Goal: Information Seeking & Learning: Learn about a topic

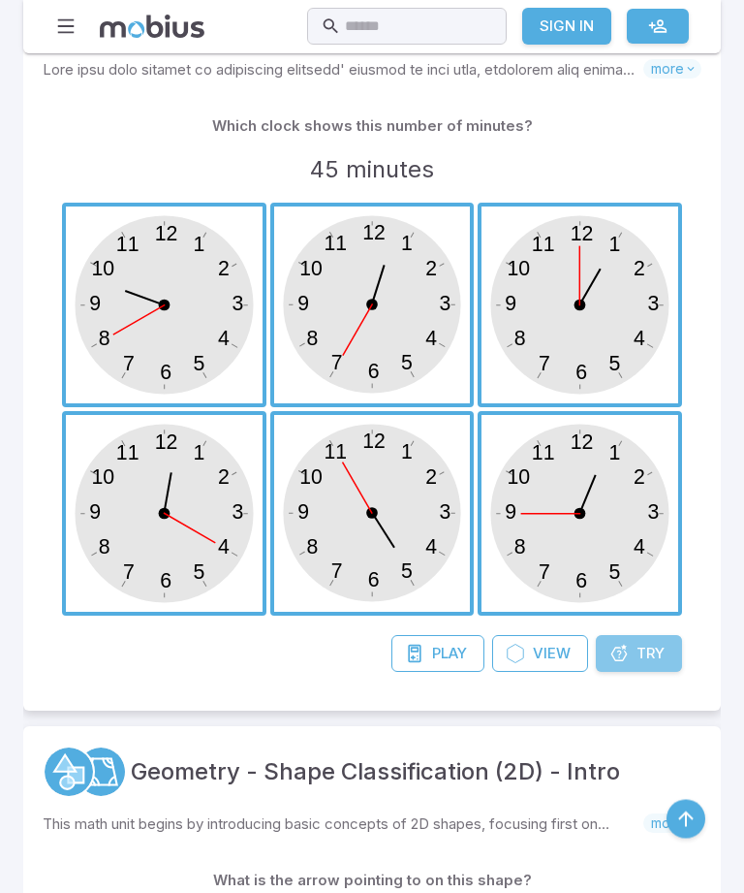
scroll to position [503, 0]
click at [650, 652] on span "Try" at bounding box center [651, 653] width 28 height 21
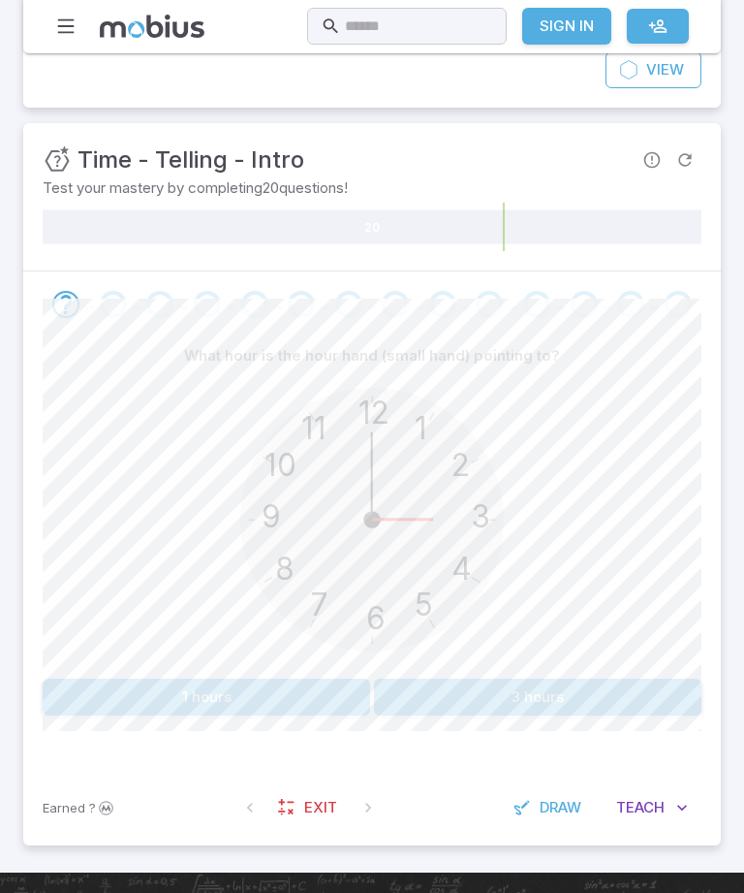
scroll to position [182, 0]
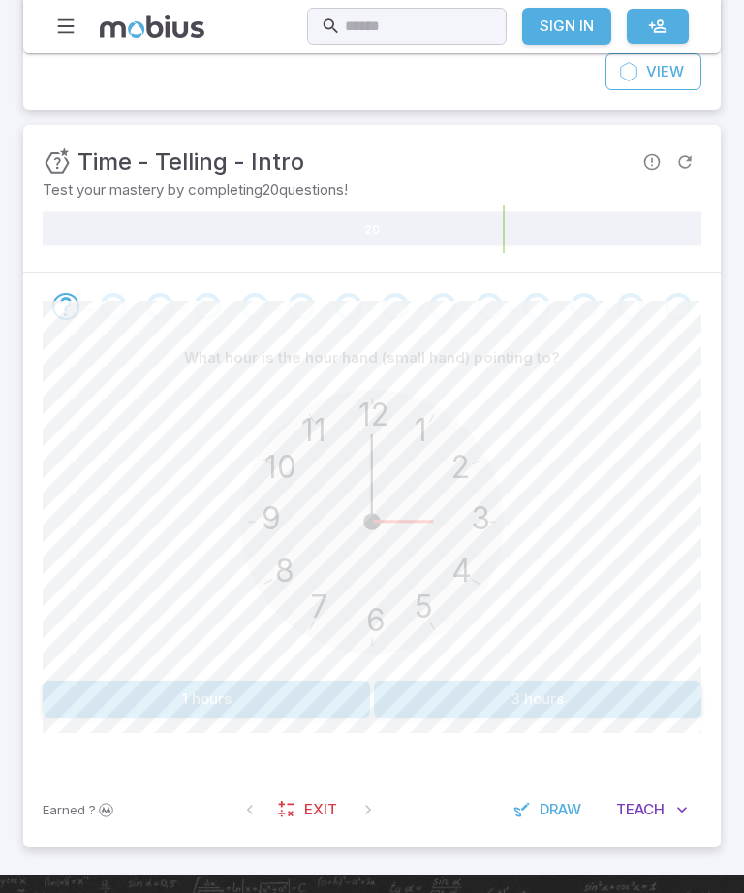
click at [547, 692] on button "3 hours" at bounding box center [538, 698] width 328 height 37
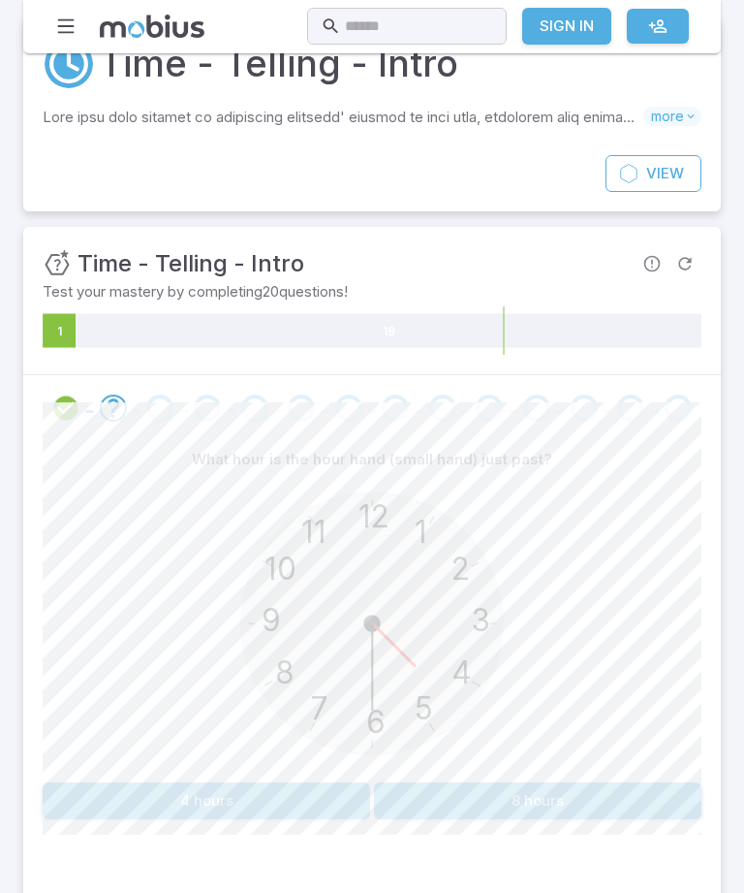
scroll to position [80, 0]
click at [158, 805] on button "4 hours" at bounding box center [207, 800] width 328 height 37
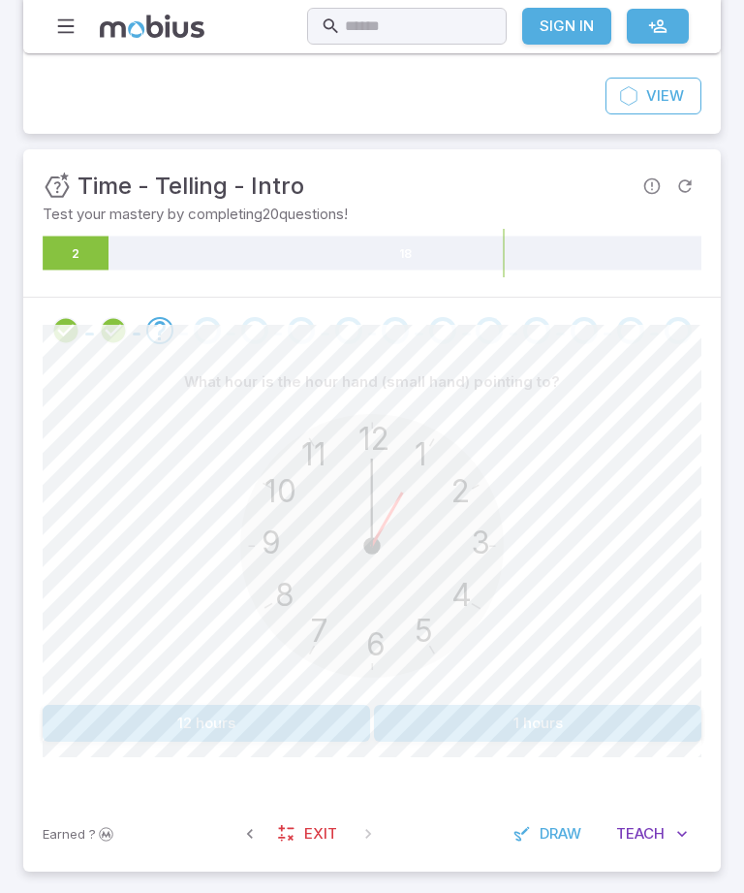
scroll to position [152, 0]
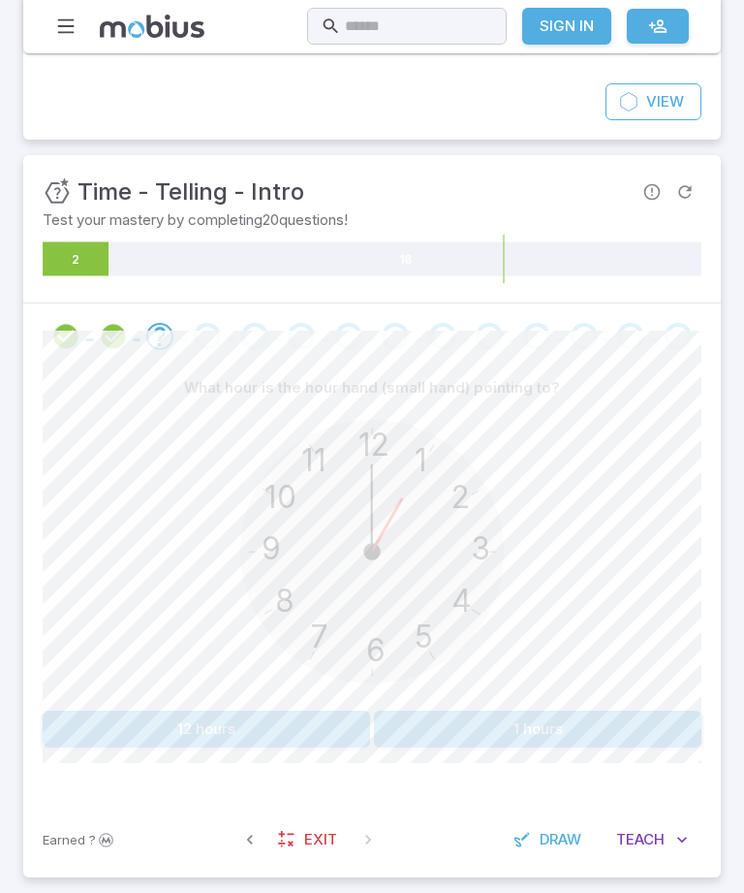
click at [586, 723] on button "1 hours" at bounding box center [538, 728] width 328 height 37
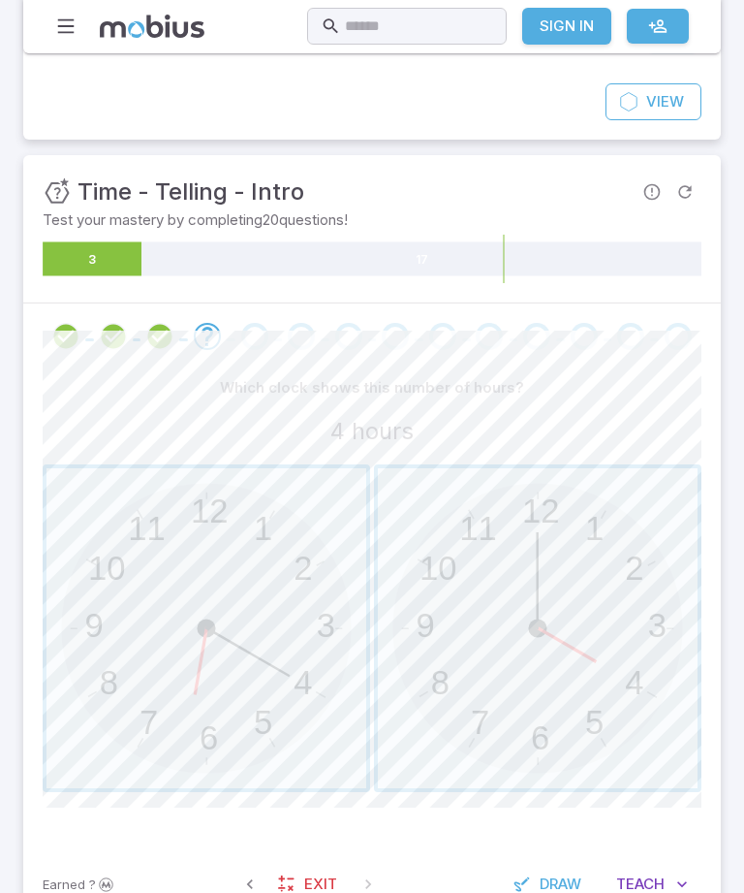
click at [587, 670] on span "button" at bounding box center [538, 628] width 320 height 320
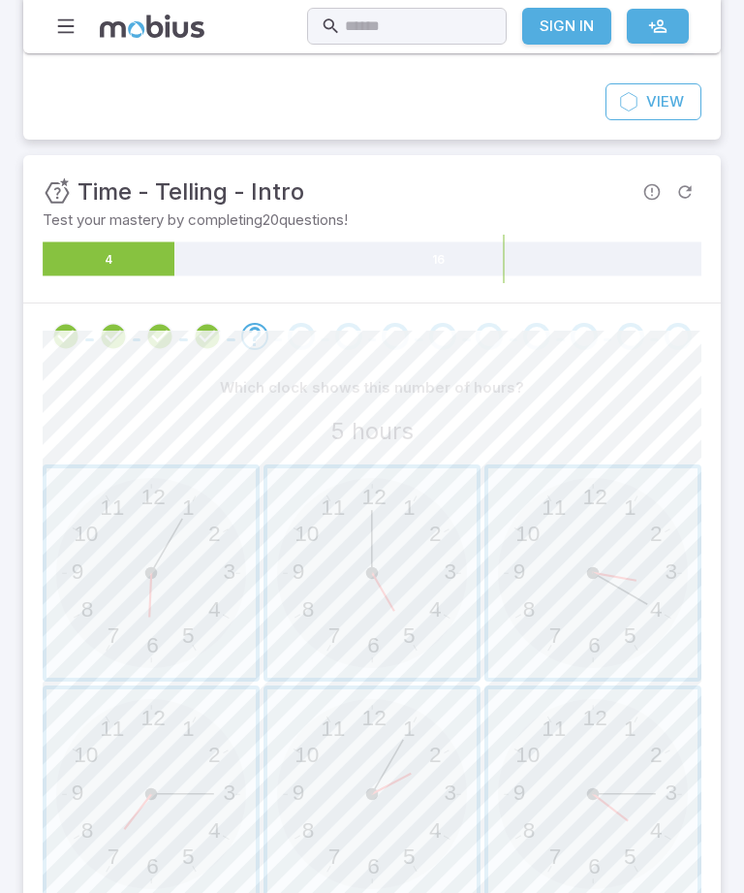
click at [400, 604] on span "button" at bounding box center [371, 572] width 209 height 209
click at [133, 565] on span "button" at bounding box center [151, 572] width 209 height 209
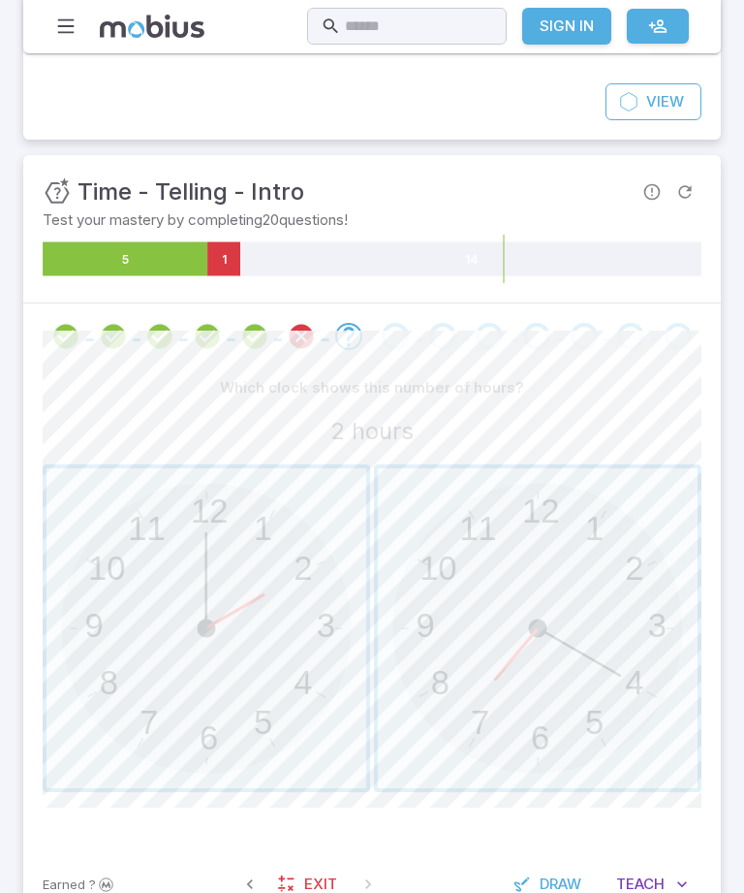
click at [158, 858] on div "Earned ? Exit Draw Teach Me" at bounding box center [372, 884] width 698 height 76
click at [179, 655] on span "button" at bounding box center [207, 628] width 320 height 320
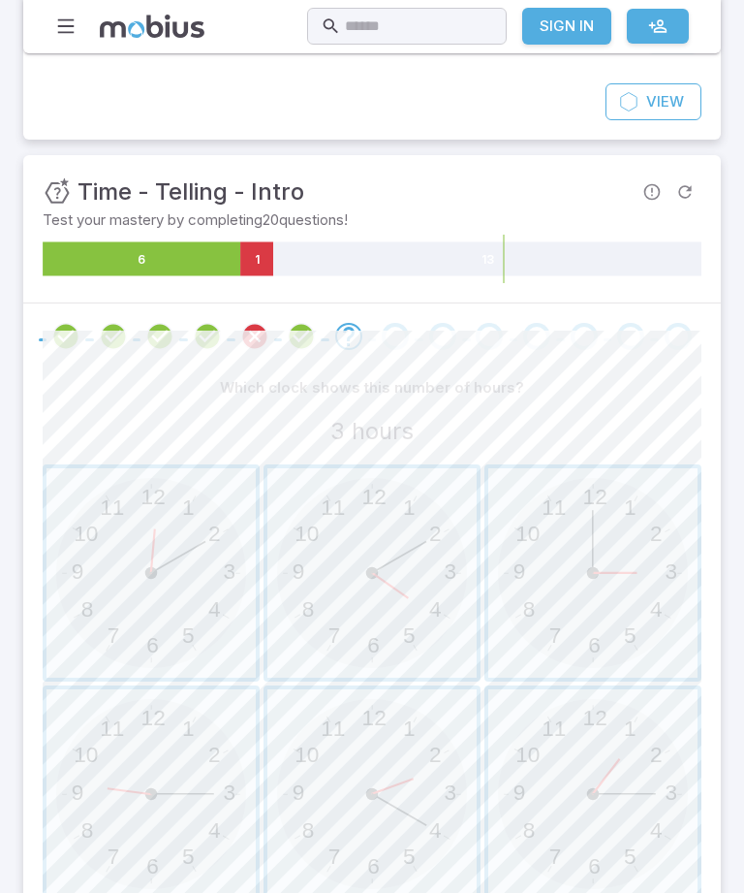
click at [594, 591] on span "button" at bounding box center [592, 572] width 209 height 209
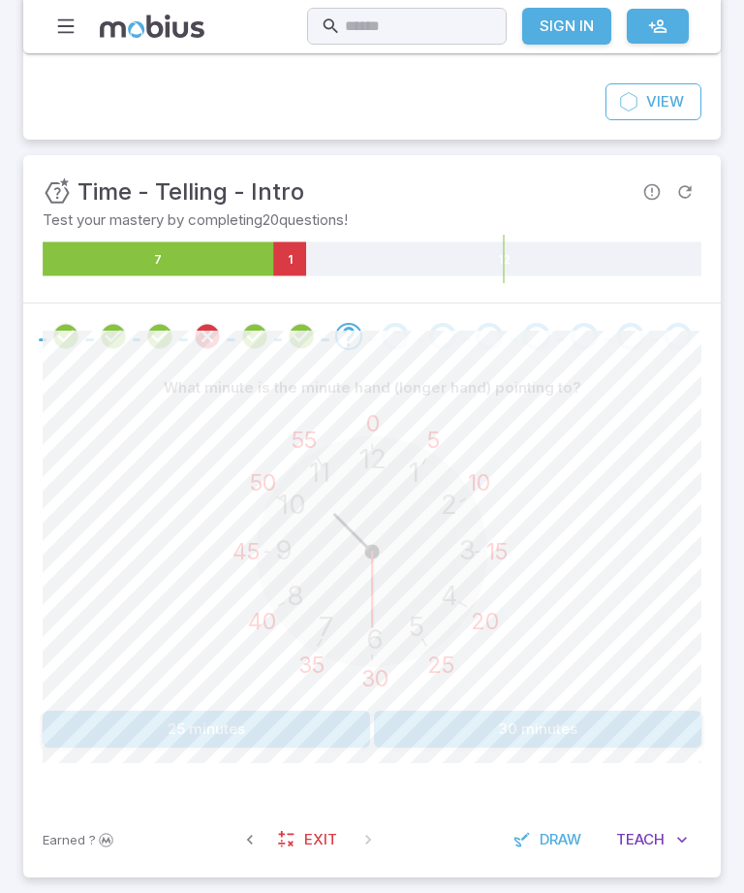
click at [568, 723] on button "30 minutes" at bounding box center [538, 728] width 328 height 37
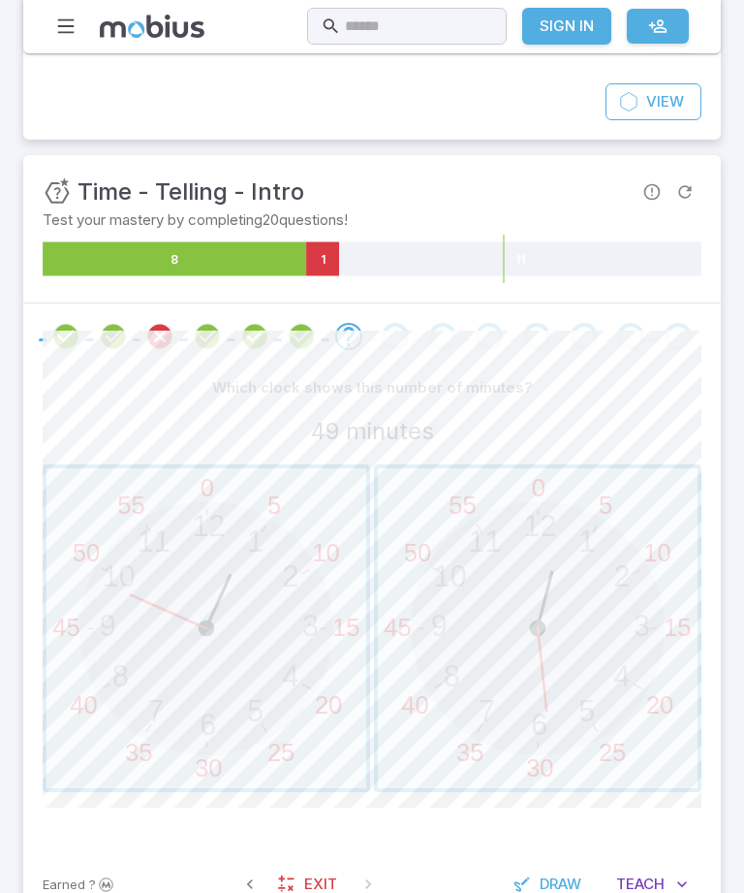
click at [113, 747] on span "button" at bounding box center [207, 628] width 320 height 320
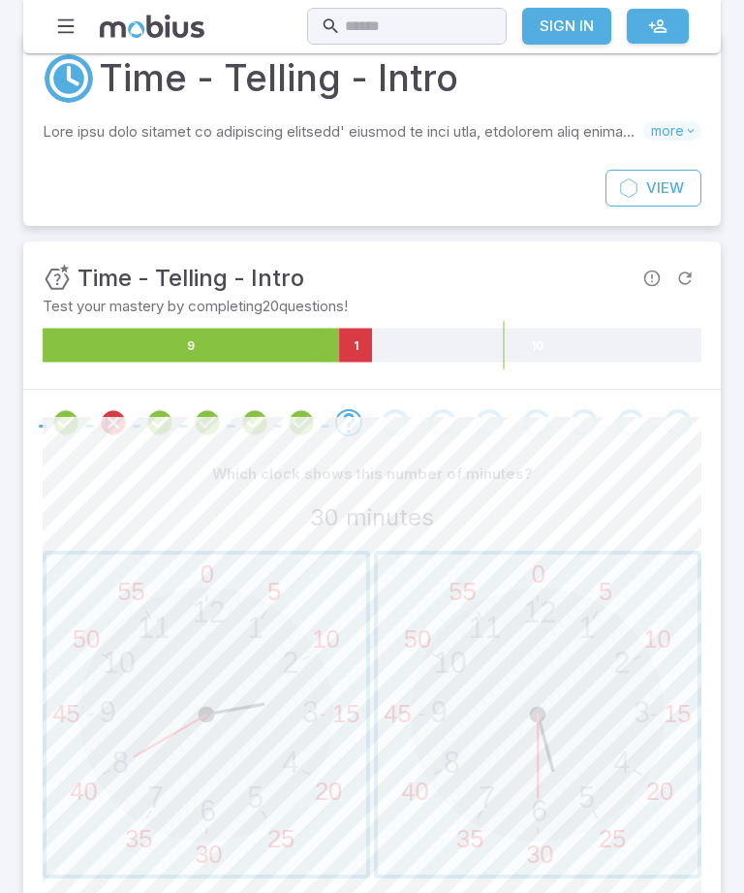
scroll to position [65, 0]
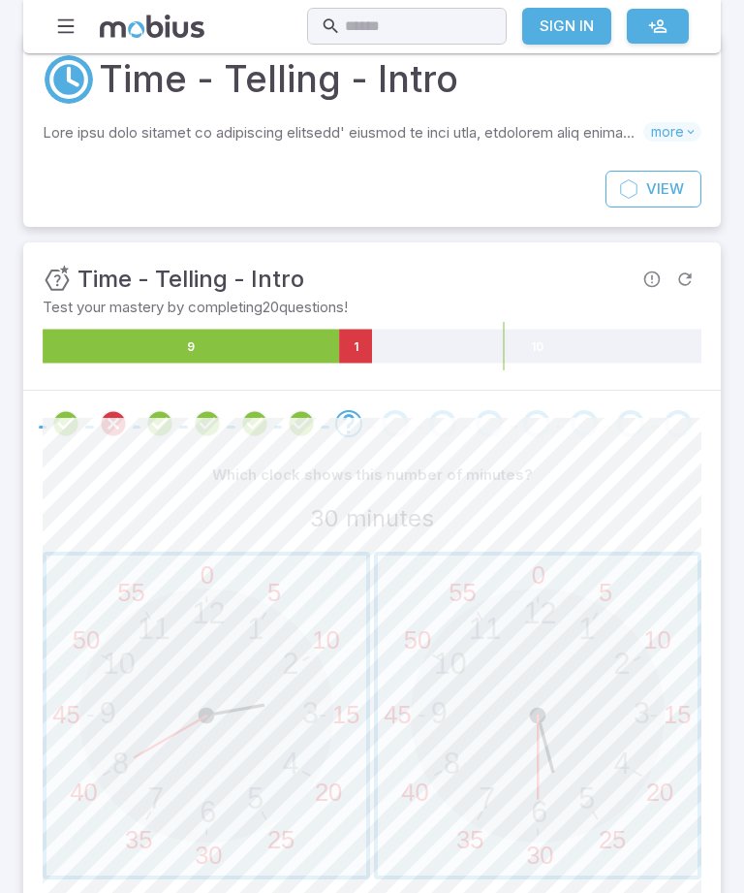
click at [531, 783] on span "button" at bounding box center [538, 715] width 320 height 320
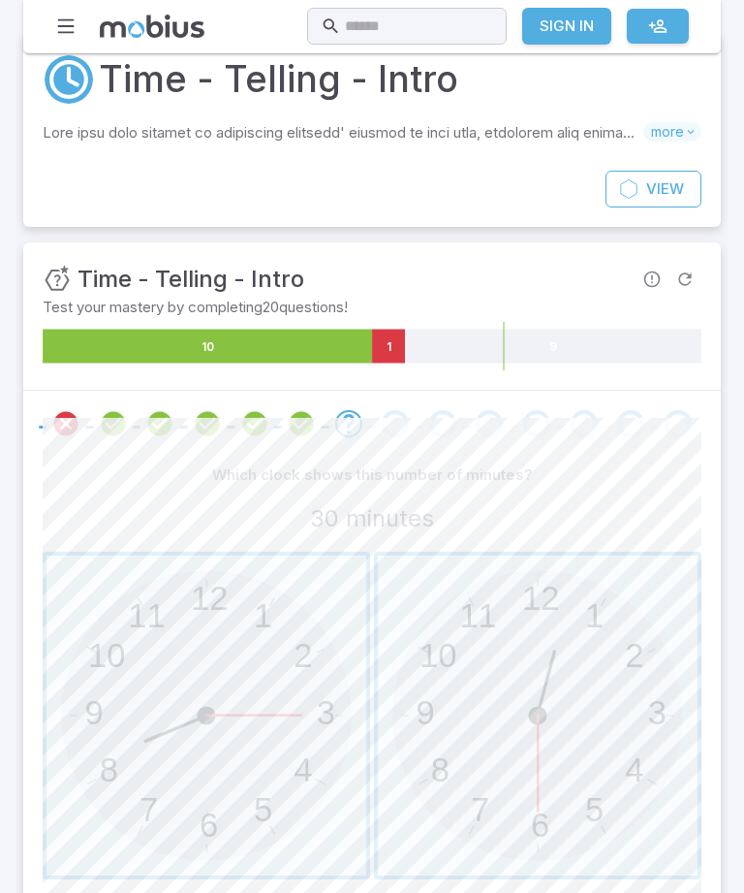
click at [554, 745] on span "button" at bounding box center [538, 715] width 320 height 320
click at [169, 718] on span "button" at bounding box center [207, 715] width 320 height 320
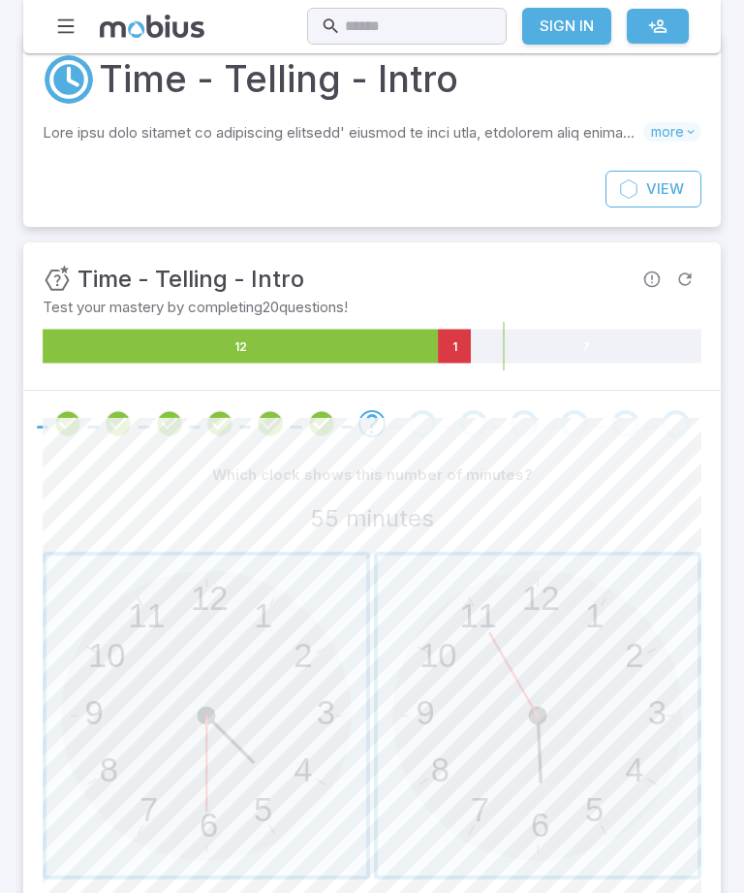
click at [504, 707] on span "button" at bounding box center [538, 715] width 320 height 320
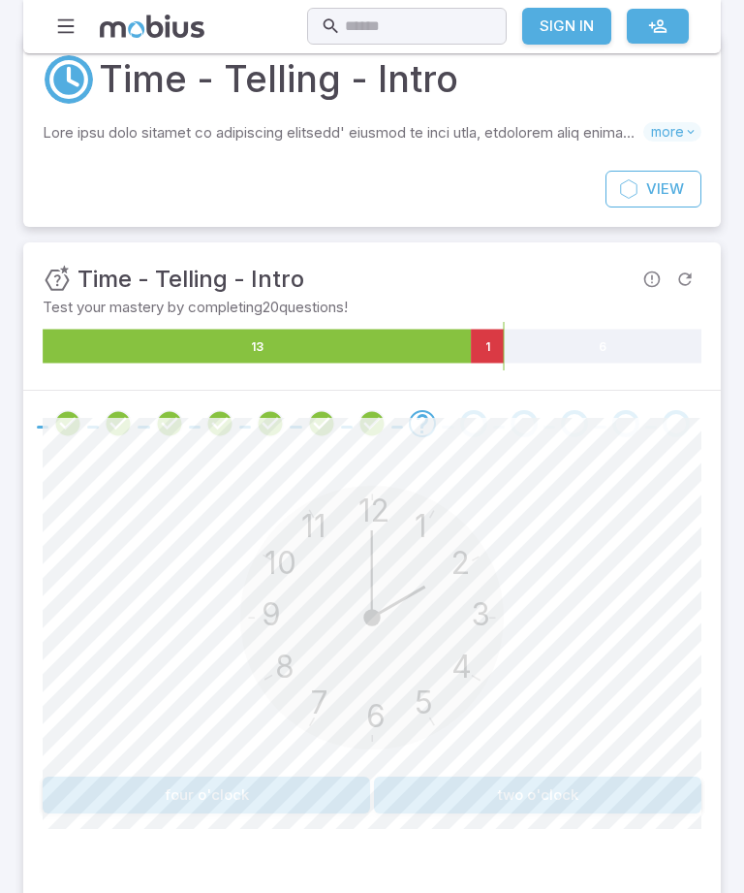
click at [604, 797] on button "two o'clock" at bounding box center [538, 794] width 328 height 37
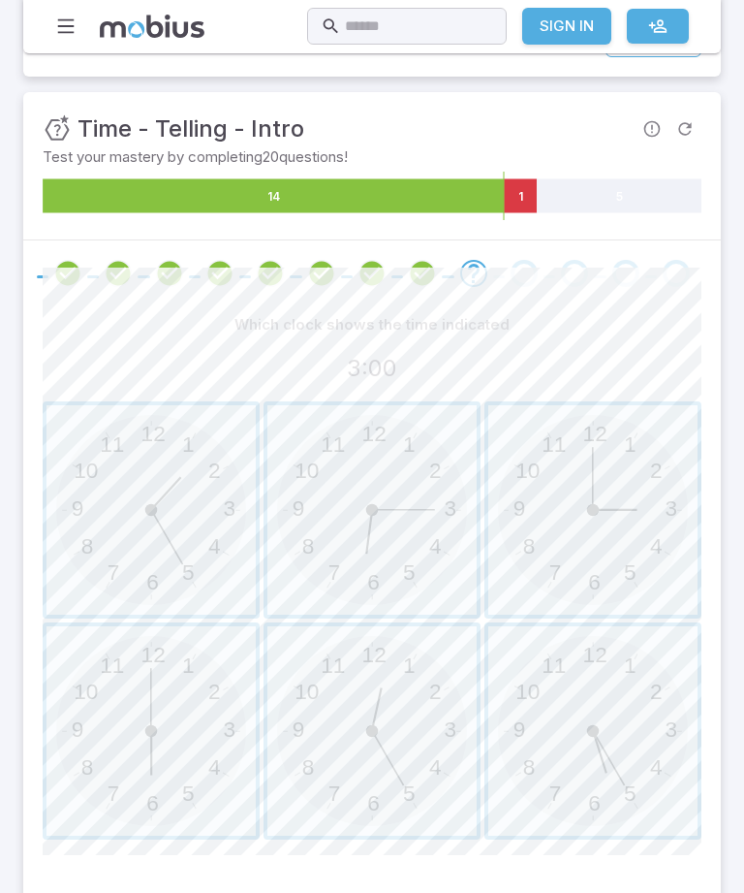
scroll to position [213, 0]
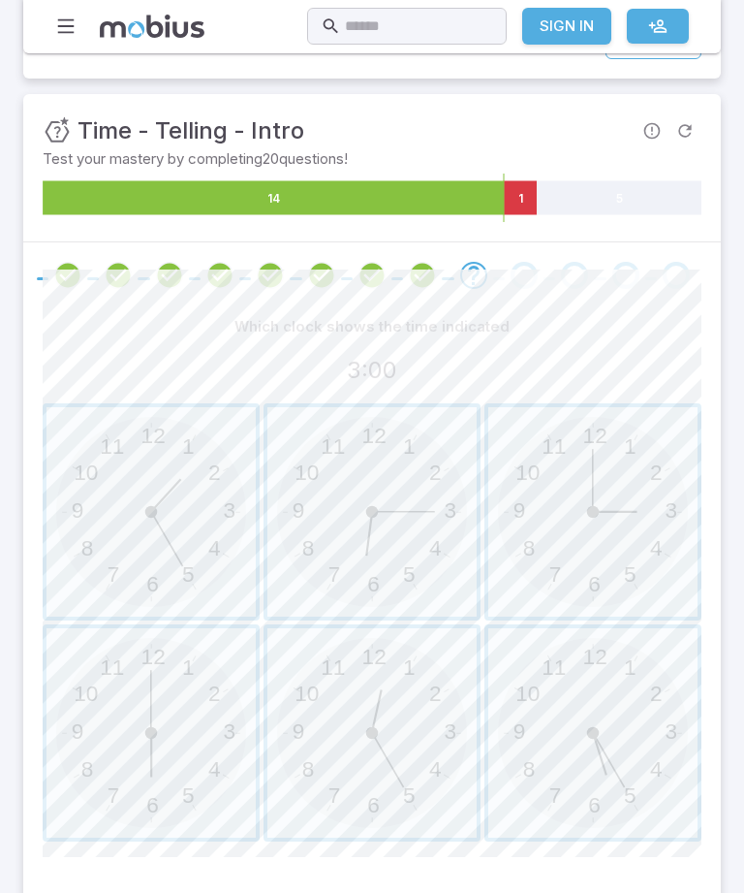
click at [595, 515] on span "button" at bounding box center [592, 511] width 209 height 209
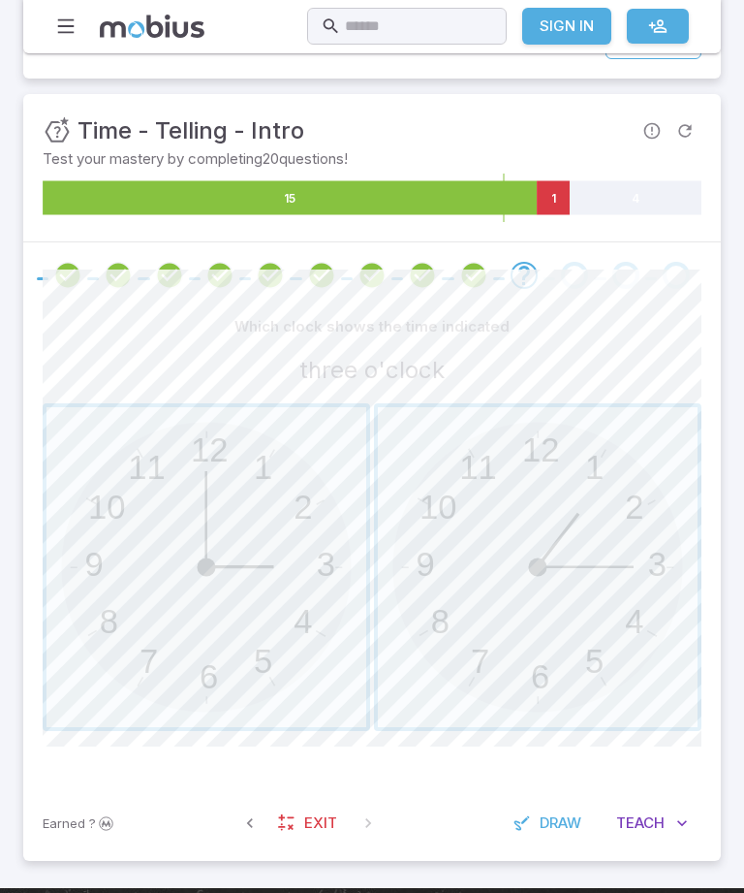
click at [283, 621] on span "button" at bounding box center [207, 567] width 320 height 320
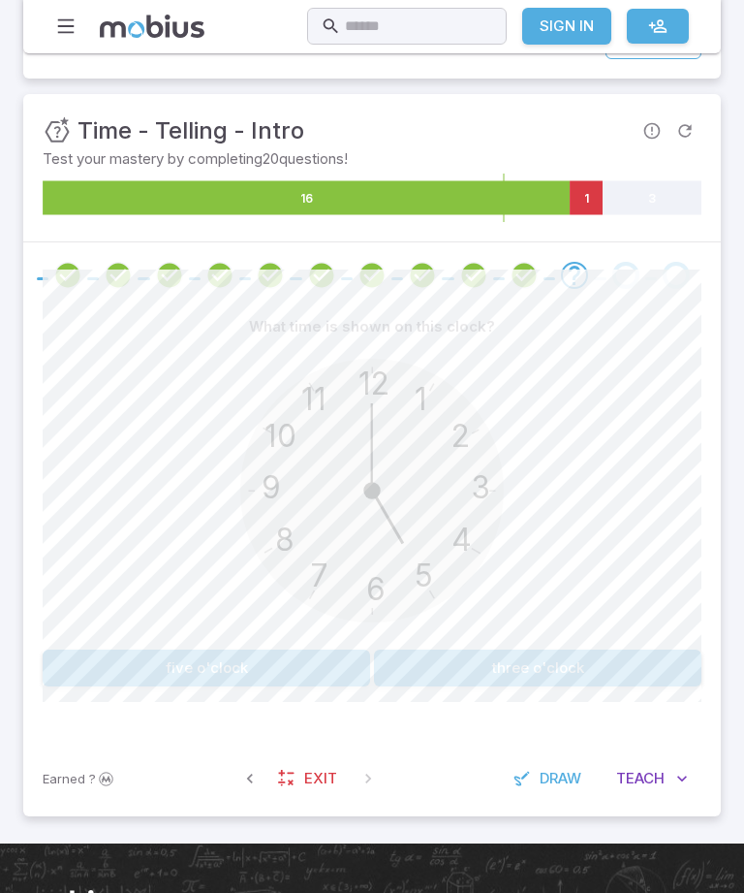
click at [166, 677] on button "five o'clock" at bounding box center [207, 667] width 328 height 37
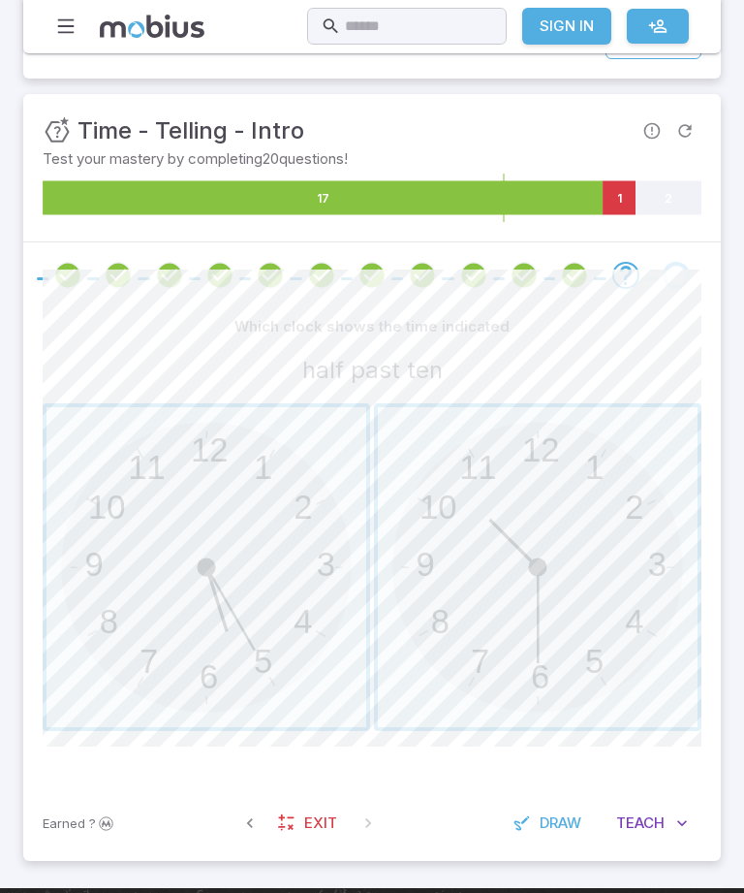
click at [524, 594] on span "button" at bounding box center [538, 567] width 320 height 320
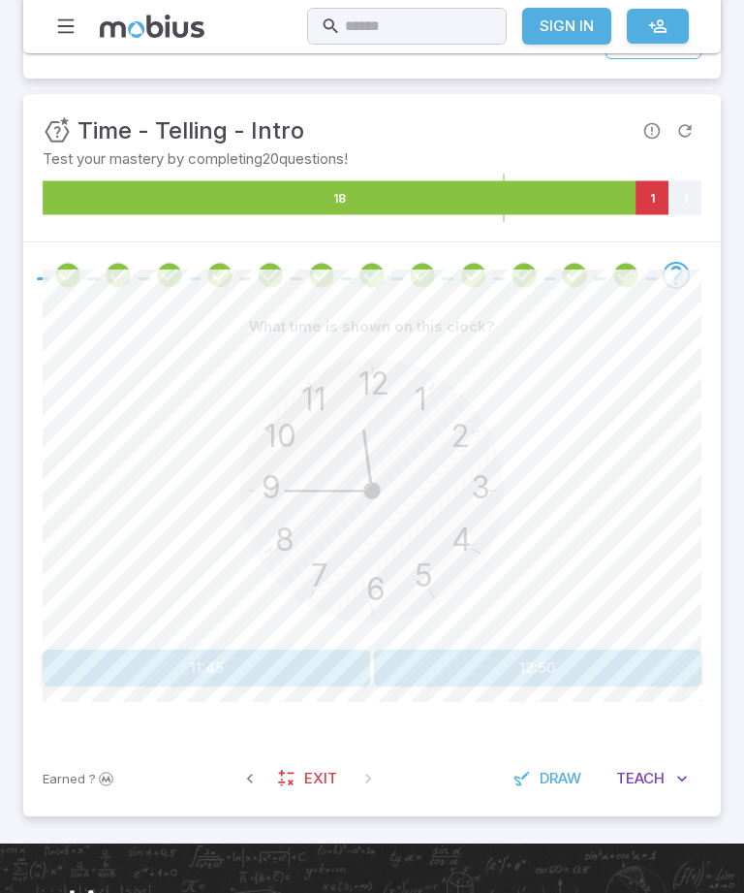
click at [167, 661] on button "11:45" at bounding box center [207, 667] width 328 height 37
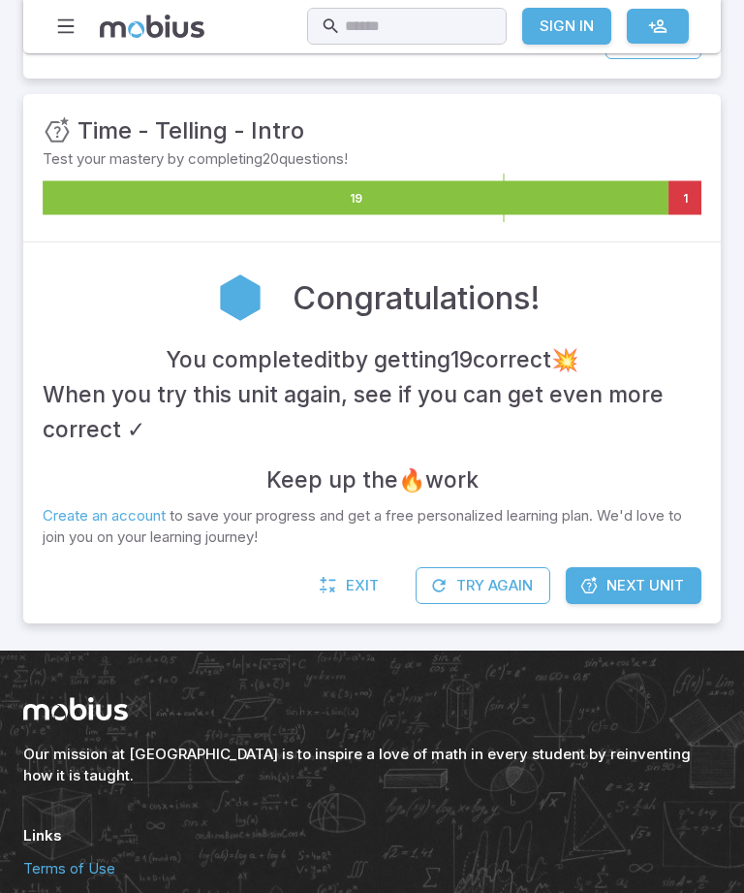
click at [658, 585] on span "Next Unit" at bounding box center [646, 585] width 78 height 21
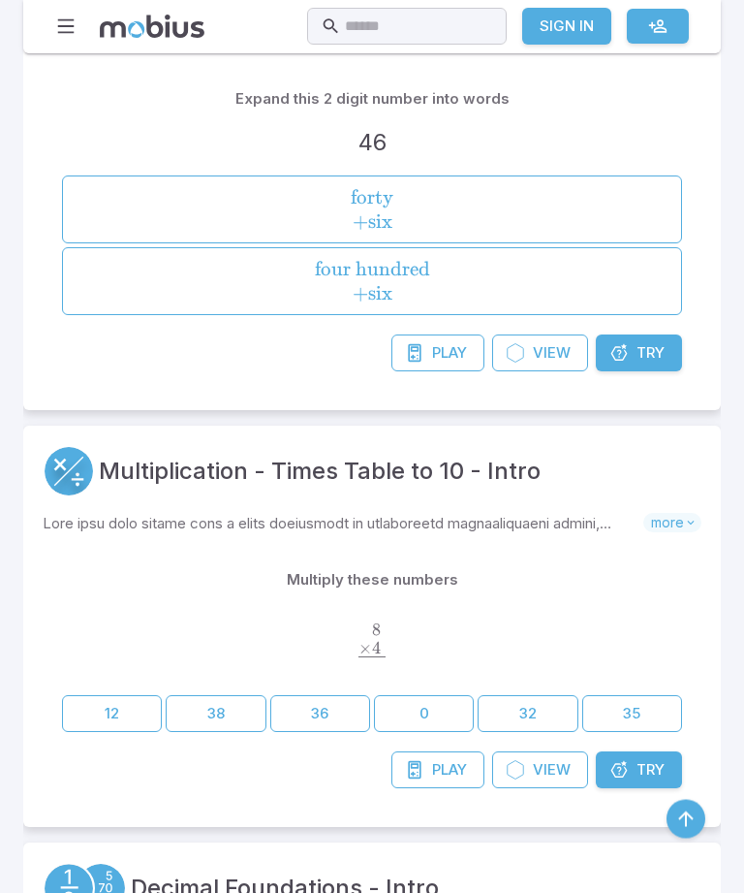
scroll to position [2985, 0]
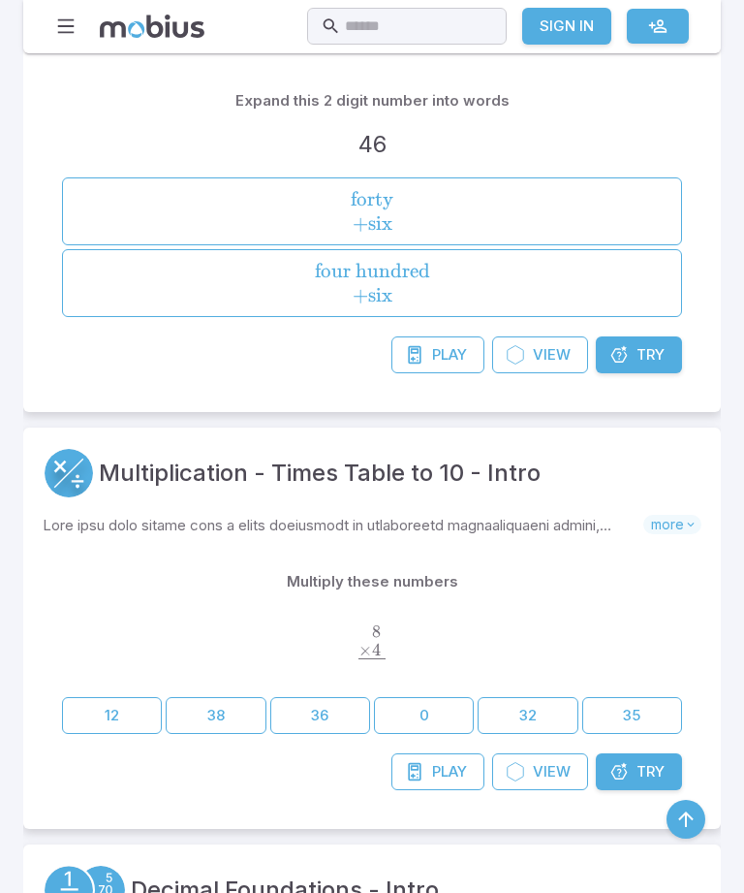
click at [674, 779] on link "Try Unit" at bounding box center [639, 771] width 86 height 37
click at [671, 769] on link "Try Unit" at bounding box center [639, 771] width 86 height 37
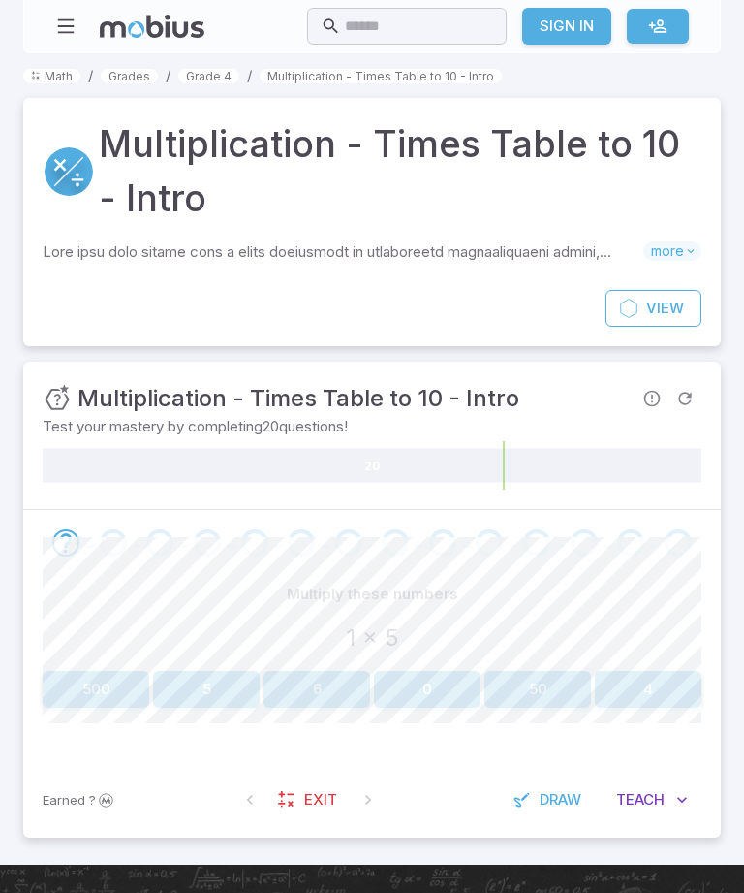
click at [197, 685] on button "5" at bounding box center [206, 689] width 107 height 37
click at [563, 689] on button "13" at bounding box center [538, 689] width 107 height 37
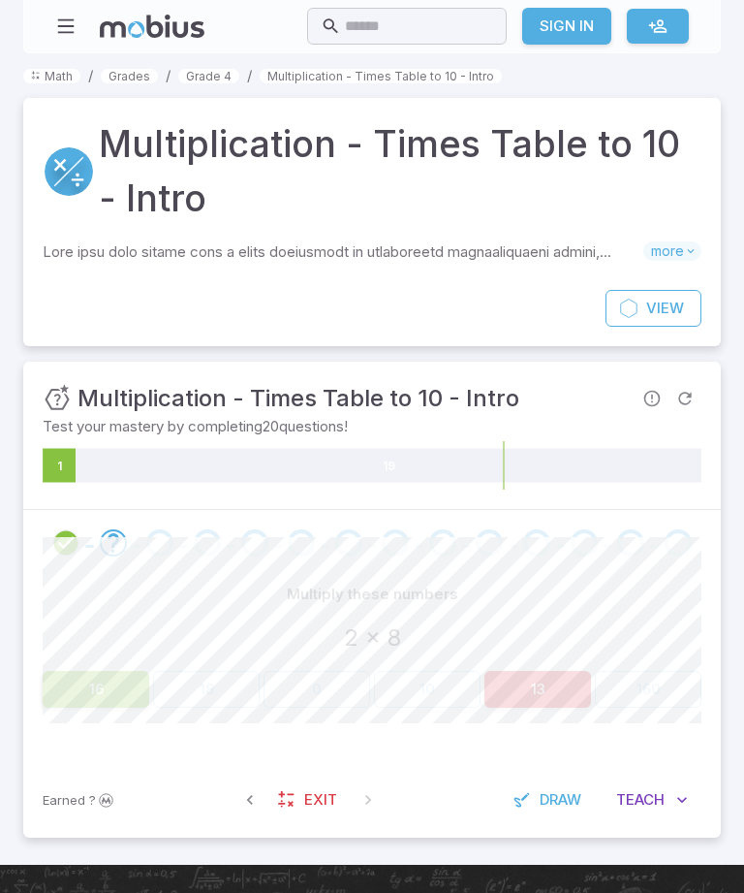
click at [93, 677] on button "16" at bounding box center [96, 689] width 107 height 37
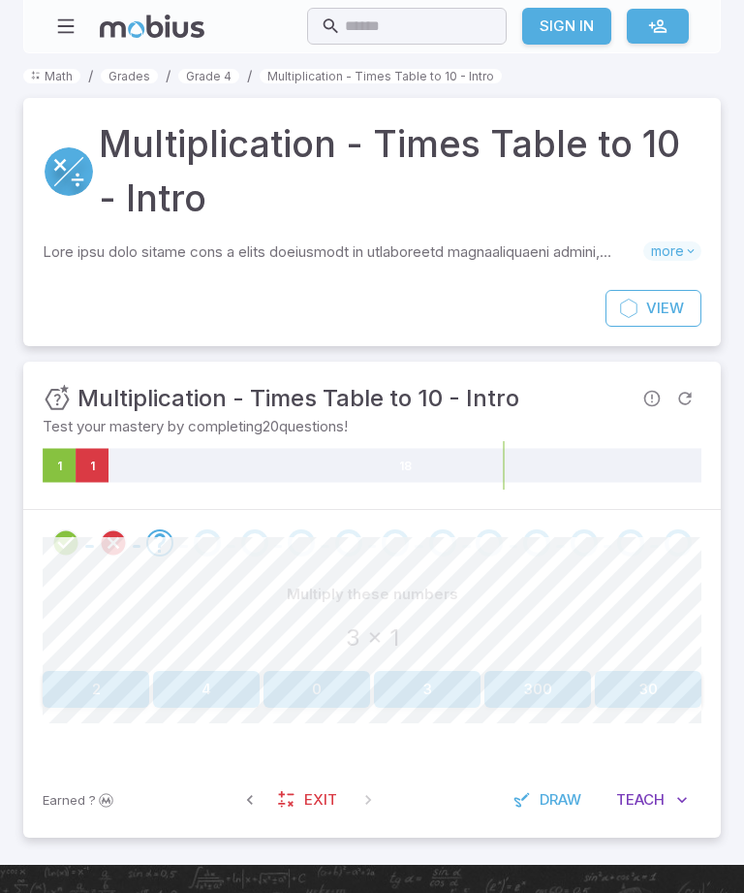
click at [439, 695] on button "3" at bounding box center [427, 689] width 107 height 37
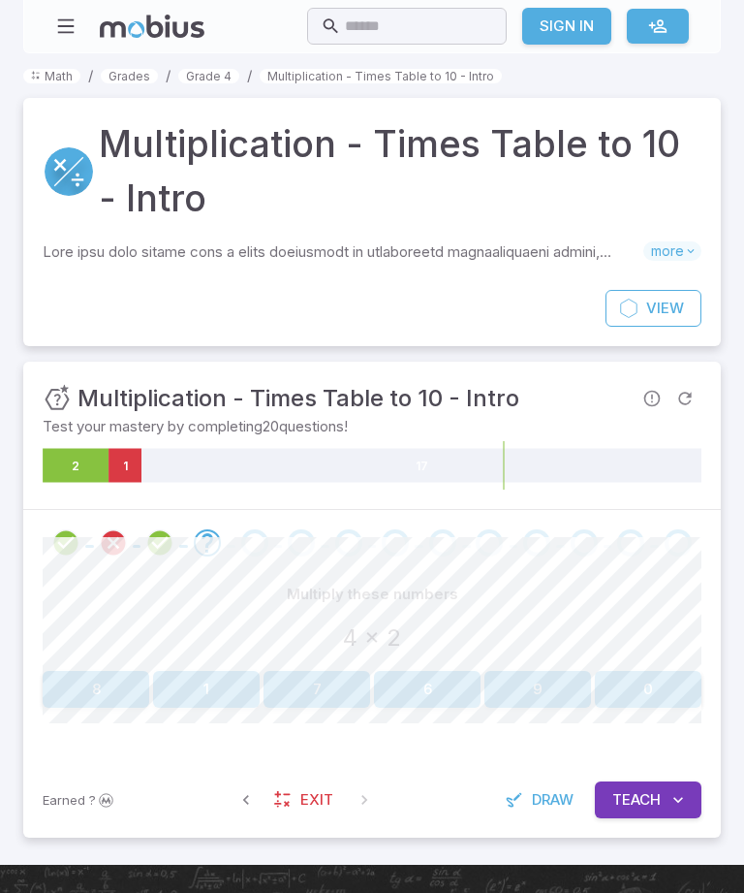
click at [97, 682] on button "8" at bounding box center [96, 689] width 107 height 37
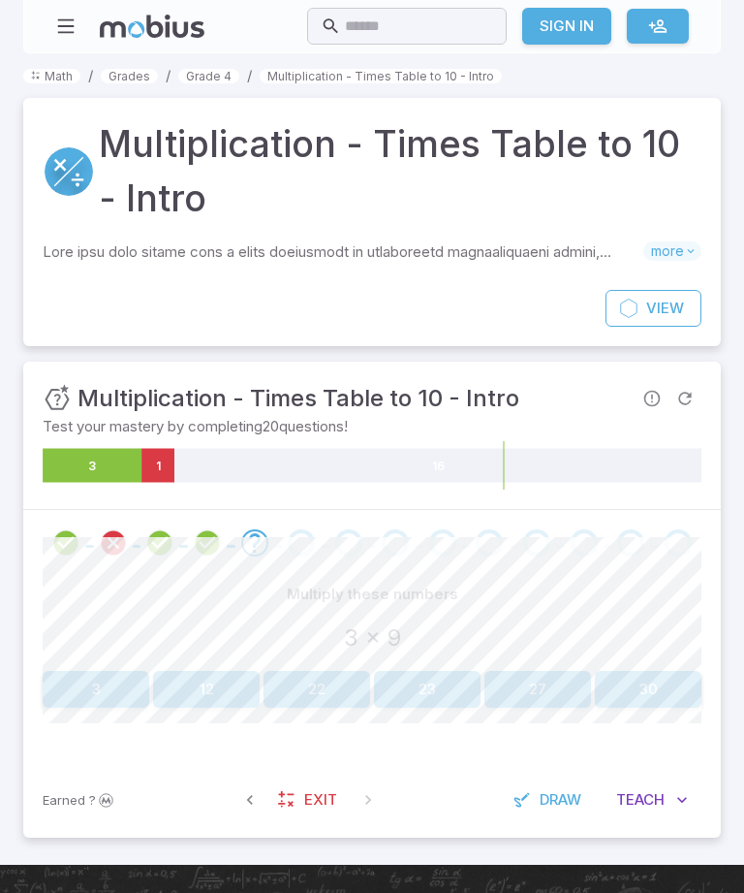
click at [651, 687] on button "30" at bounding box center [648, 689] width 107 height 37
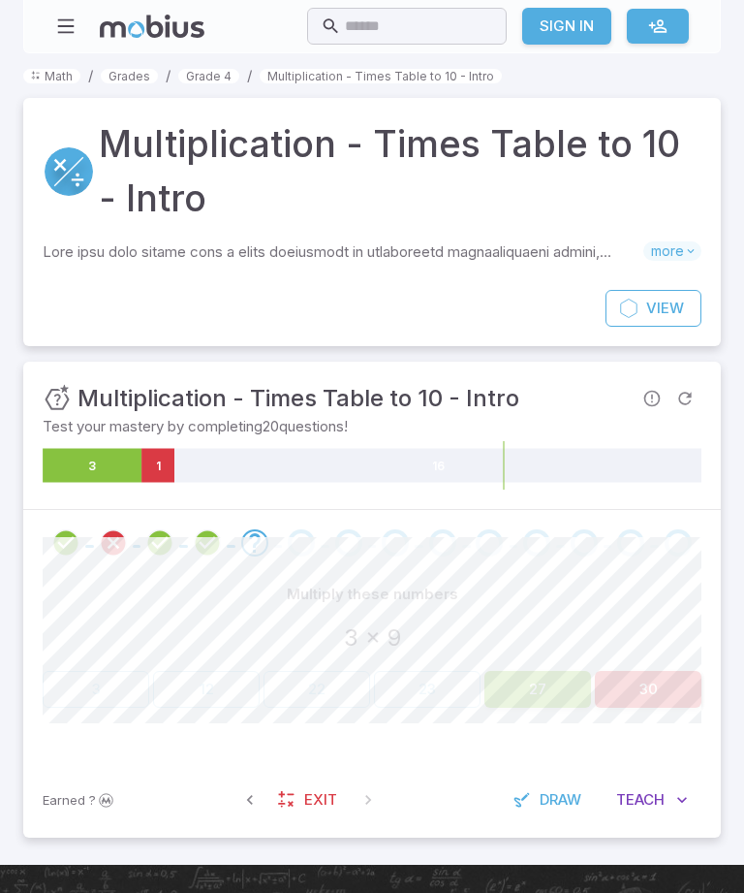
click at [559, 680] on button "27" at bounding box center [538, 689] width 107 height 37
click at [548, 701] on button "27" at bounding box center [538, 689] width 107 height 37
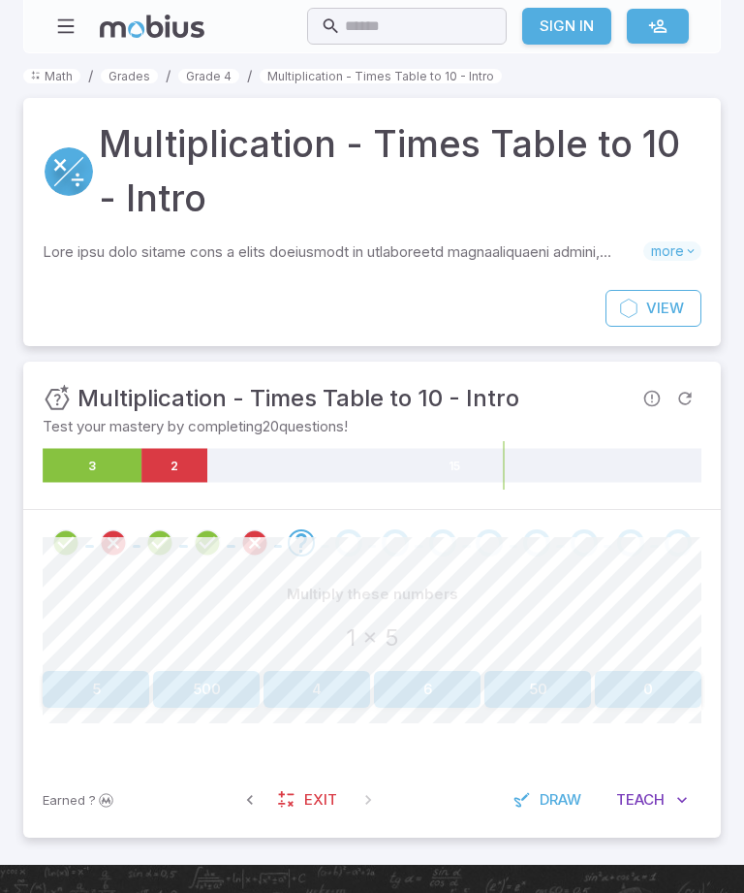
click at [113, 679] on button "5" at bounding box center [96, 689] width 107 height 37
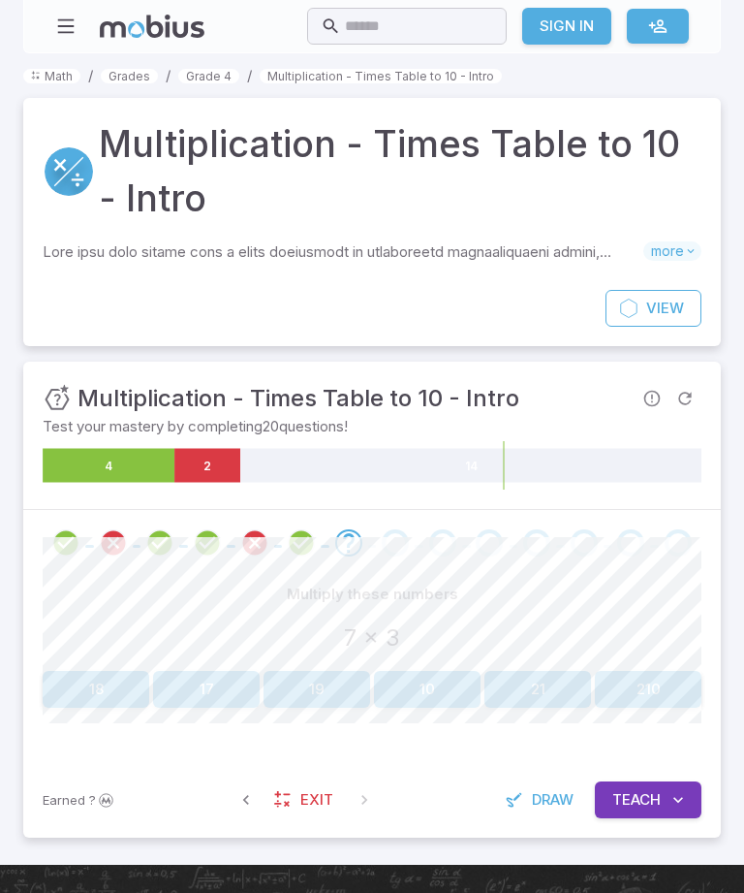
click at [557, 663] on div "Multiply these numbers 7 x 3 18 17 19 10 21 210" at bounding box center [372, 642] width 659 height 132
click at [538, 682] on button "21" at bounding box center [538, 689] width 107 height 37
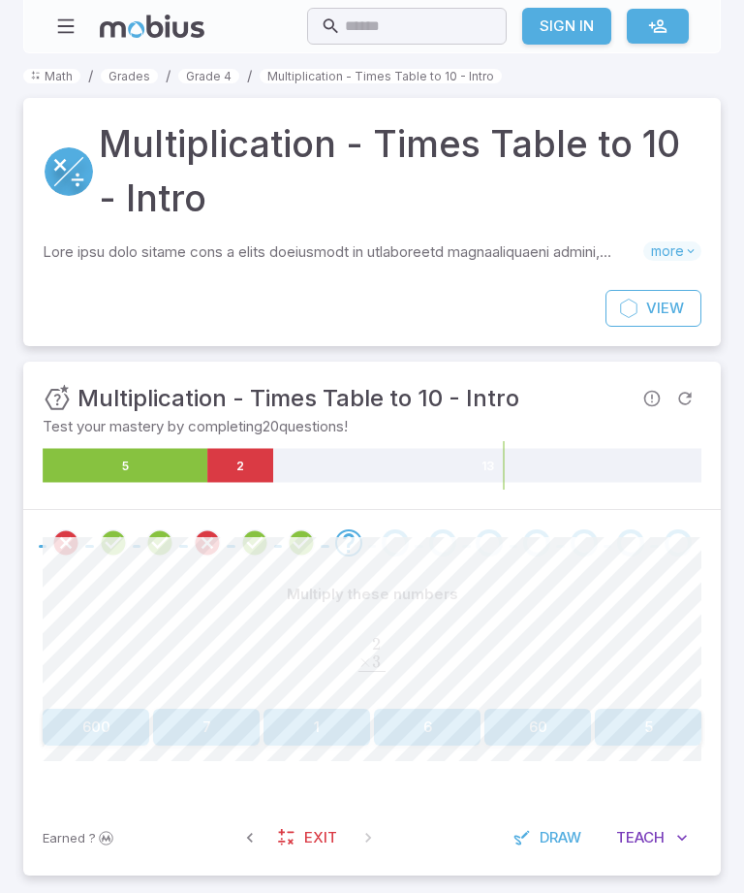
click at [441, 712] on button "6" at bounding box center [427, 726] width 107 height 37
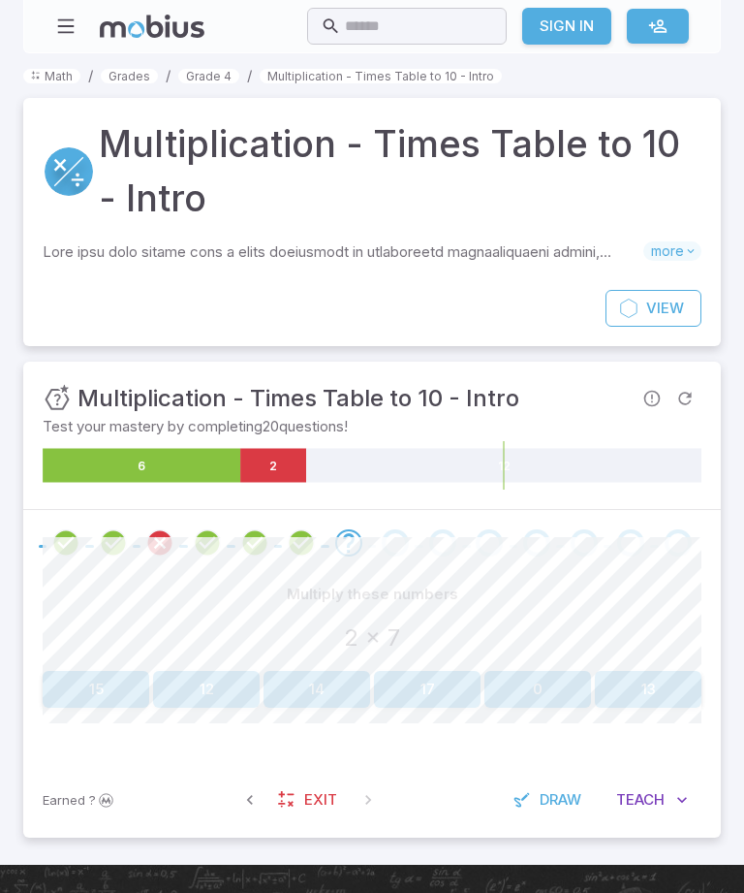
click at [320, 702] on button "14" at bounding box center [317, 689] width 107 height 37
click at [658, 677] on button "16" at bounding box center [648, 689] width 107 height 37
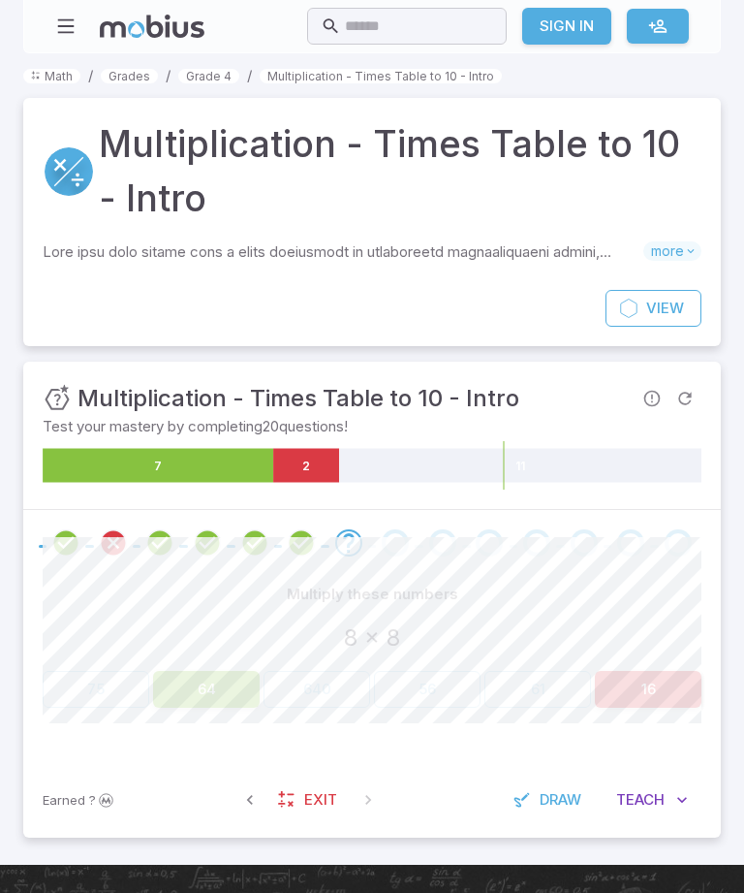
click at [199, 694] on button "64" at bounding box center [206, 689] width 107 height 37
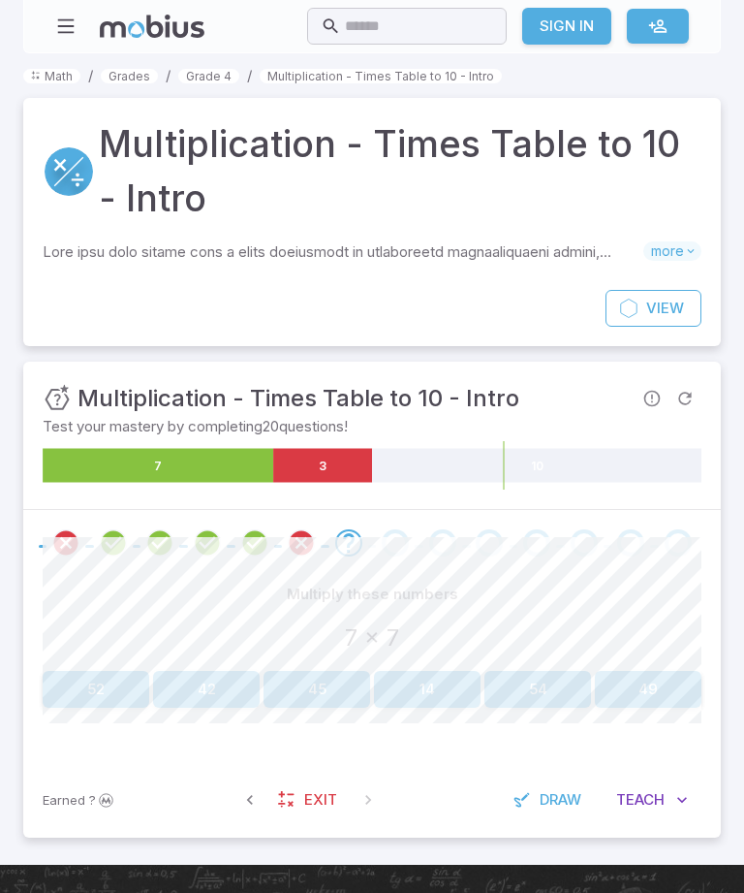
click at [666, 675] on button "49" at bounding box center [648, 689] width 107 height 37
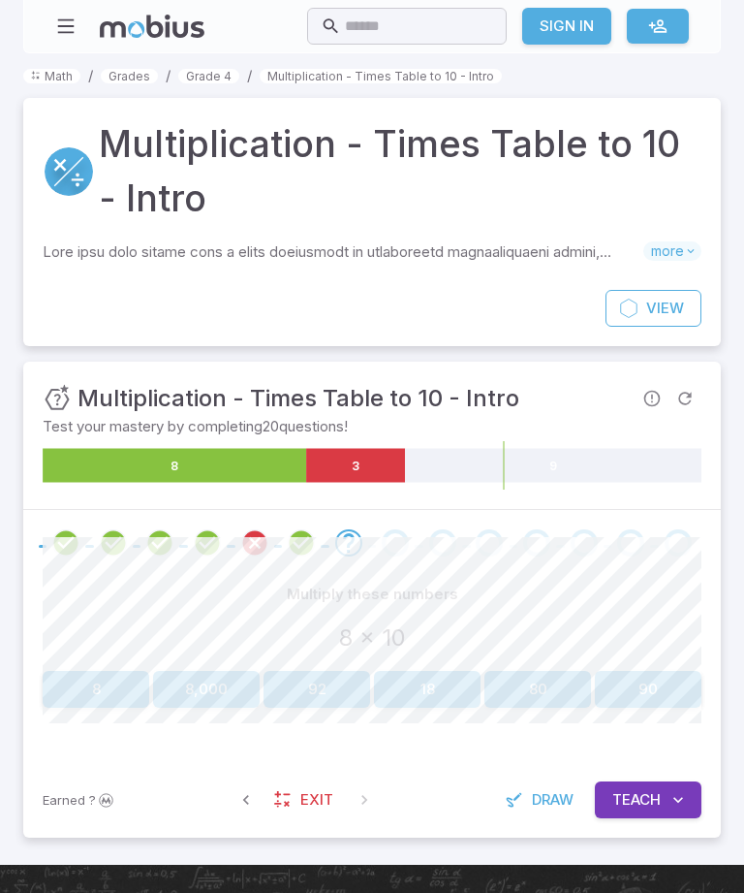
click at [553, 683] on button "80" at bounding box center [538, 689] width 107 height 37
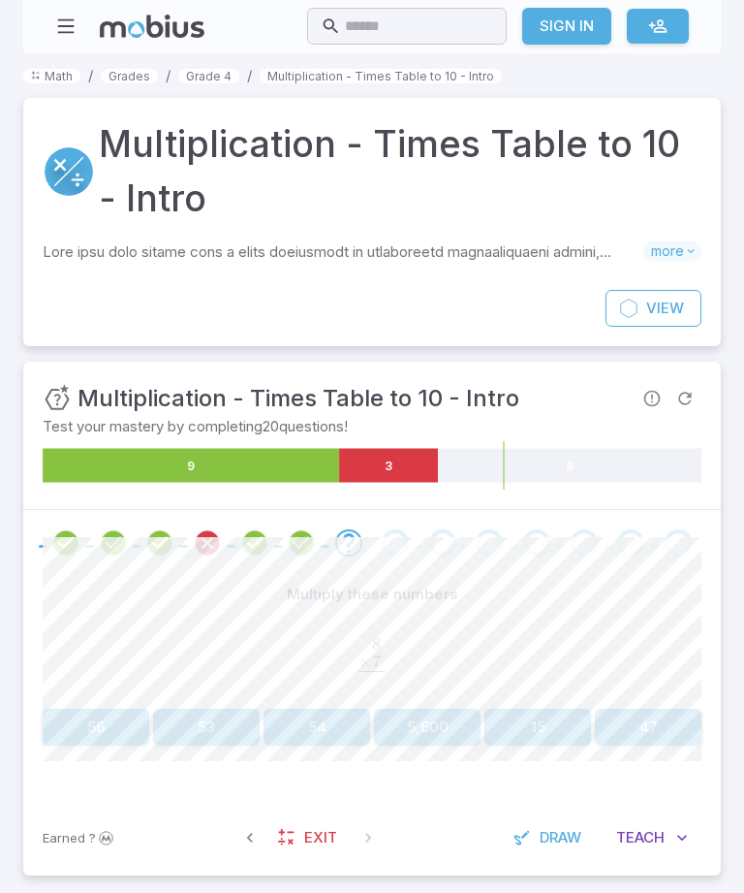
click at [179, 715] on button "53" at bounding box center [206, 726] width 107 height 37
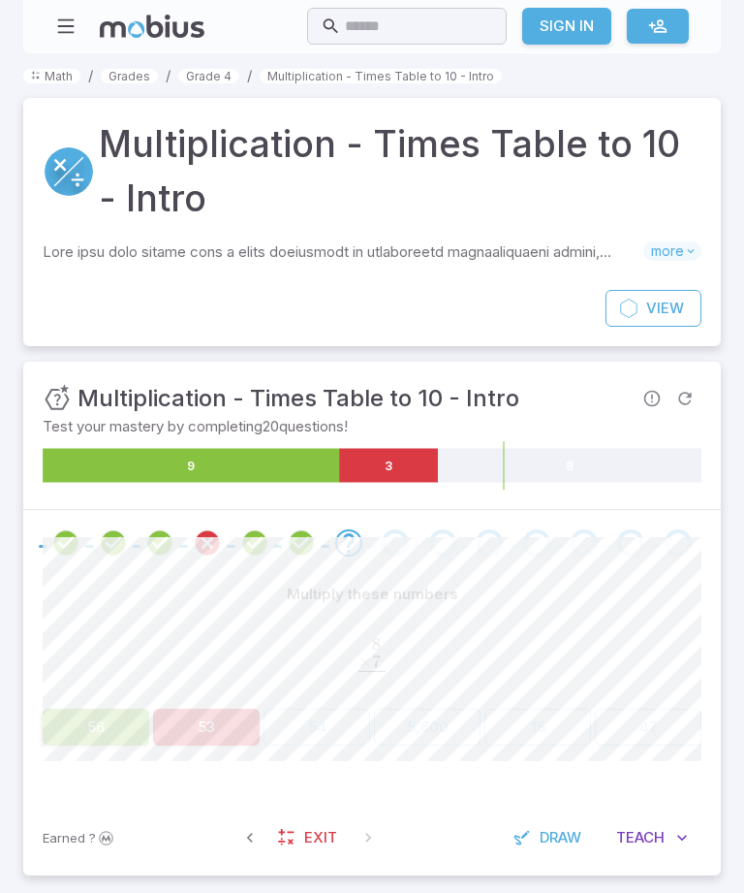
click at [68, 735] on button "56" at bounding box center [96, 726] width 107 height 37
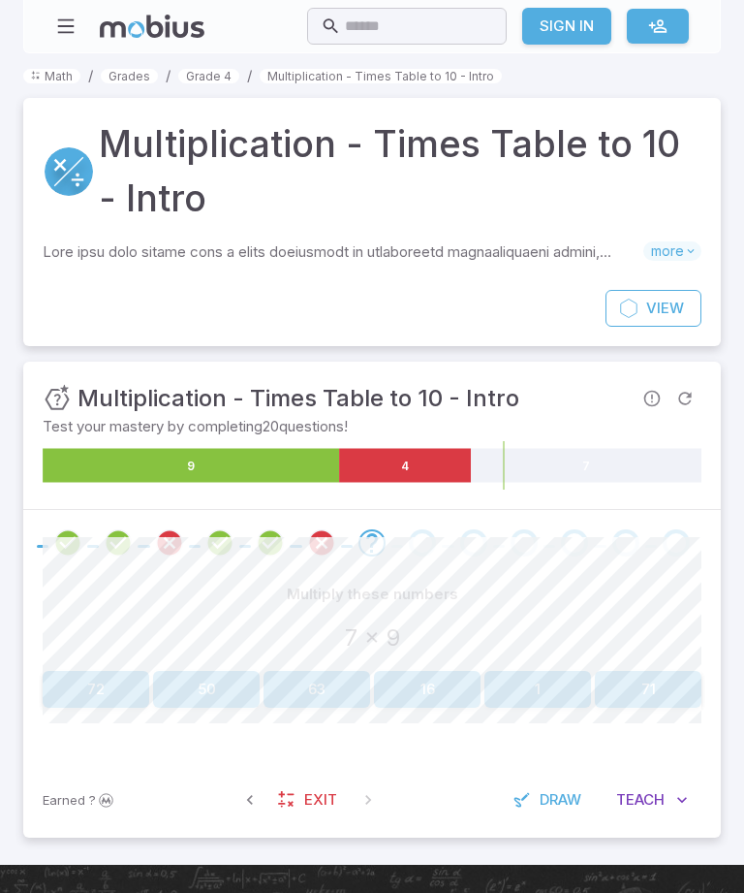
click at [95, 690] on button "72" at bounding box center [96, 689] width 107 height 37
click at [103, 687] on button "12" at bounding box center [96, 689] width 107 height 37
click at [84, 680] on button "54" at bounding box center [96, 689] width 107 height 37
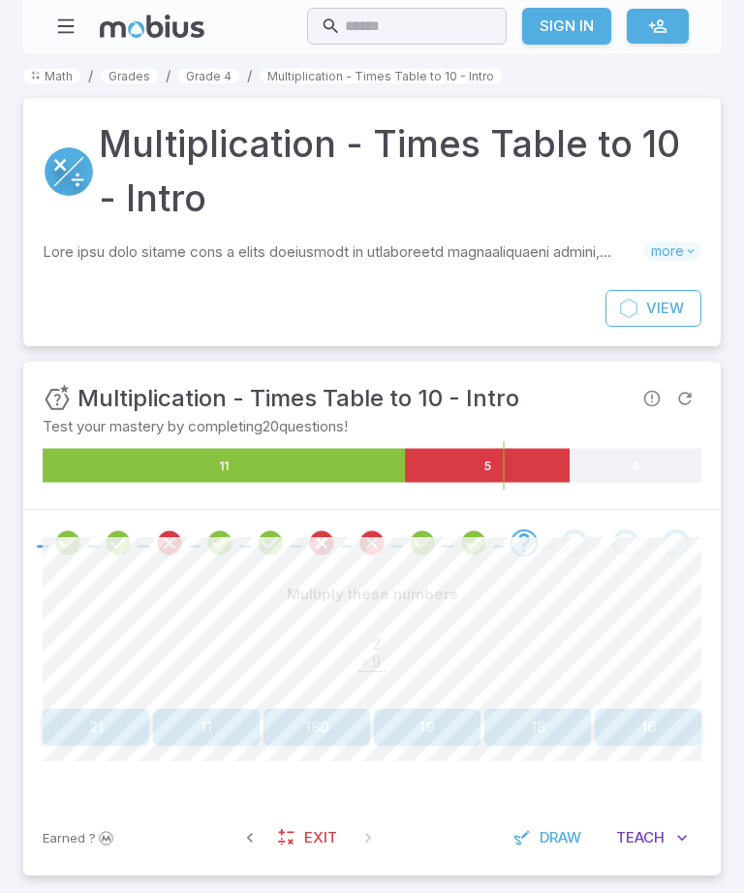
click at [558, 734] on button "18" at bounding box center [538, 726] width 107 height 37
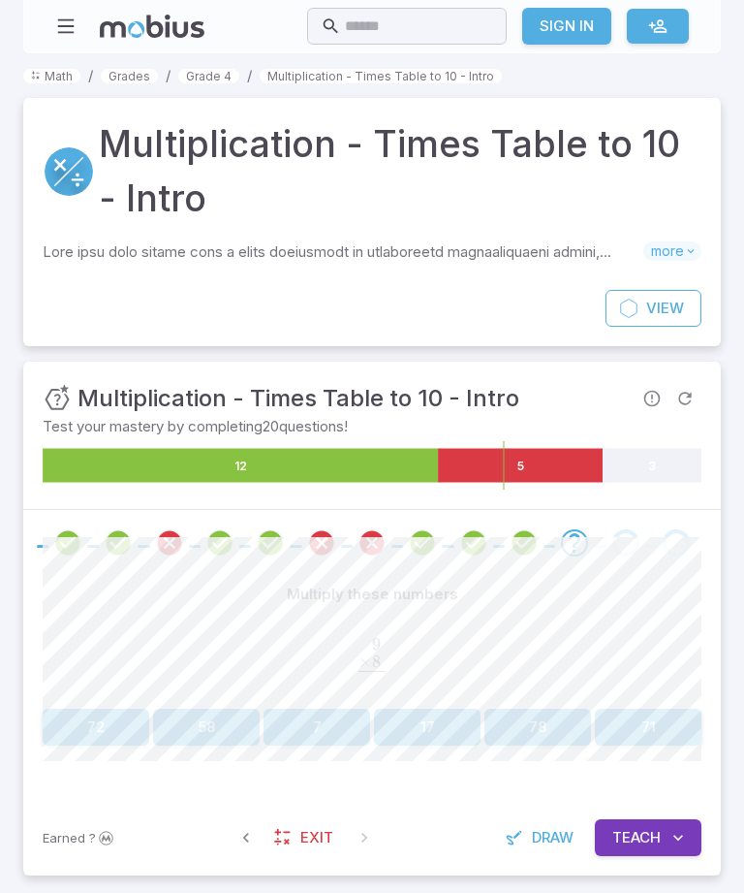
click at [99, 720] on button "72" at bounding box center [96, 726] width 107 height 37
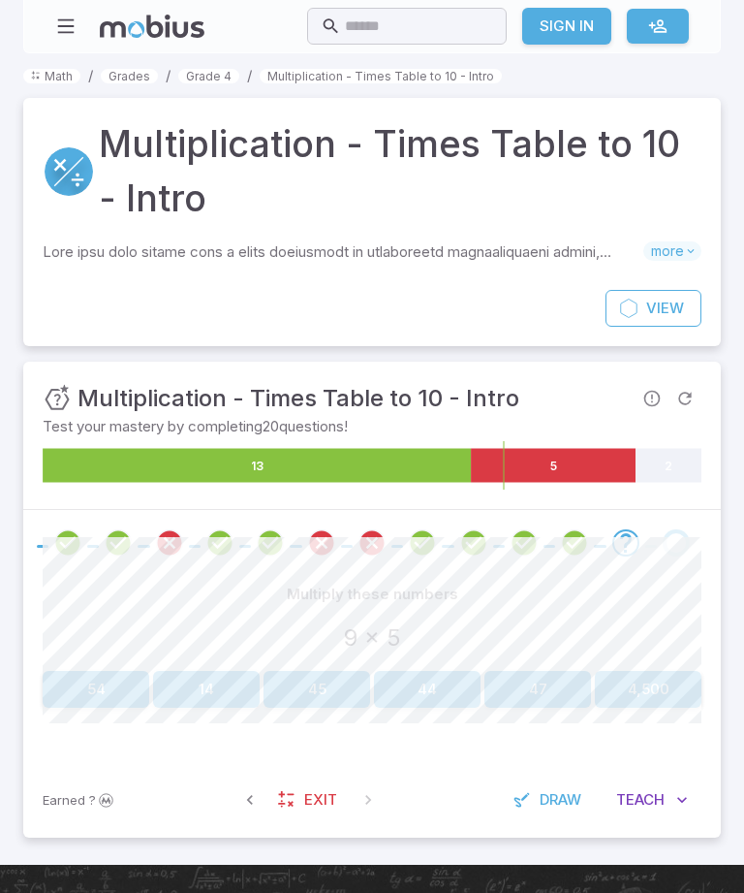
click at [289, 697] on button "45" at bounding box center [317, 689] width 107 height 37
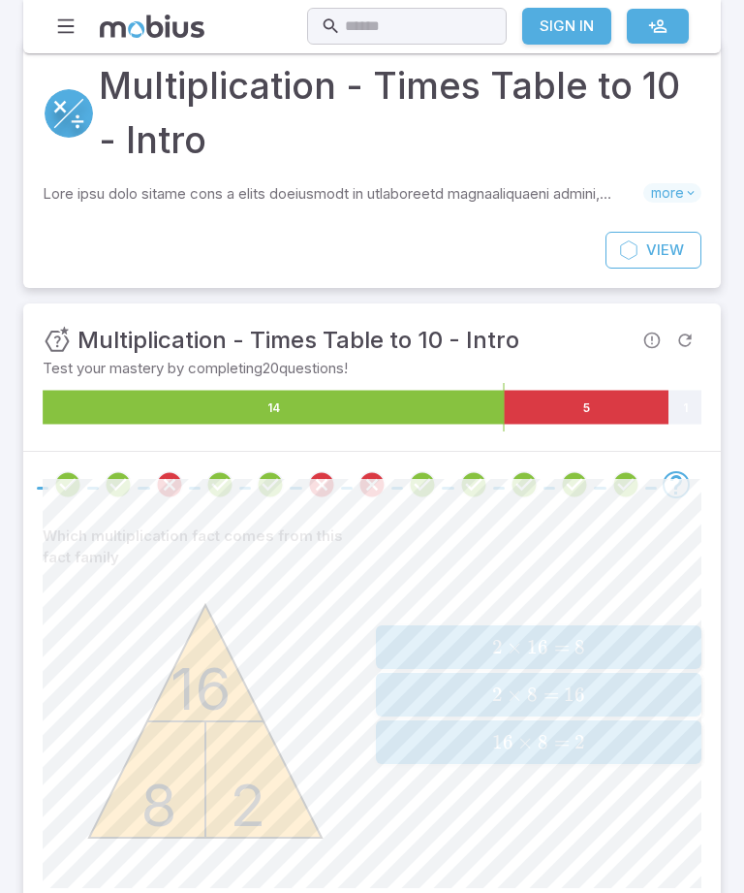
scroll to position [60, 0]
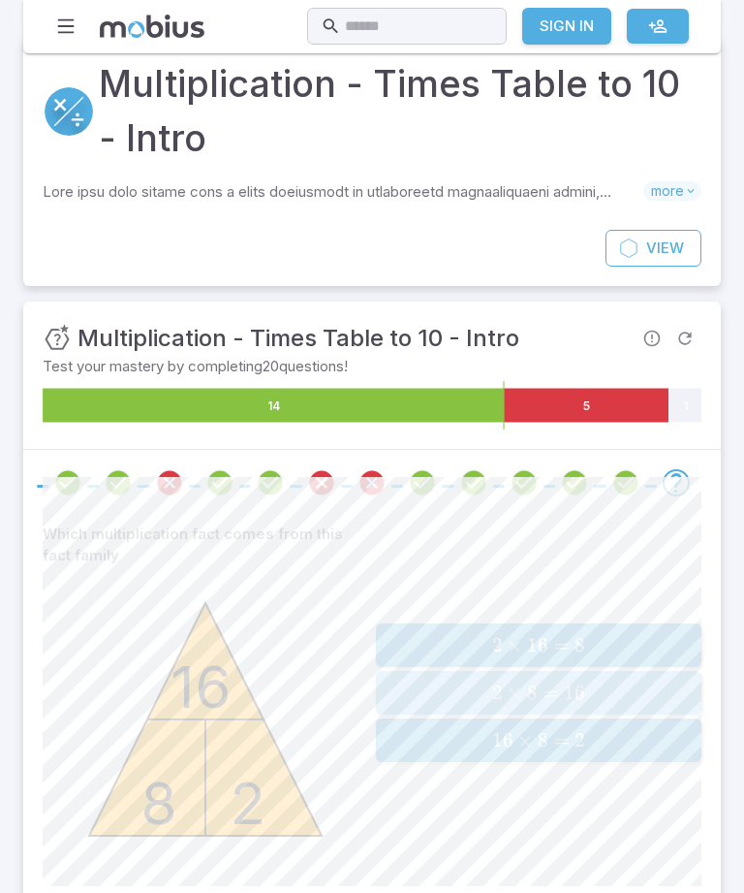
click at [624, 683] on span "2 × 8 = 16" at bounding box center [538, 692] width 313 height 24
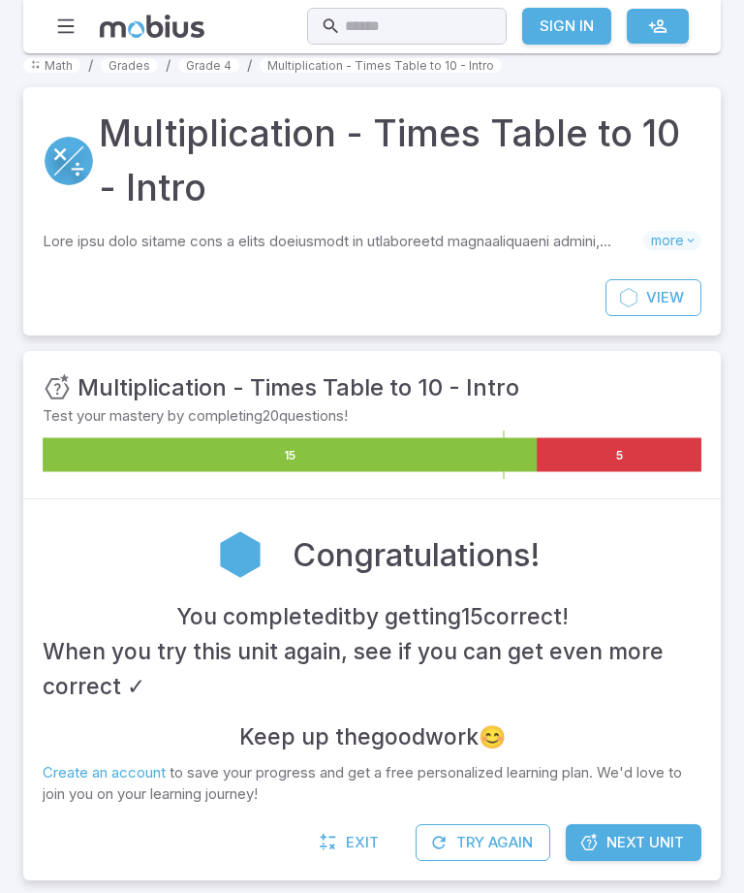
scroll to position [0, 0]
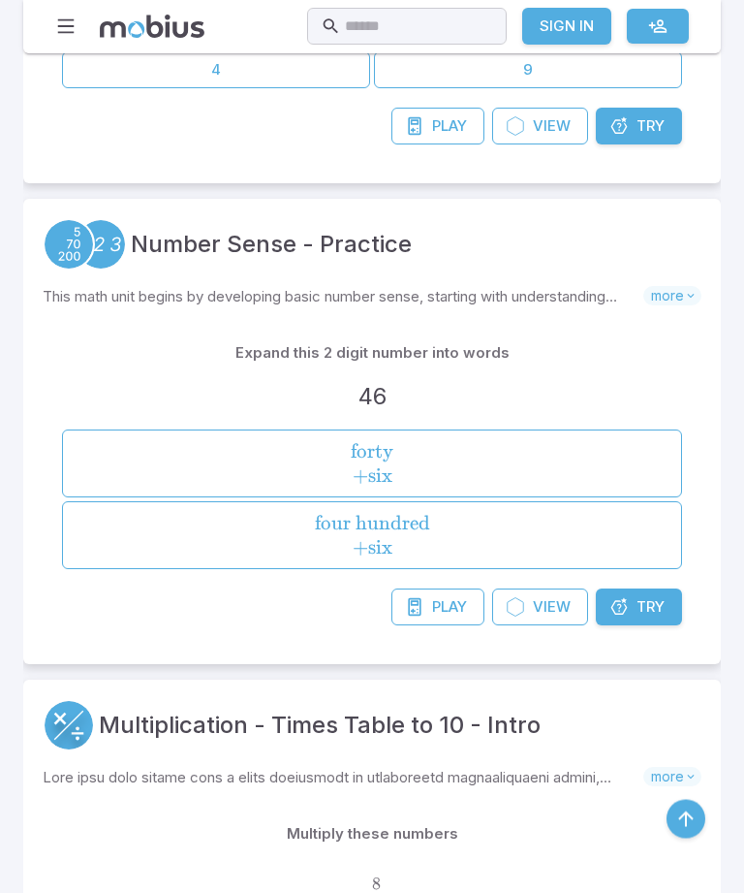
scroll to position [2734, 0]
click at [615, 455] on span "forty + six" at bounding box center [372, 462] width 606 height 48
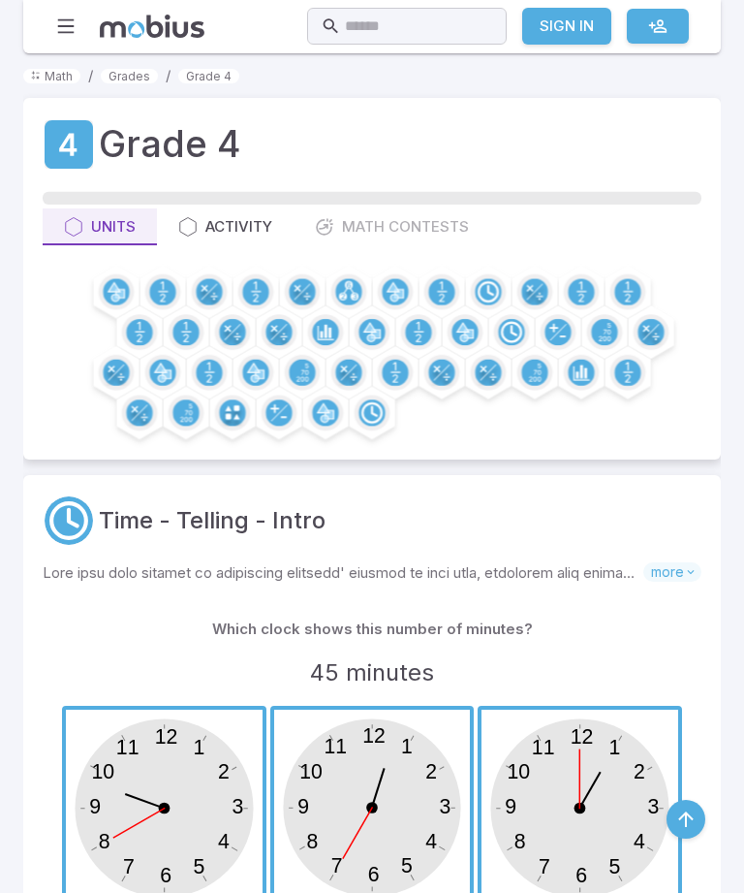
scroll to position [2796, 0]
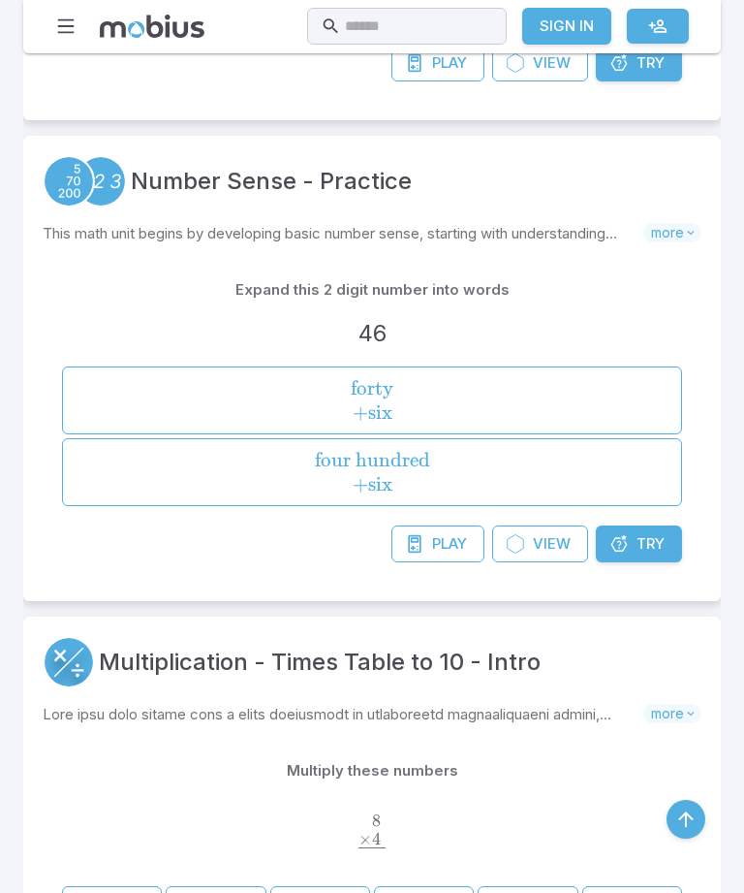
click at [660, 537] on span "Try" at bounding box center [651, 543] width 28 height 21
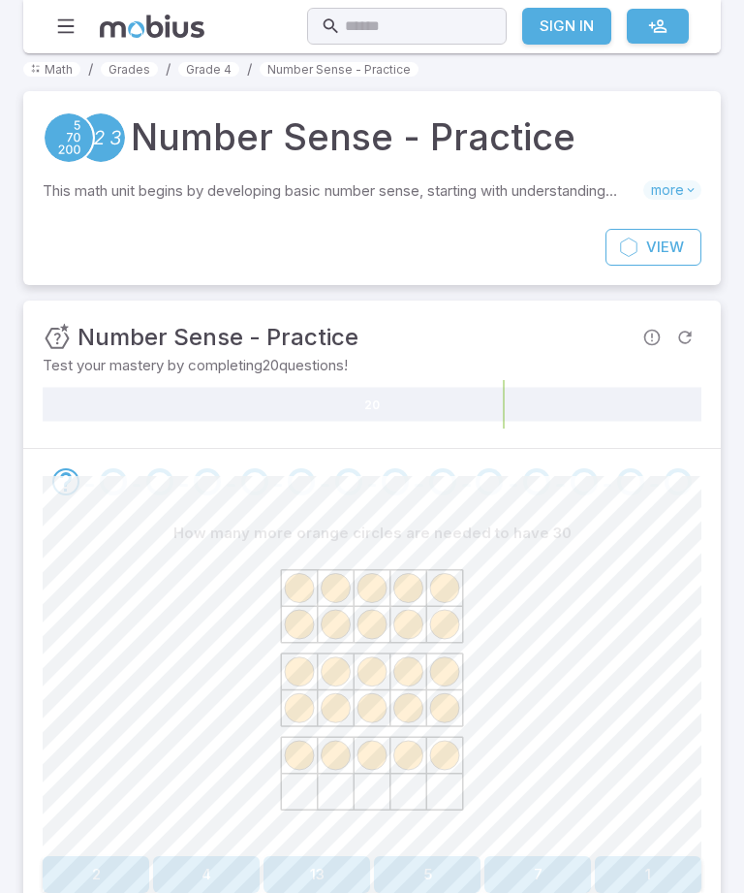
scroll to position [6, 0]
click at [438, 865] on button "5" at bounding box center [427, 875] width 107 height 37
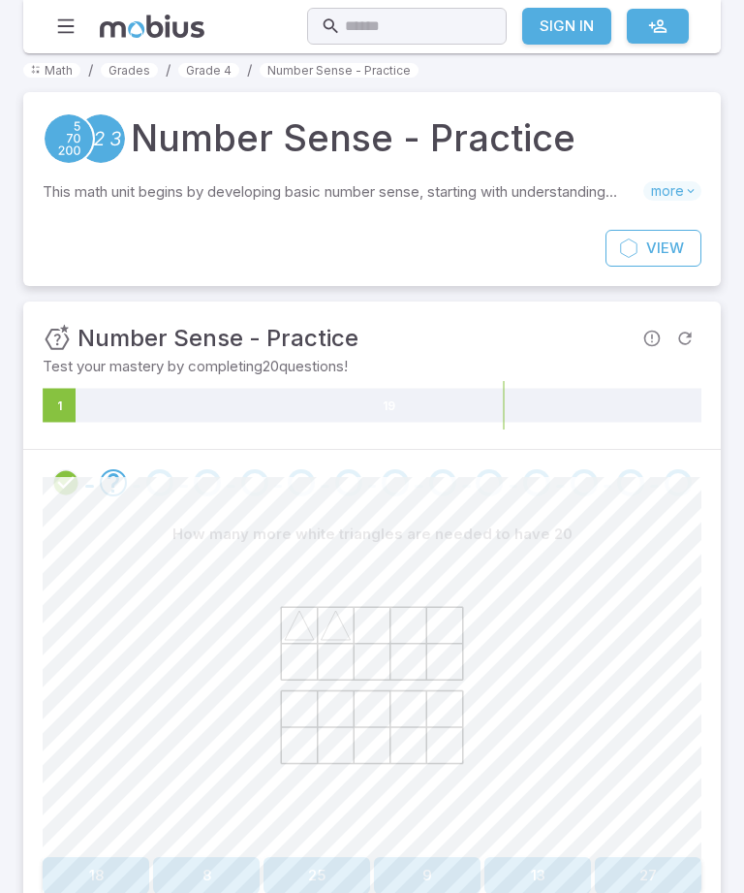
click at [86, 876] on button "18" at bounding box center [96, 875] width 107 height 37
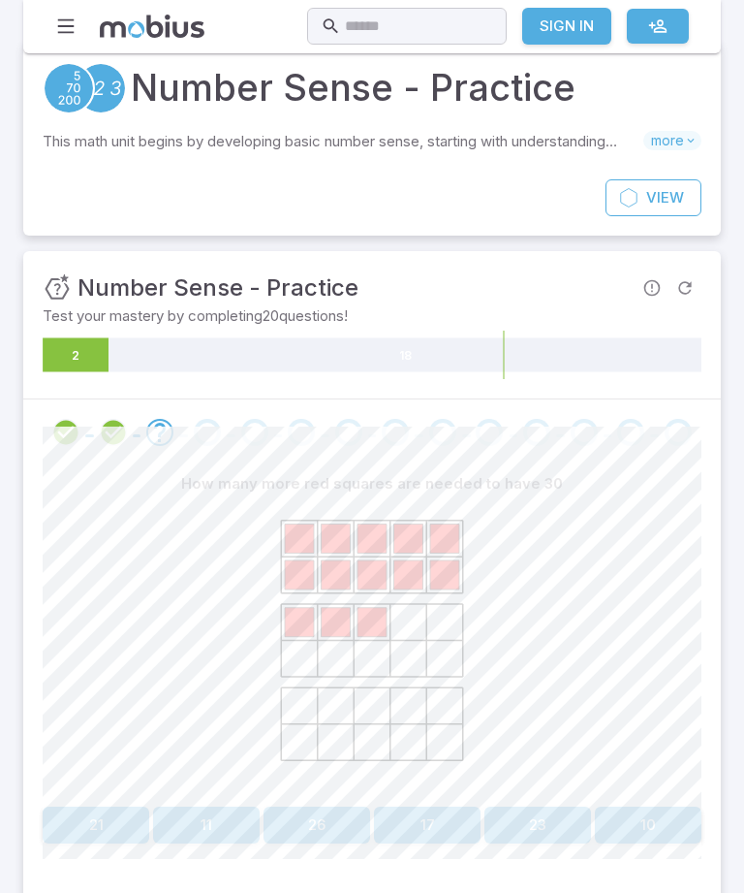
scroll to position [57, 0]
click at [426, 833] on button "17" at bounding box center [427, 823] width 107 height 37
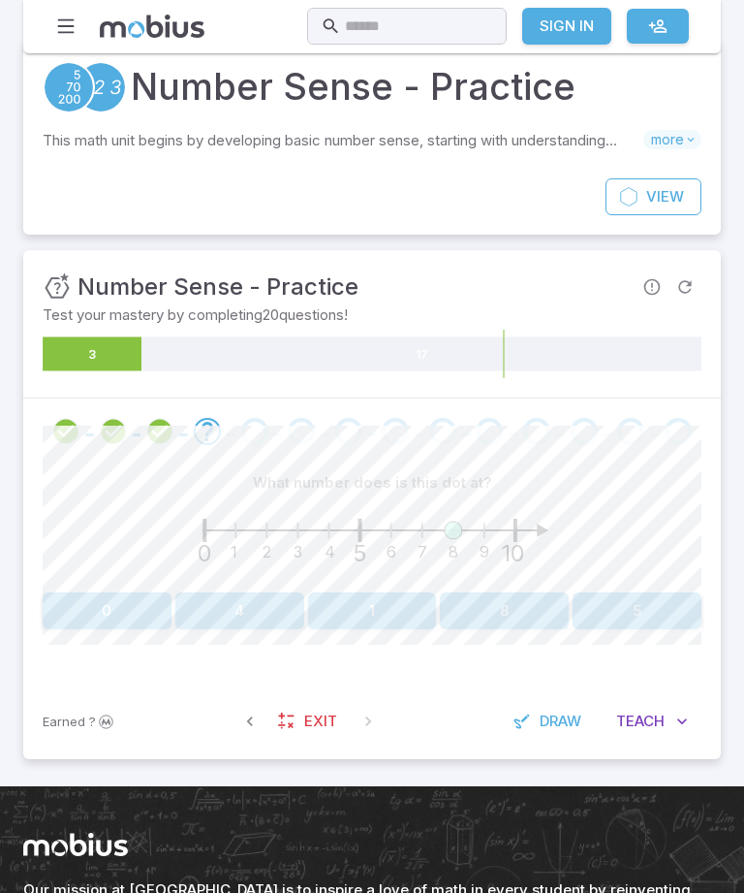
click at [655, 705] on button "Teach Me" at bounding box center [652, 721] width 99 height 37
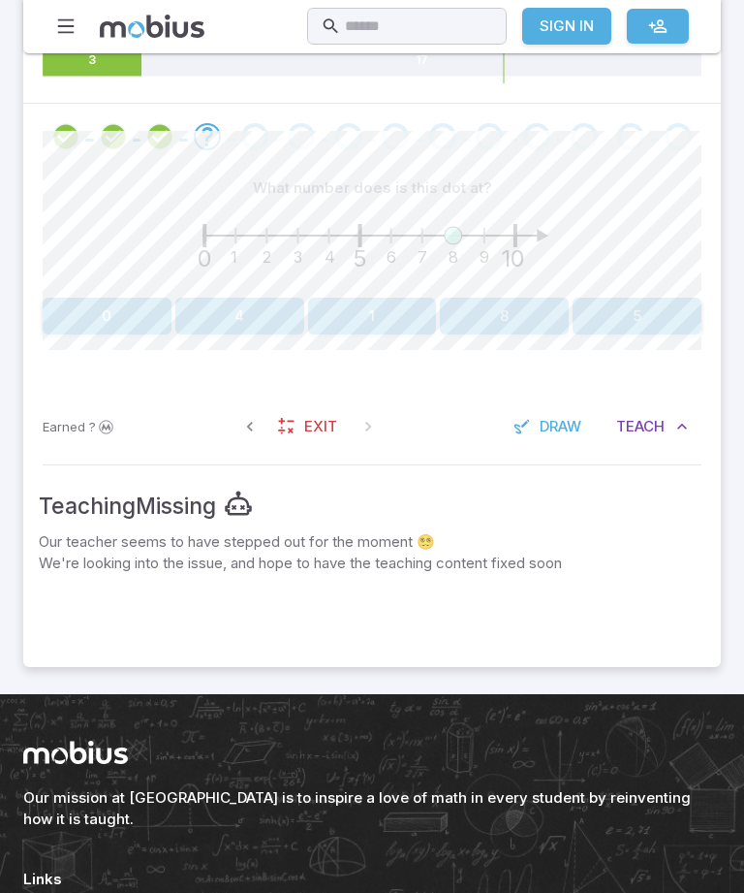
scroll to position [352, 0]
click at [645, 425] on span "Teach" at bounding box center [640, 426] width 48 height 21
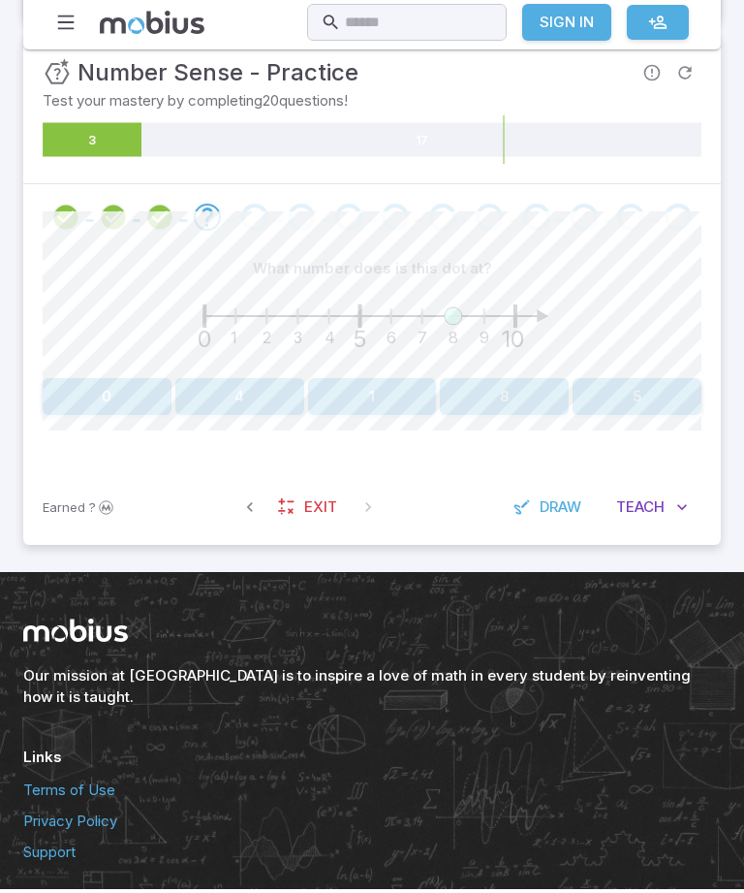
scroll to position [264, 0]
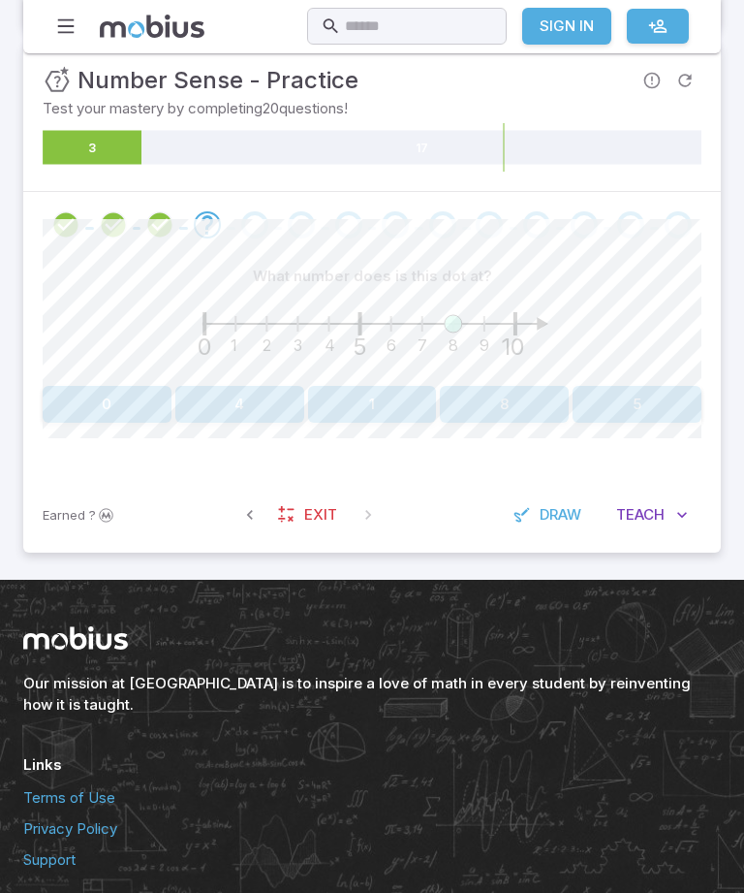
click at [676, 530] on button "Teach Me" at bounding box center [652, 514] width 99 height 37
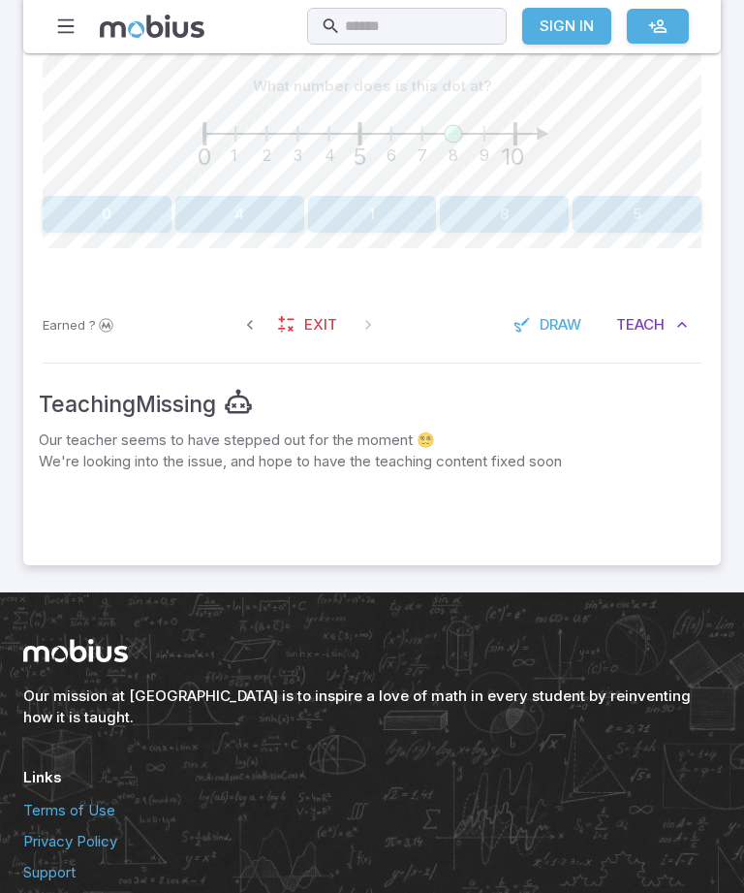
scroll to position [465, 0]
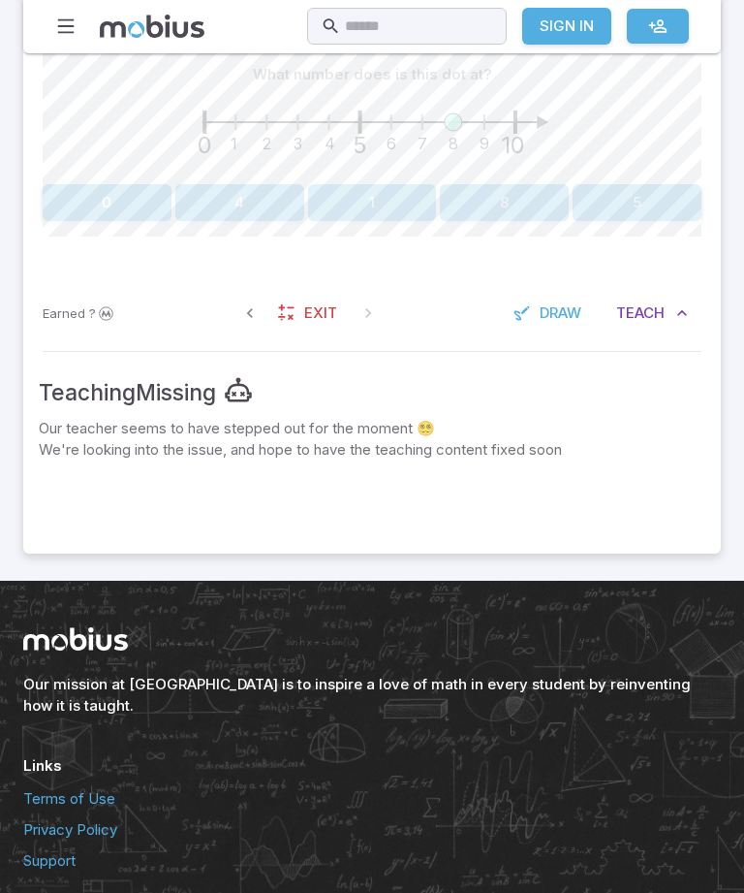
click at [660, 312] on span "Teach" at bounding box center [640, 312] width 48 height 21
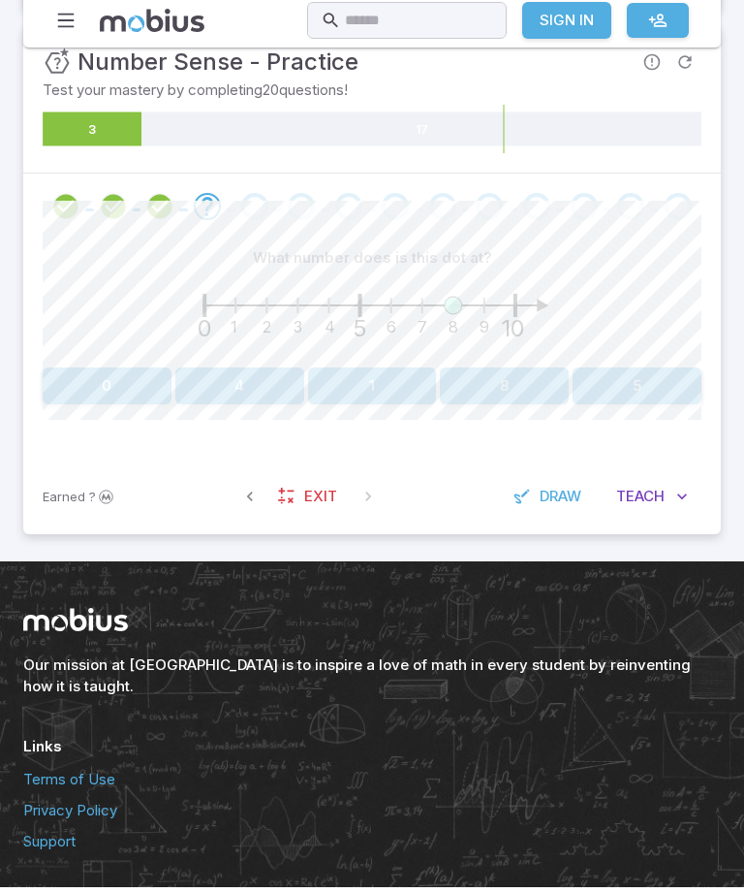
scroll to position [264, 0]
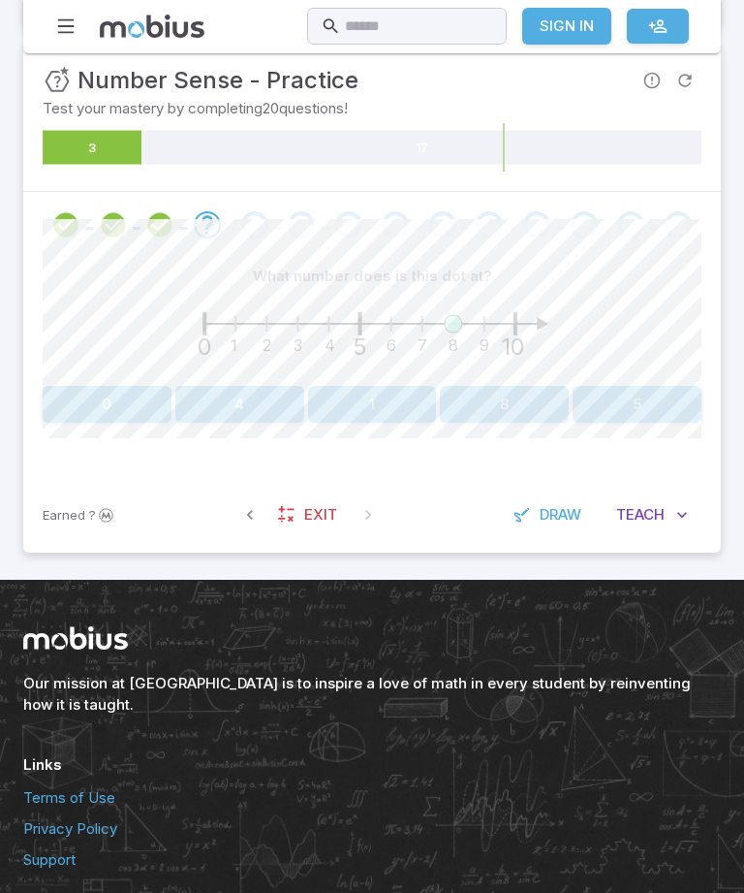
click at [517, 418] on button "8" at bounding box center [504, 404] width 129 height 37
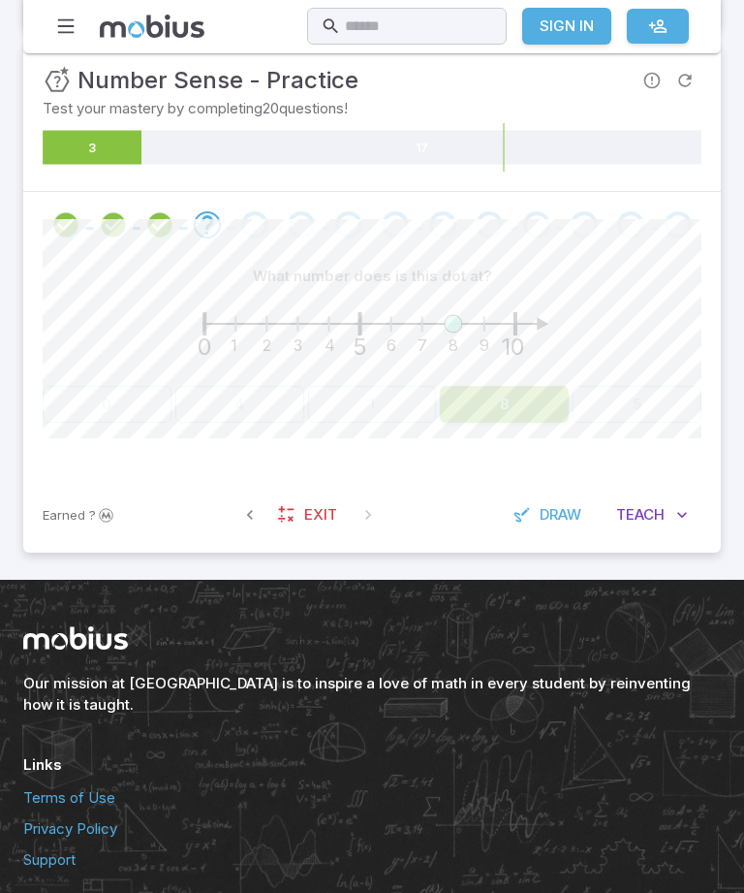
click at [528, 430] on div "What number does is this dot at? 1 2 3 4 6 7 8 9 0 5 10 0 4 1 8 5" at bounding box center [372, 367] width 659 height 219
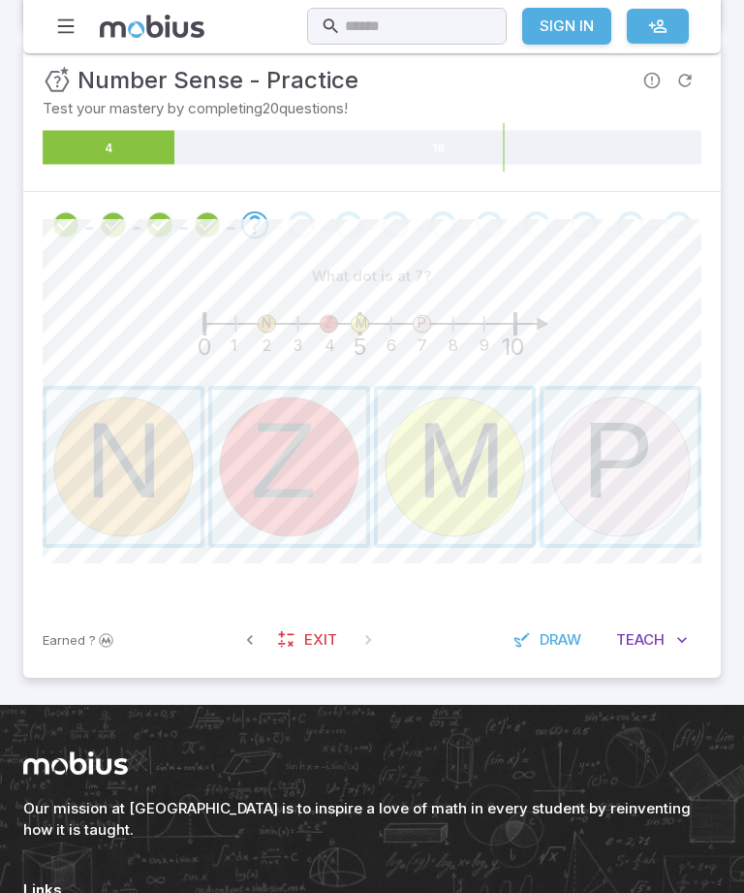
click at [608, 655] on button "Teach Me" at bounding box center [652, 639] width 99 height 37
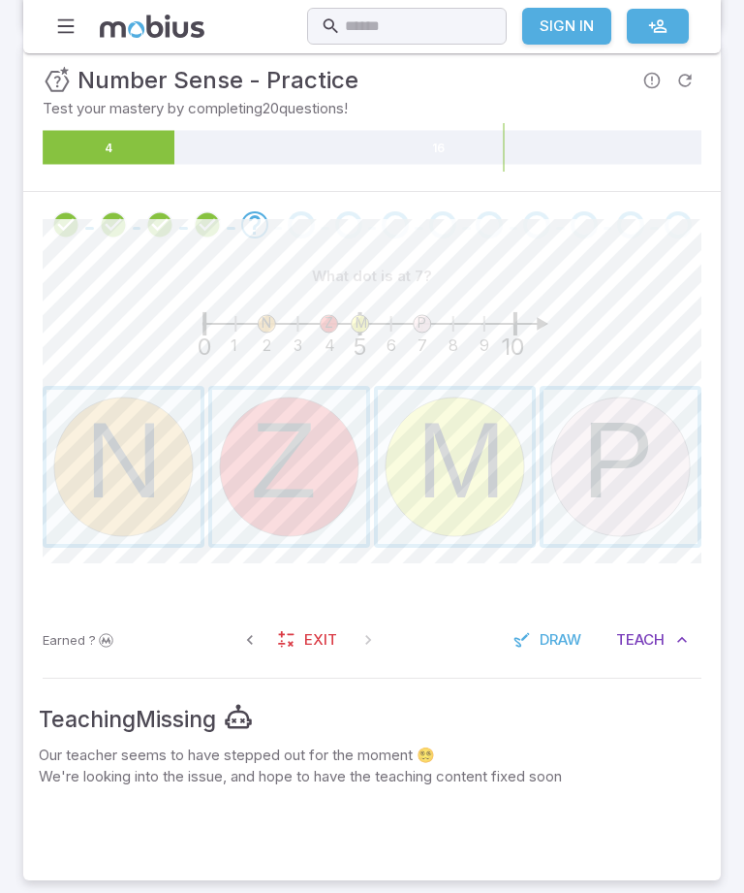
click at [645, 513] on span "button" at bounding box center [621, 467] width 154 height 154
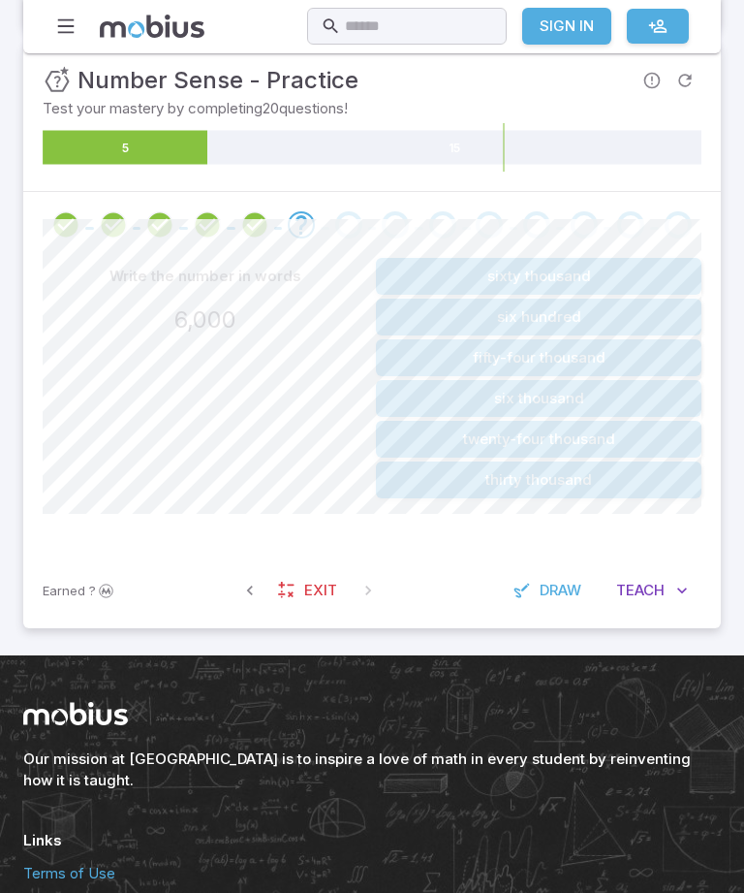
click at [669, 597] on button "Teach Me" at bounding box center [652, 590] width 99 height 37
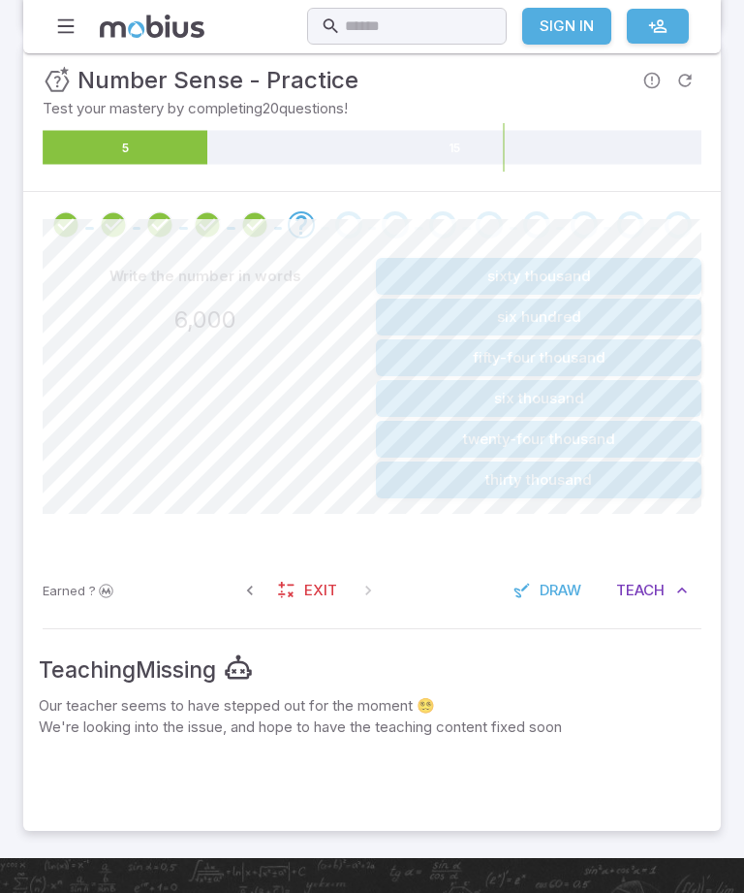
click at [664, 585] on span "Teach" at bounding box center [640, 590] width 48 height 21
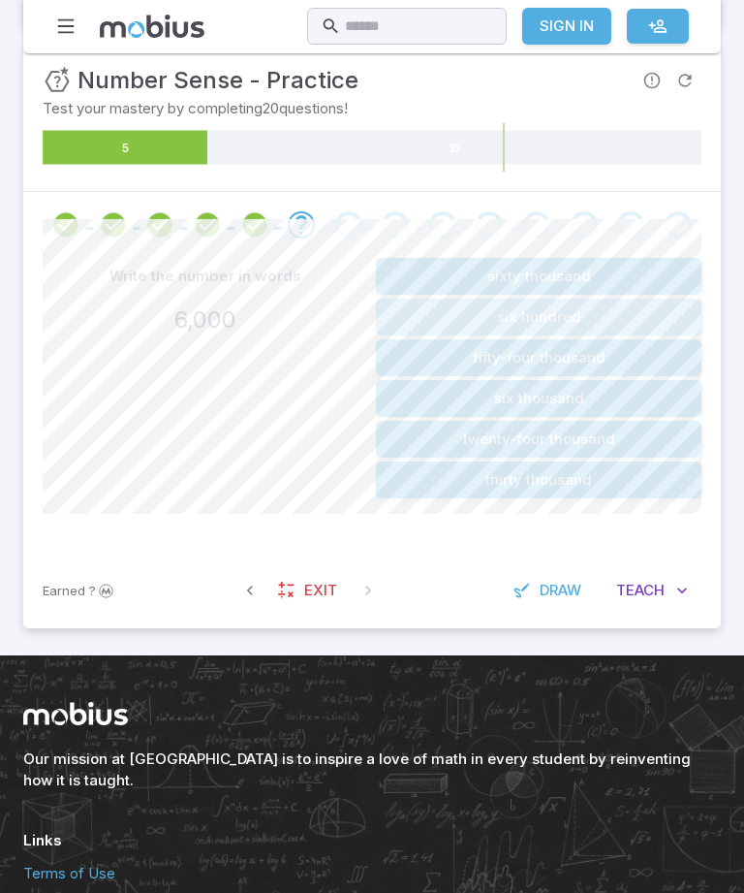
click at [652, 312] on button "six hundred" at bounding box center [539, 317] width 326 height 37
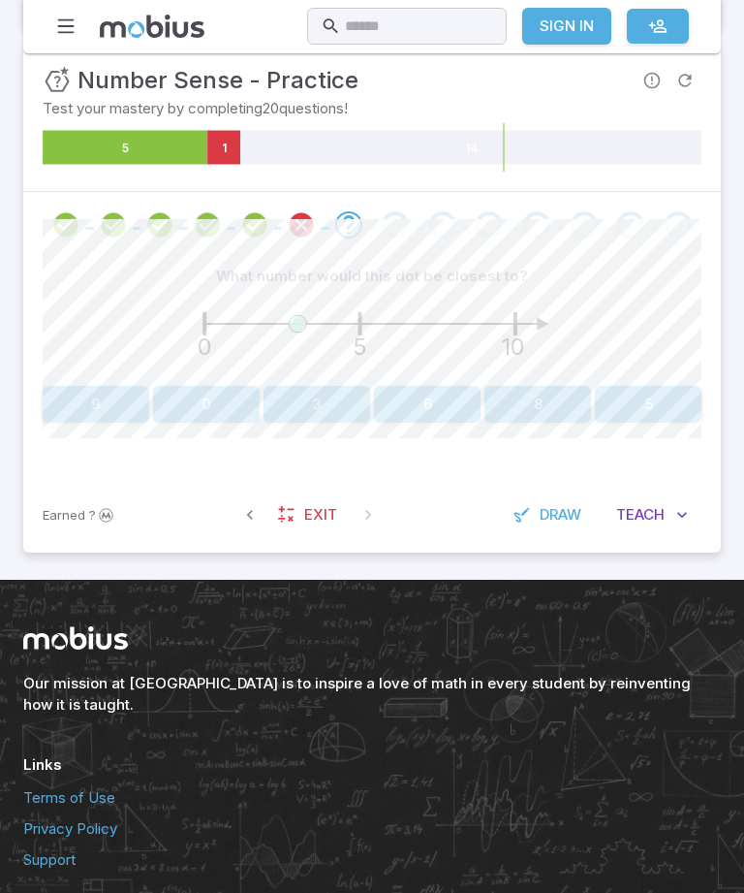
click at [668, 374] on div "0 5 10" at bounding box center [372, 336] width 659 height 83
click at [667, 410] on button "5" at bounding box center [648, 404] width 107 height 37
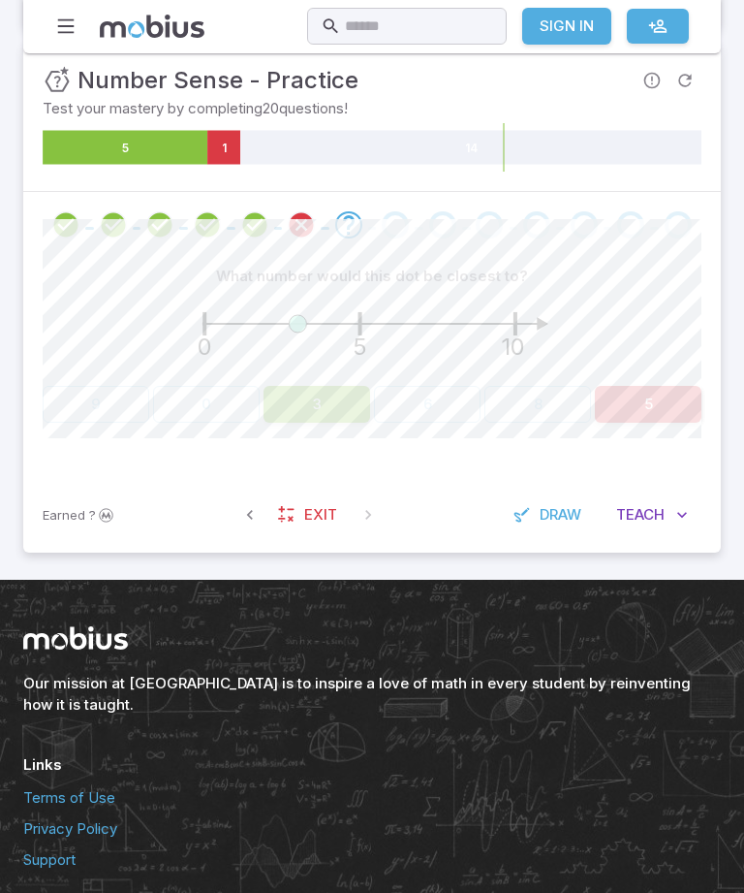
click at [330, 410] on button "3" at bounding box center [317, 404] width 107 height 37
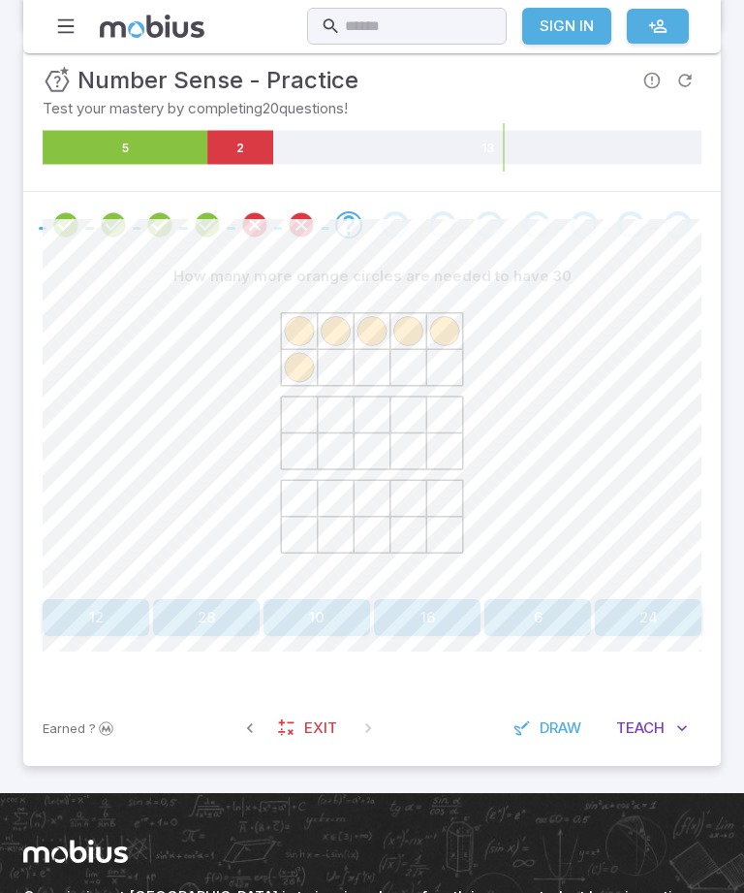
click at [664, 621] on button "24" at bounding box center [648, 617] width 107 height 37
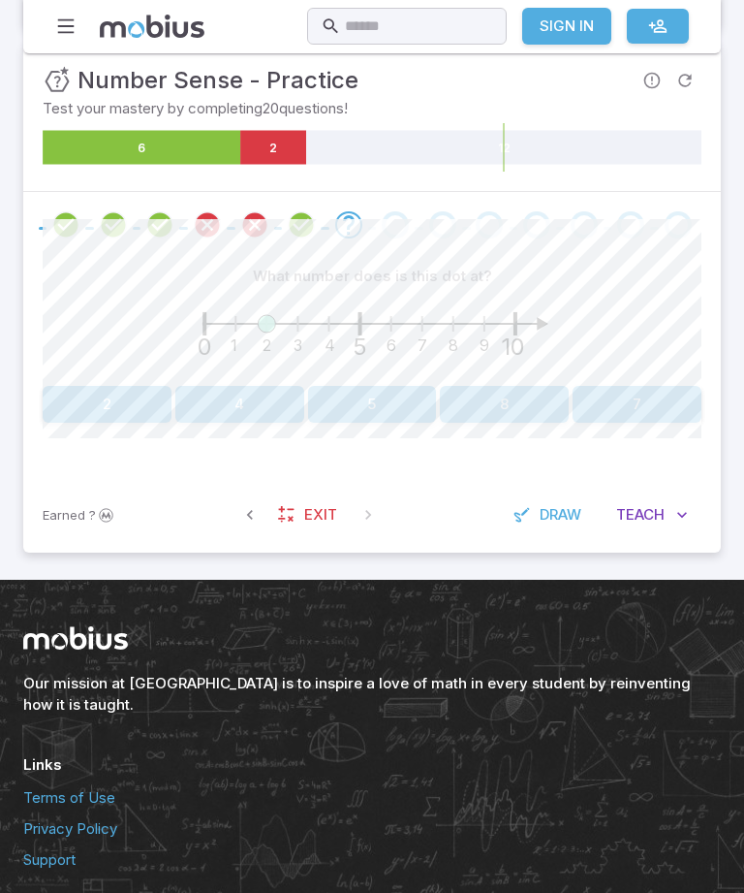
click at [106, 399] on button "2" at bounding box center [107, 404] width 129 height 37
click at [454, 398] on button "5" at bounding box center [455, 404] width 162 height 37
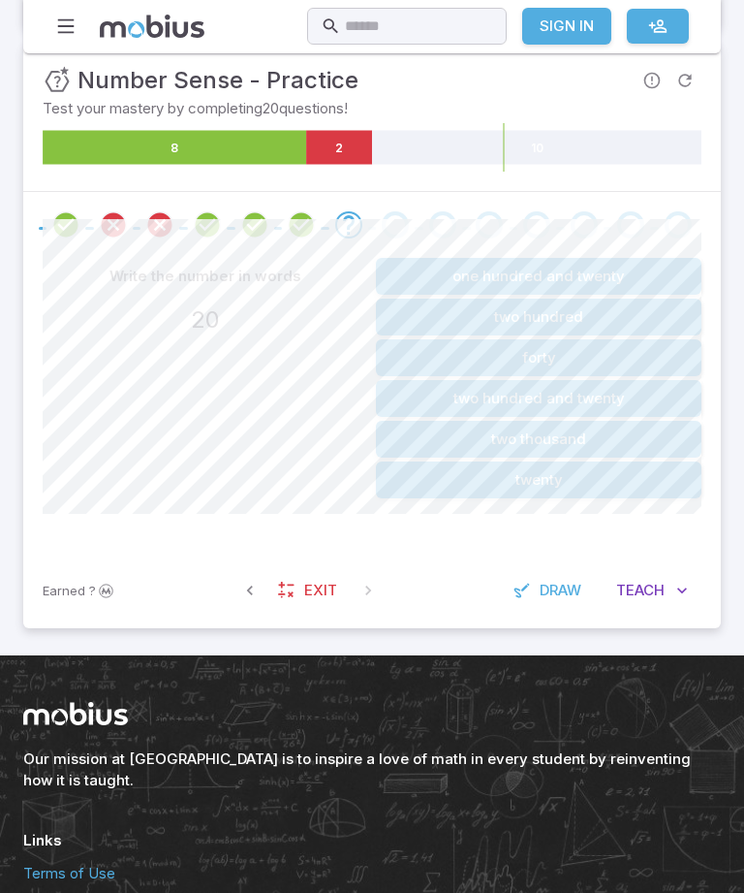
click at [633, 493] on button "twenty" at bounding box center [539, 479] width 326 height 37
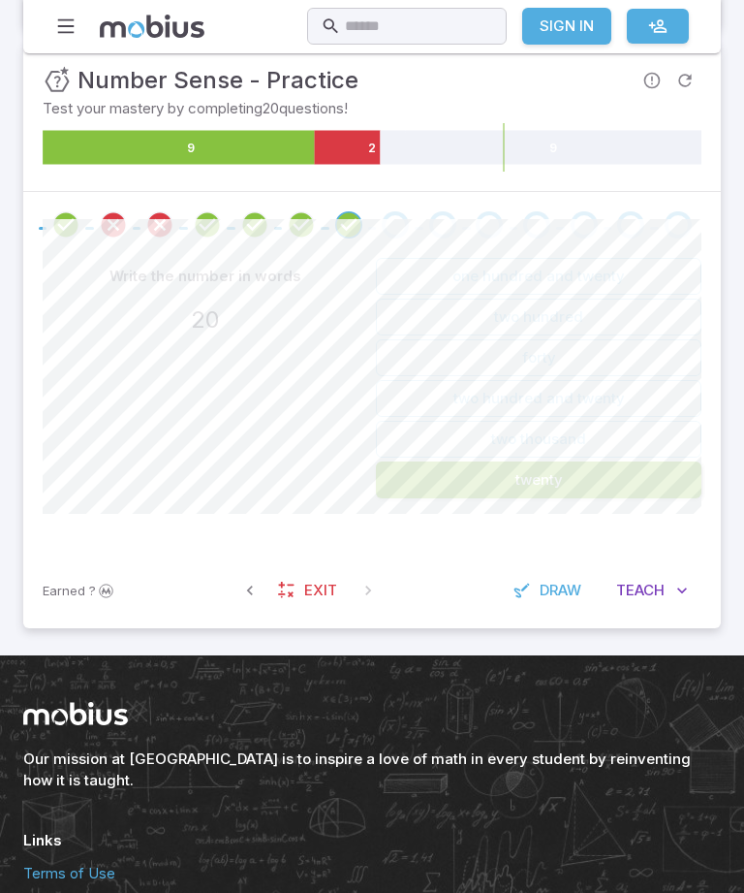
scroll to position [231, 0]
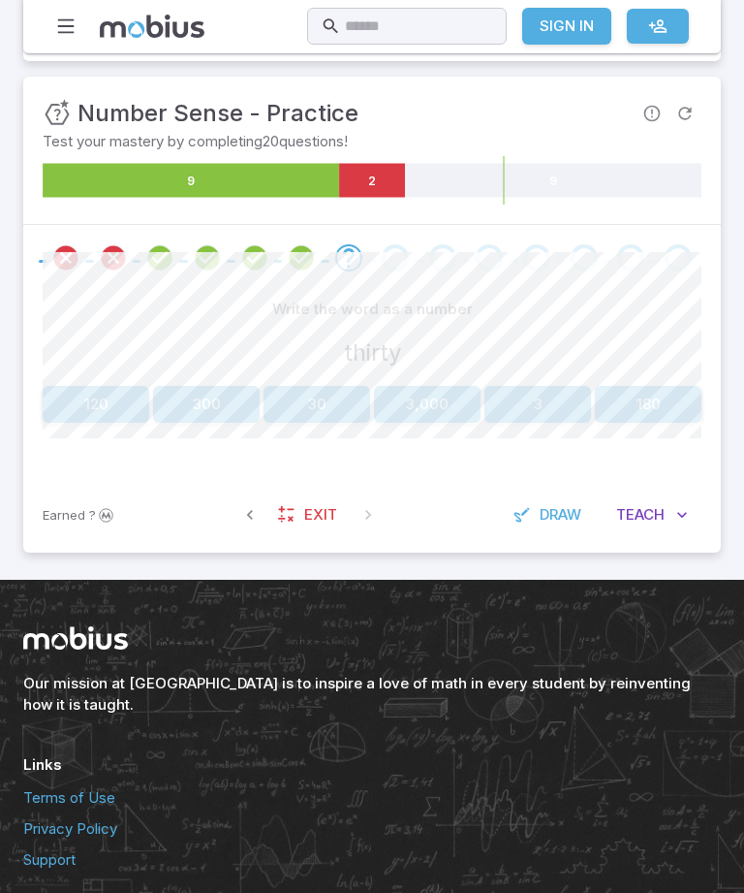
click at [318, 389] on button "30" at bounding box center [317, 404] width 107 height 37
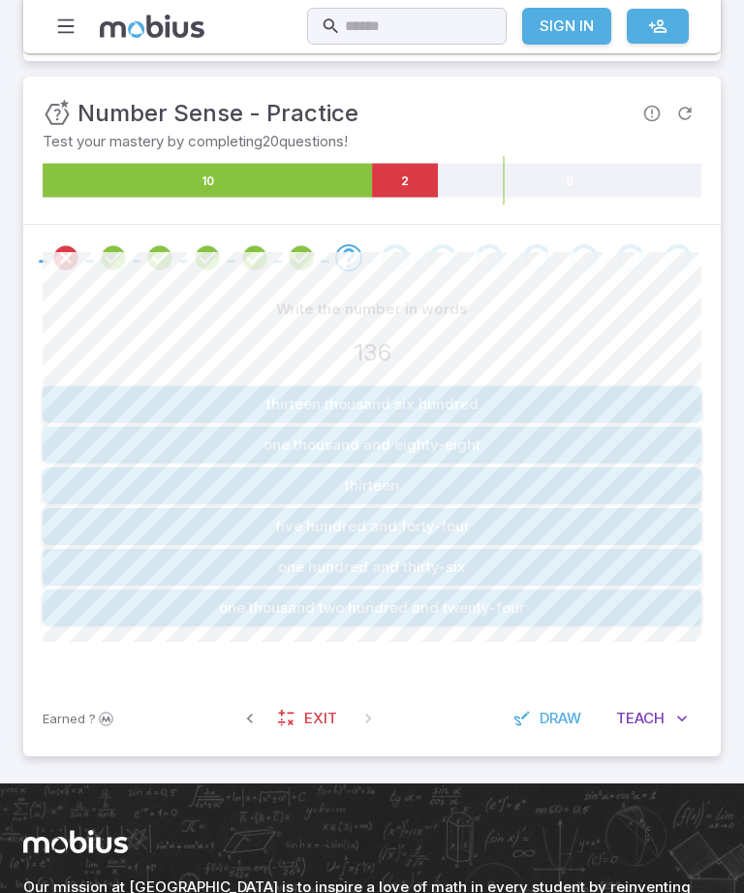
click at [588, 568] on button "one hundred and thirty-six" at bounding box center [372, 567] width 659 height 37
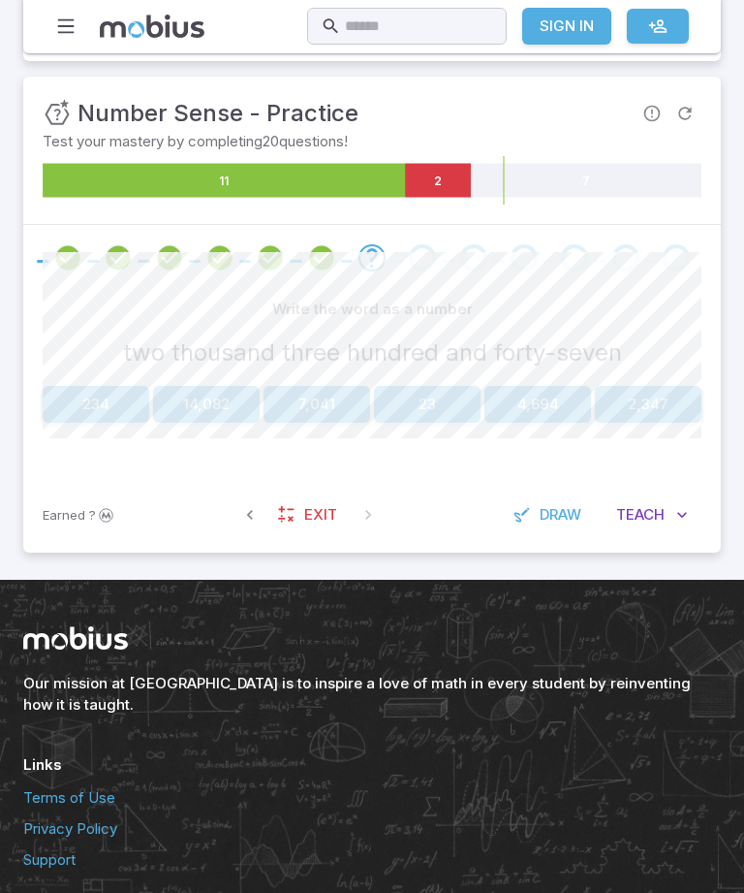
click at [684, 409] on button "2,347" at bounding box center [648, 404] width 107 height 37
click at [594, 419] on button "10" at bounding box center [538, 404] width 328 height 37
click at [670, 419] on button "24, 27" at bounding box center [648, 404] width 107 height 37
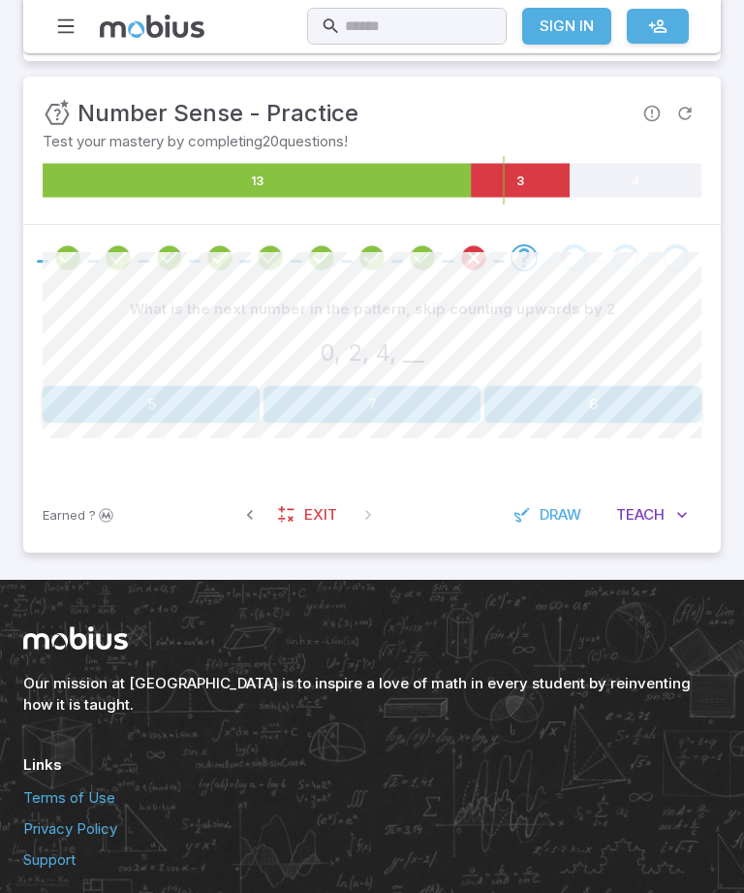
click at [99, 377] on div "What is the next number in the pattern, skip counting upwards by 2 0, 2, 4, __ …" at bounding box center [372, 357] width 659 height 132
click at [591, 393] on button "6" at bounding box center [593, 404] width 217 height 37
click at [222, 405] on button "8, 10" at bounding box center [206, 404] width 107 height 37
click at [203, 398] on button "16, 20" at bounding box center [206, 404] width 107 height 37
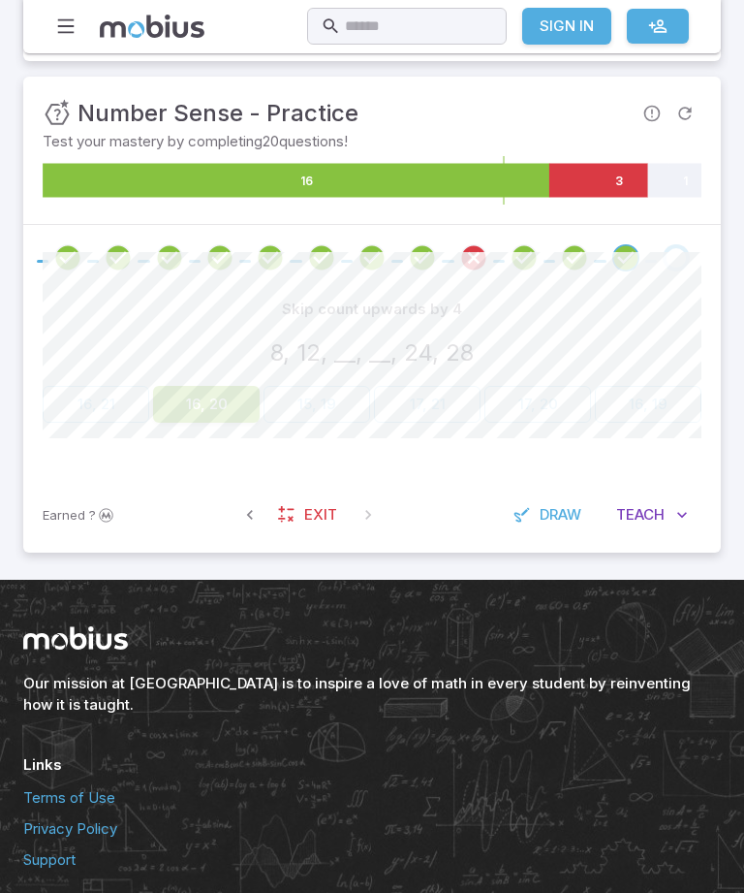
scroll to position [217, 0]
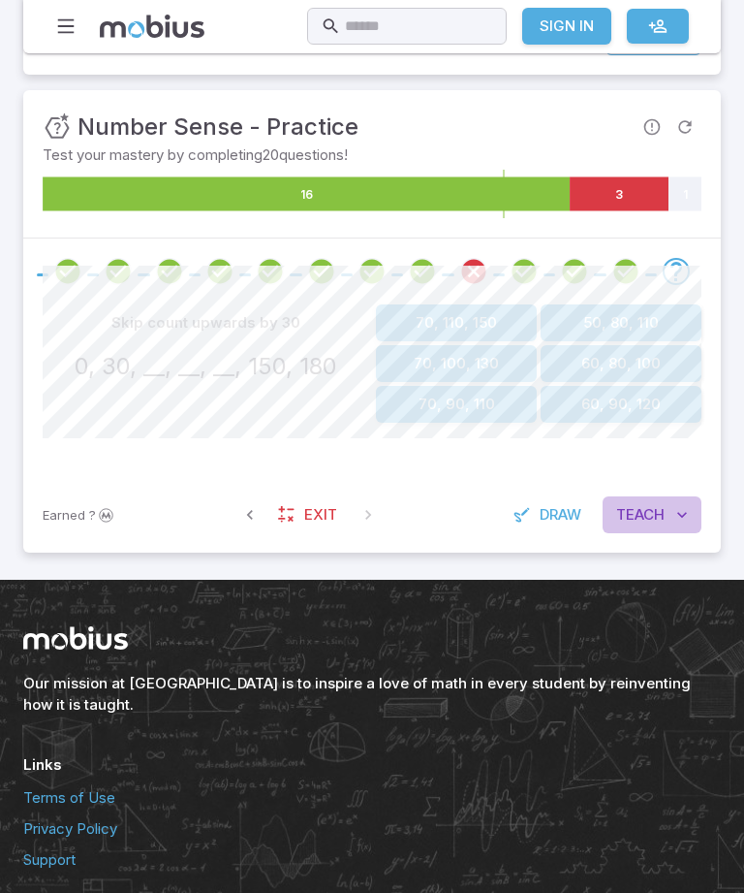
click at [668, 519] on button "Teach Me" at bounding box center [652, 514] width 99 height 37
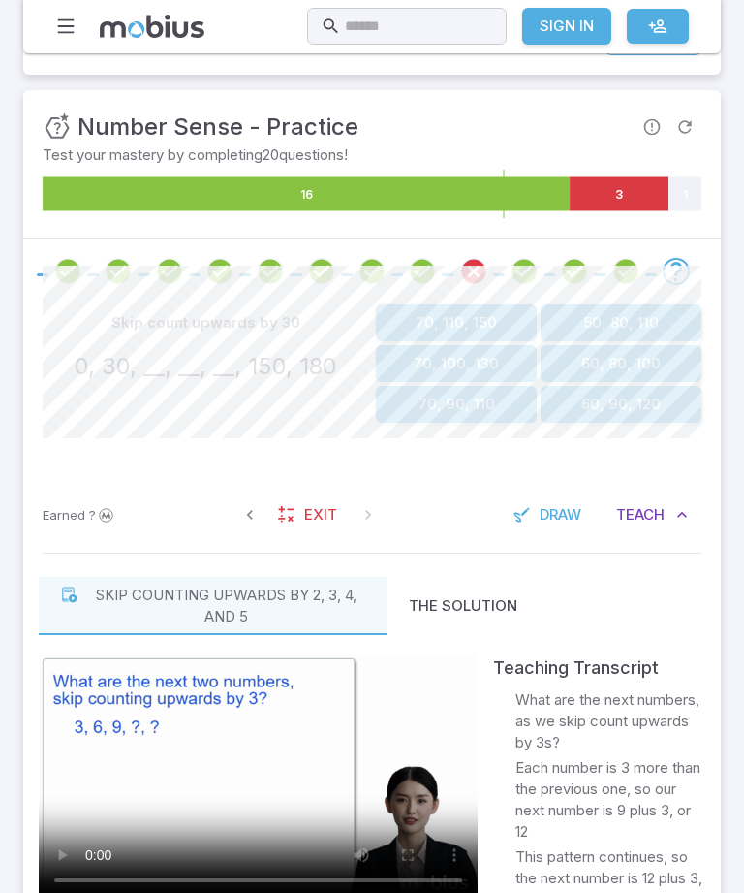
click at [233, 774] on video at bounding box center [258, 777] width 439 height 247
click at [248, 770] on video at bounding box center [258, 777] width 439 height 247
click at [189, 711] on video at bounding box center [258, 777] width 439 height 247
click at [676, 410] on button "60, 90, 120" at bounding box center [621, 404] width 161 height 37
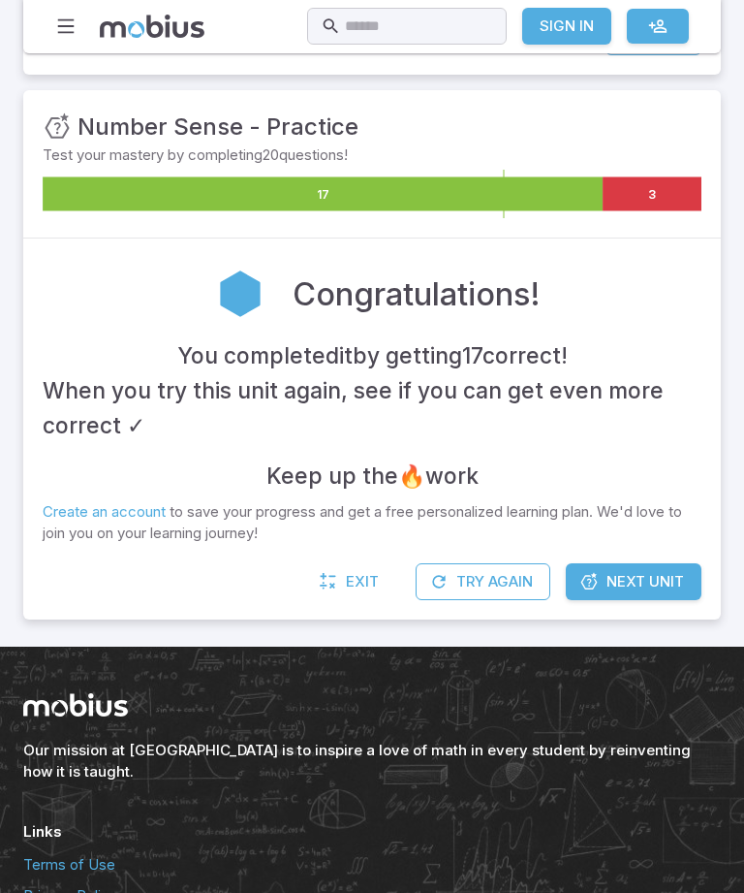
click at [636, 576] on span "Next Unit" at bounding box center [646, 581] width 78 height 21
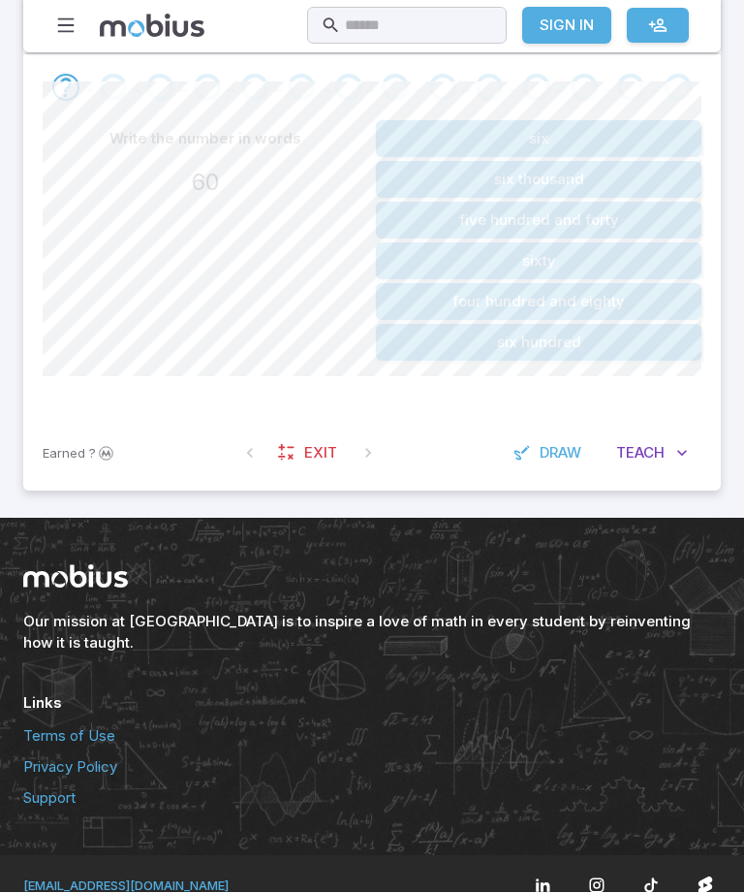
scroll to position [489, 0]
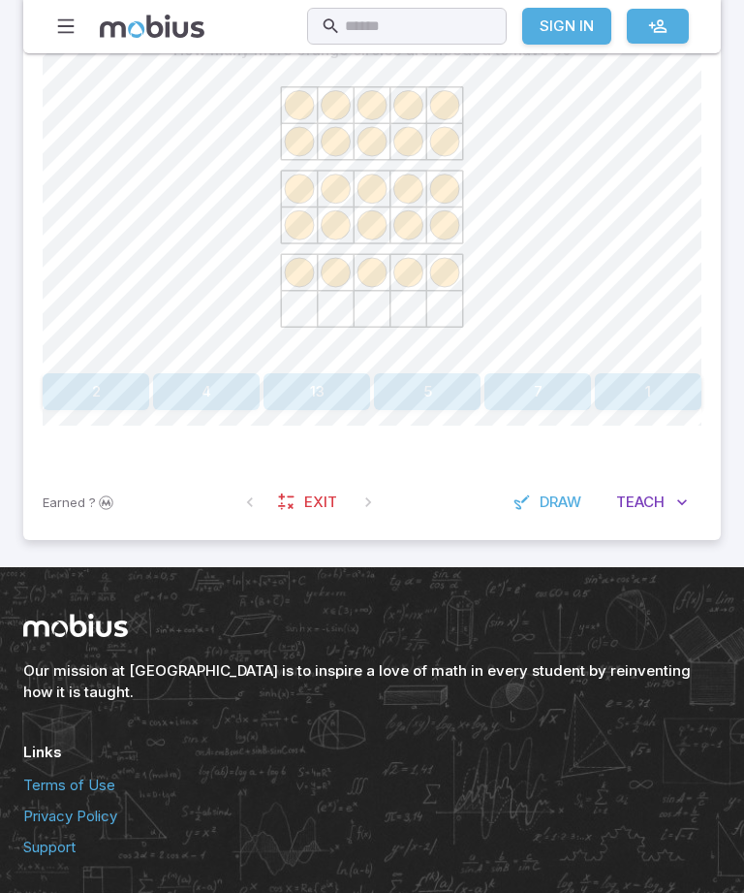
scroll to position [279, 0]
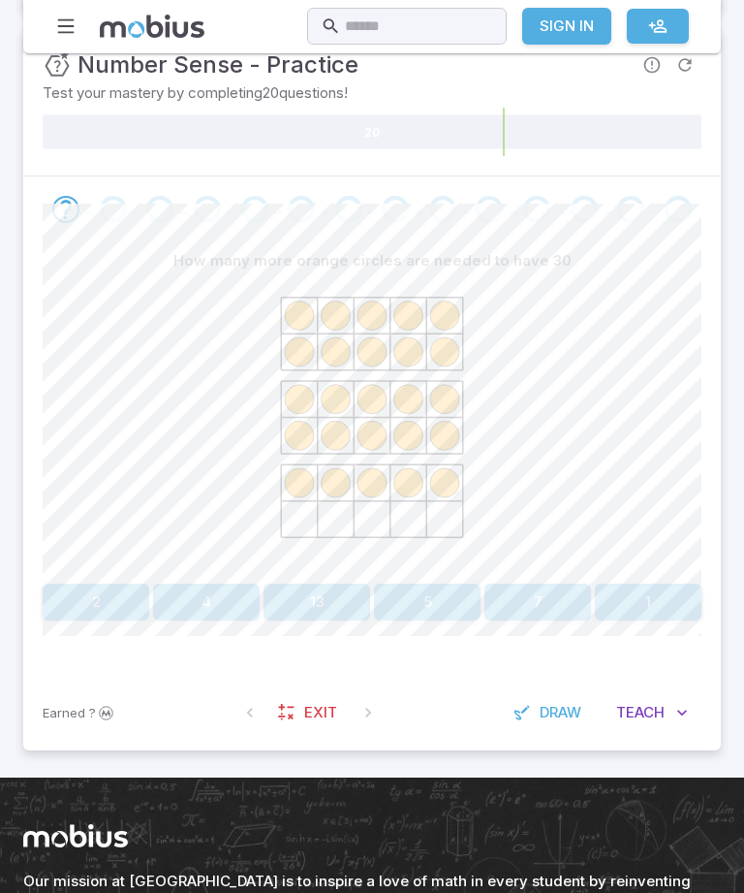
click at [313, 685] on div "Earned ? Exit Draw Teach Me" at bounding box center [372, 713] width 698 height 76
click at [310, 717] on span "Exit" at bounding box center [320, 712] width 33 height 21
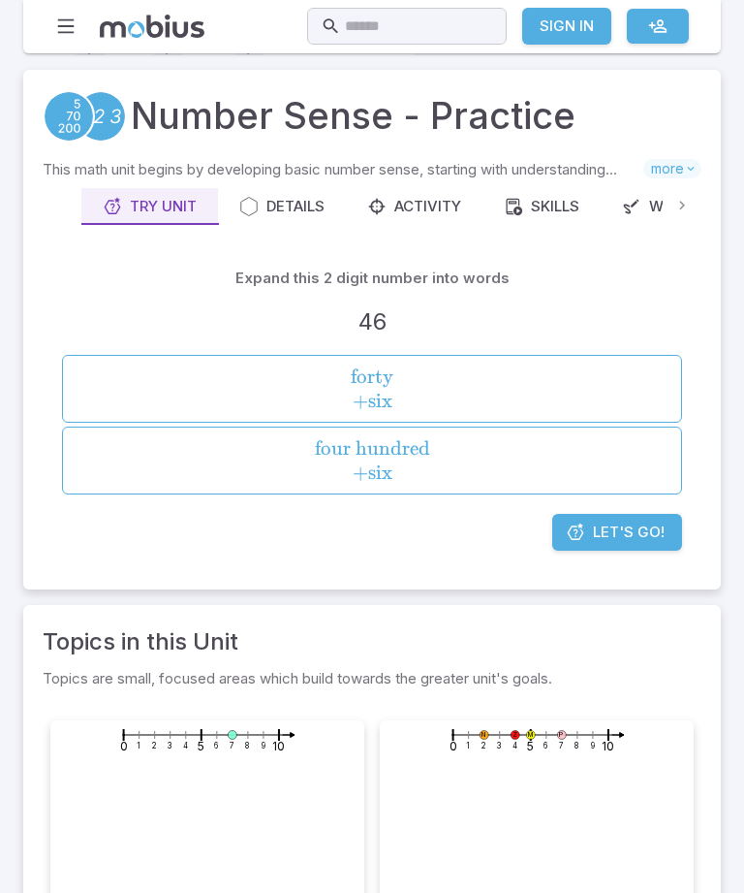
scroll to position [25, 0]
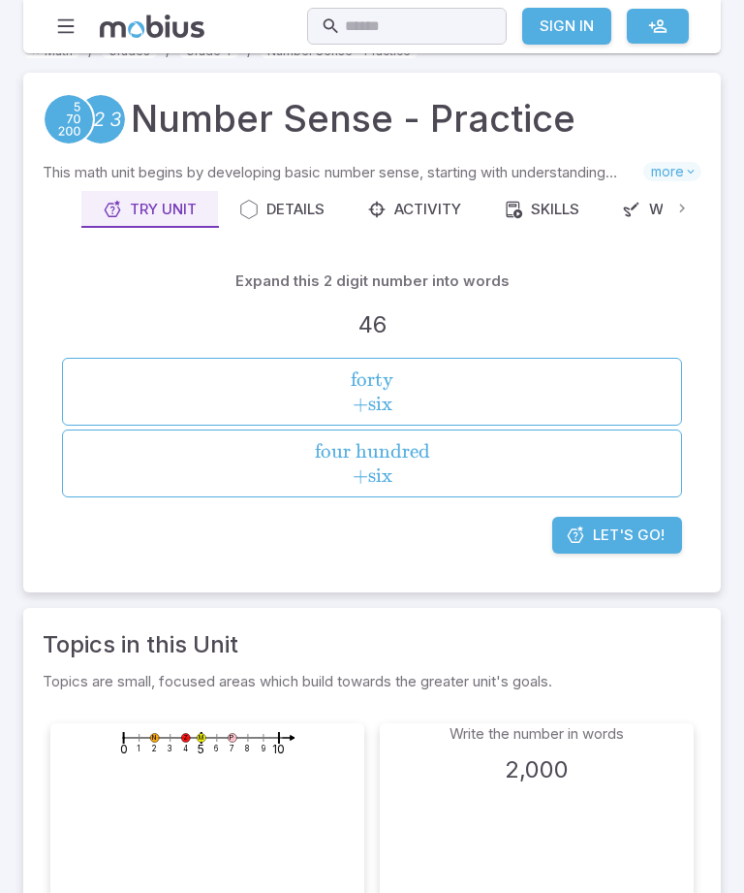
click at [646, 527] on span "Let's Go!" at bounding box center [629, 534] width 72 height 21
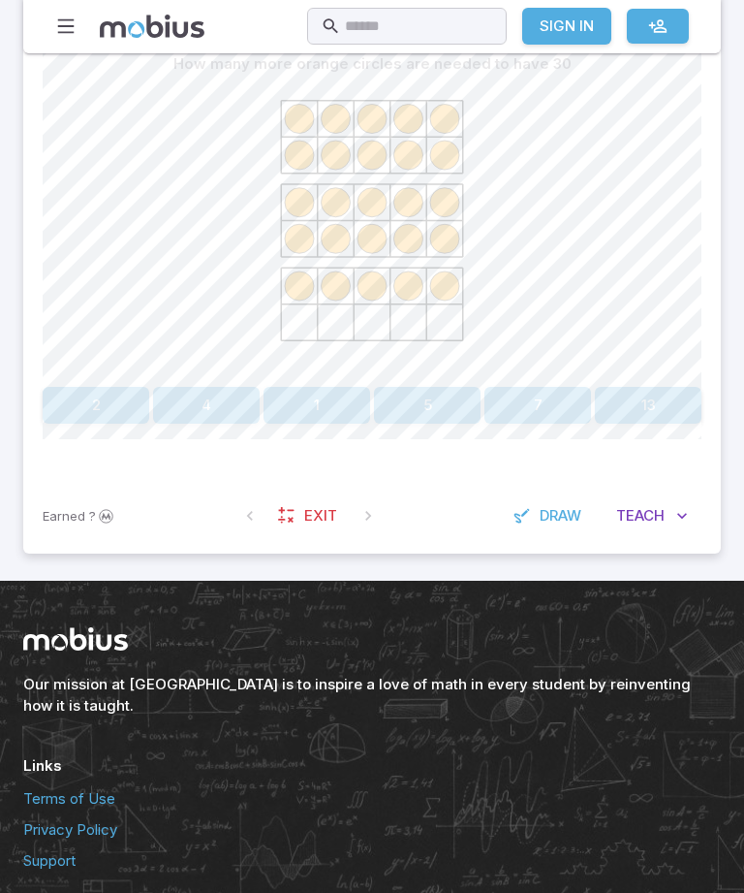
click at [321, 522] on span "Exit" at bounding box center [320, 515] width 33 height 21
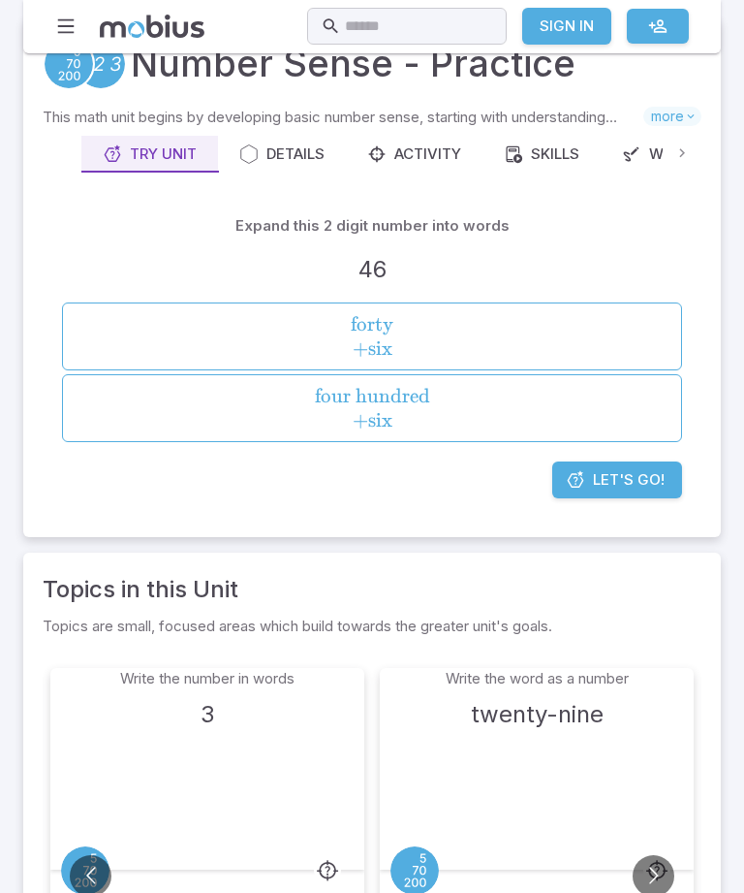
scroll to position [44, 0]
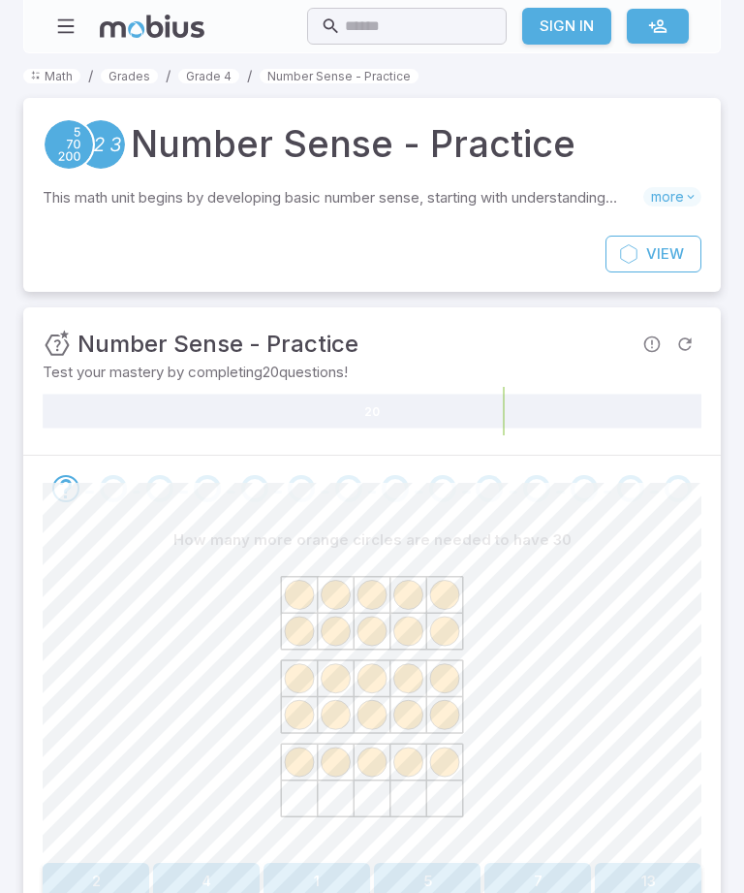
click at [658, 269] on link "View Unit" at bounding box center [654, 254] width 96 height 37
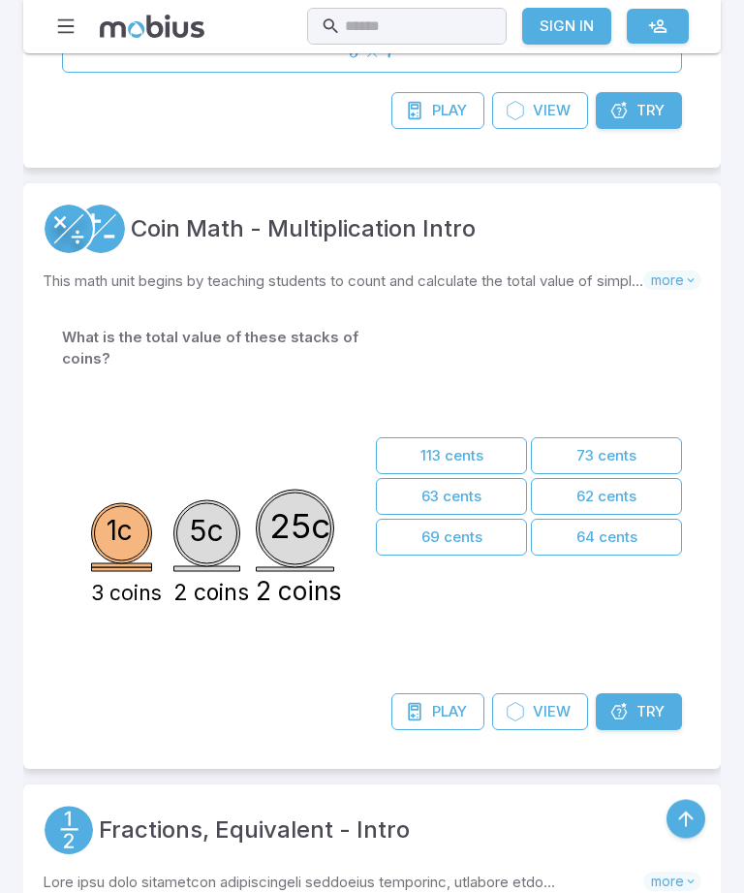
scroll to position [6311, 0]
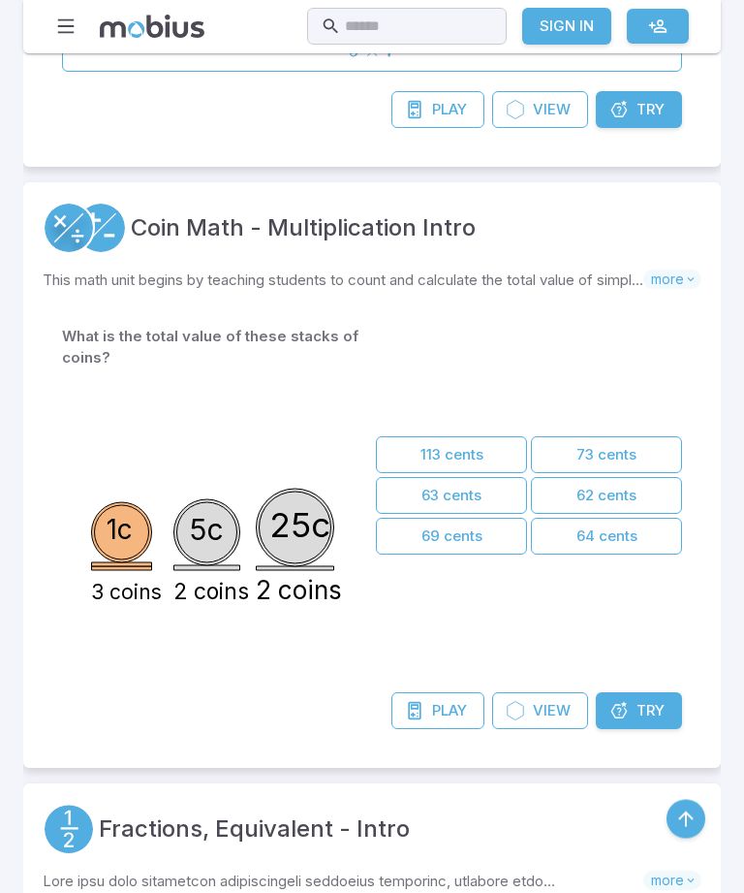
click at [646, 693] on link "Try Unit" at bounding box center [639, 711] width 86 height 37
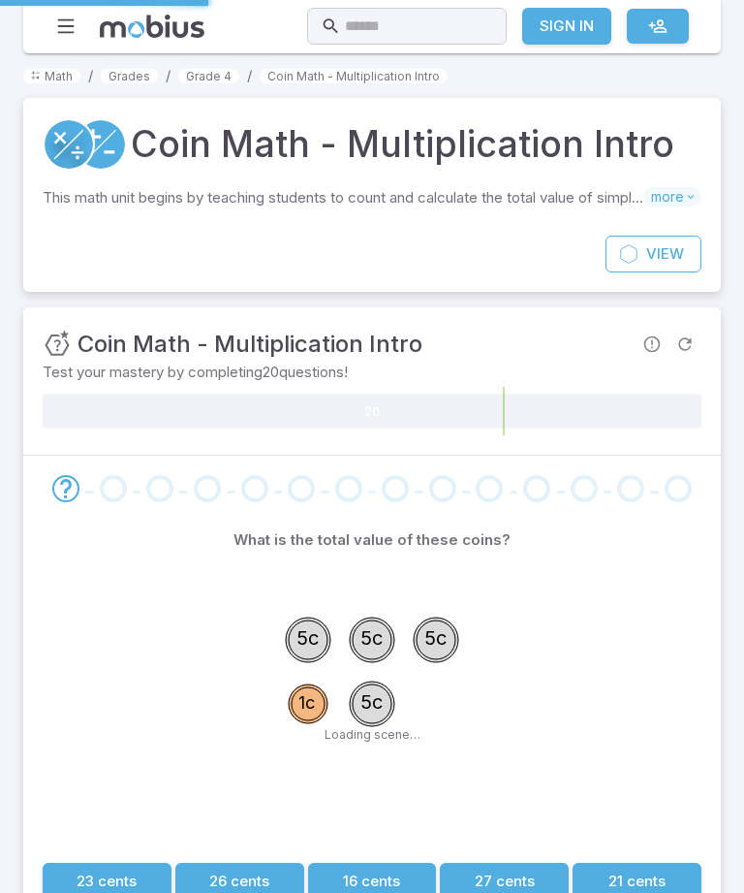
click at [644, 707] on div "5c 5c 5c 1c 5c" at bounding box center [372, 706] width 659 height 297
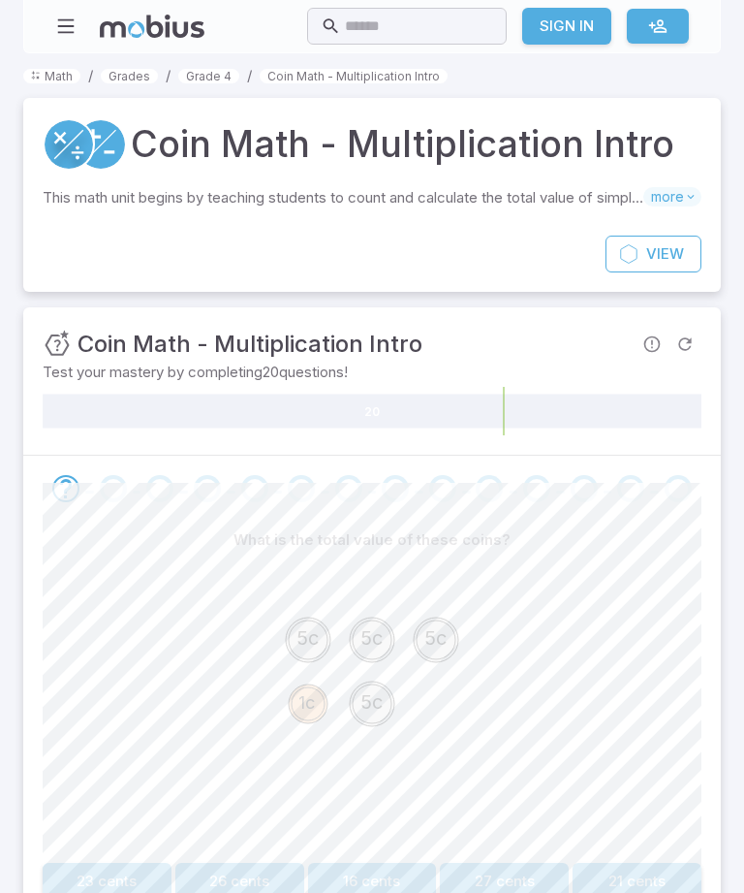
click at [651, 867] on button "21 cents" at bounding box center [637, 881] width 129 height 37
click at [122, 886] on button "61 cents" at bounding box center [96, 881] width 107 height 37
click at [93, 892] on button "126 cents" at bounding box center [107, 881] width 129 height 37
click at [542, 881] on button "85 cents" at bounding box center [538, 881] width 107 height 37
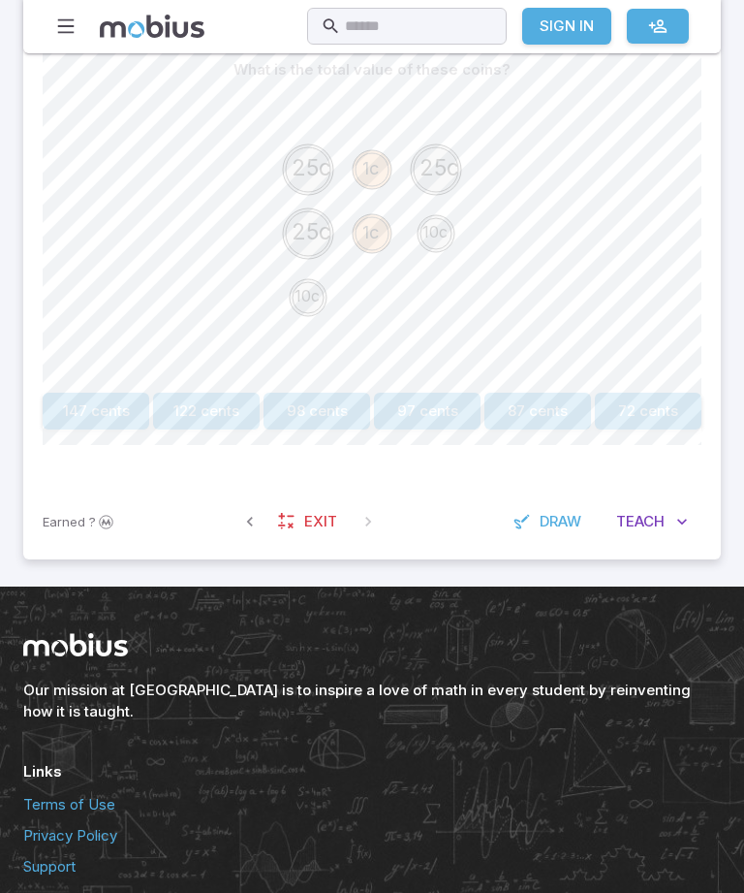
scroll to position [469, 0]
click at [282, 537] on link "Exit" at bounding box center [308, 522] width 83 height 37
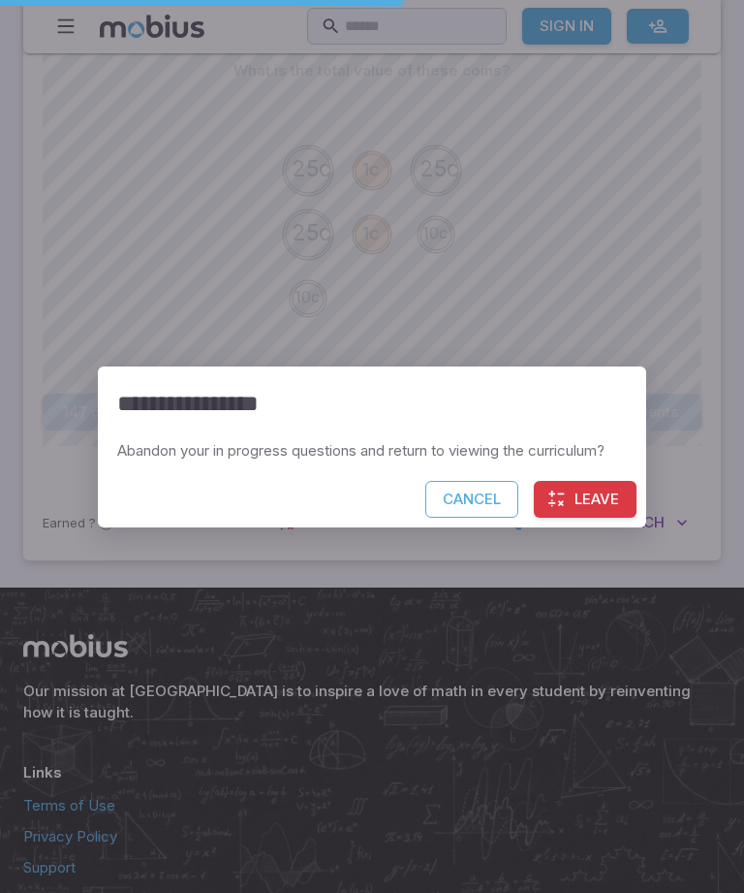
click at [474, 518] on button "Cancel" at bounding box center [471, 499] width 93 height 37
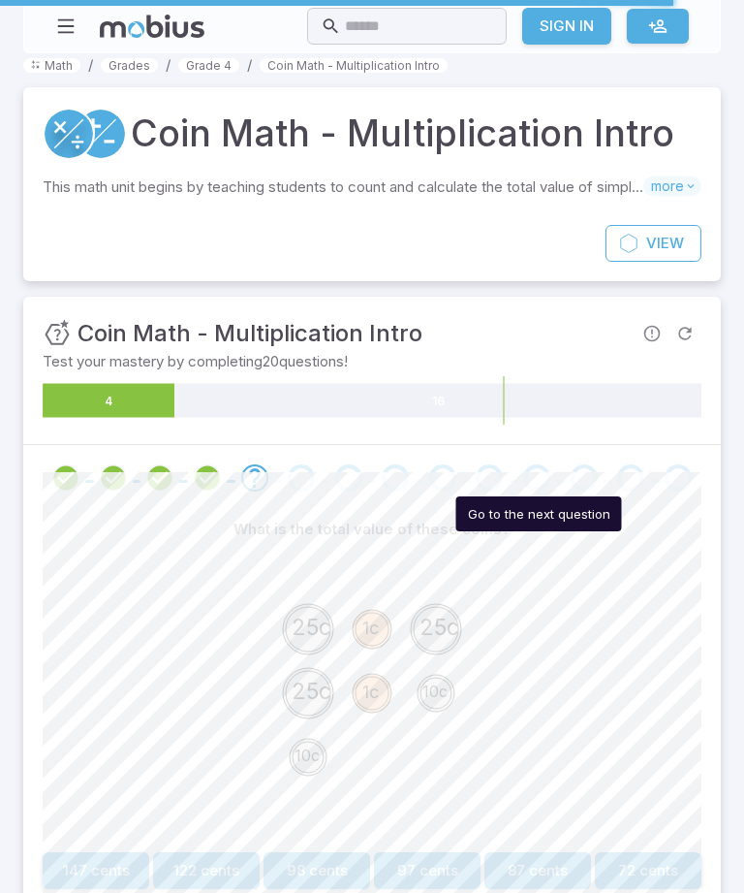
scroll to position [0, 0]
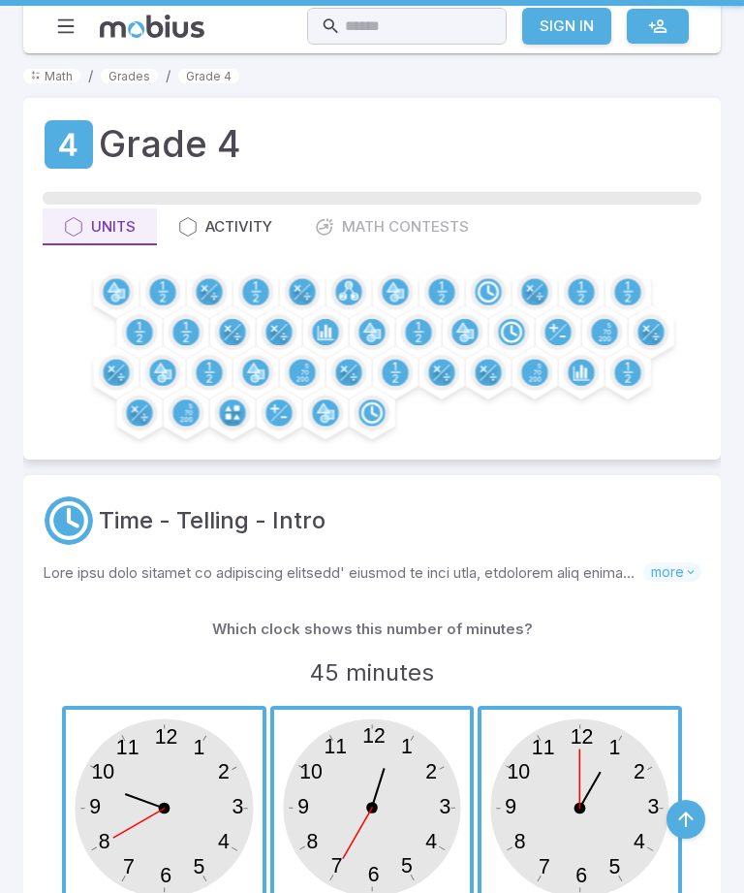
scroll to position [6374, 0]
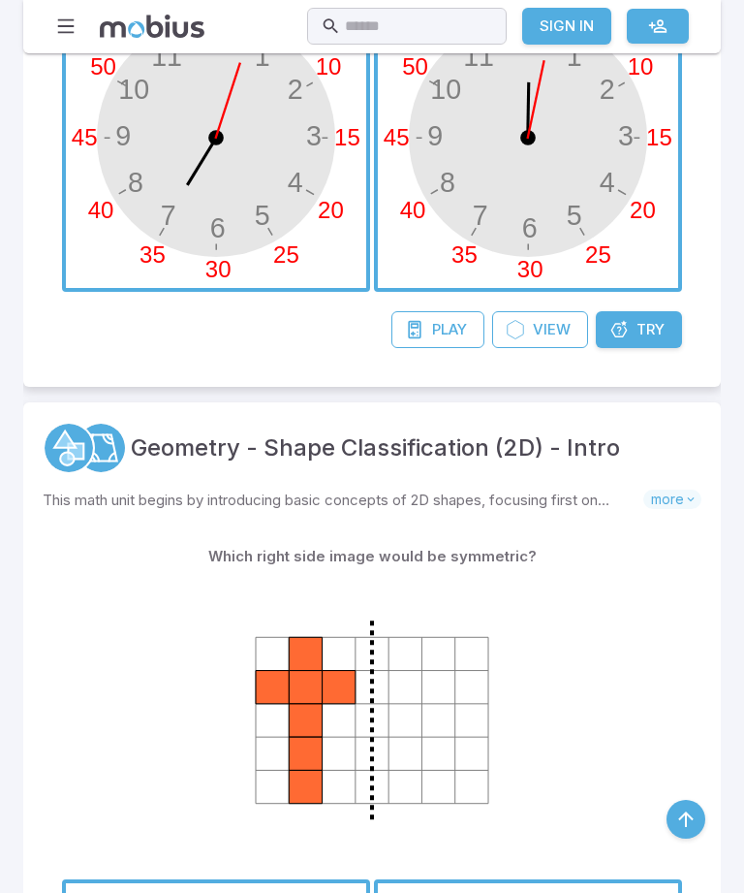
scroll to position [407, 0]
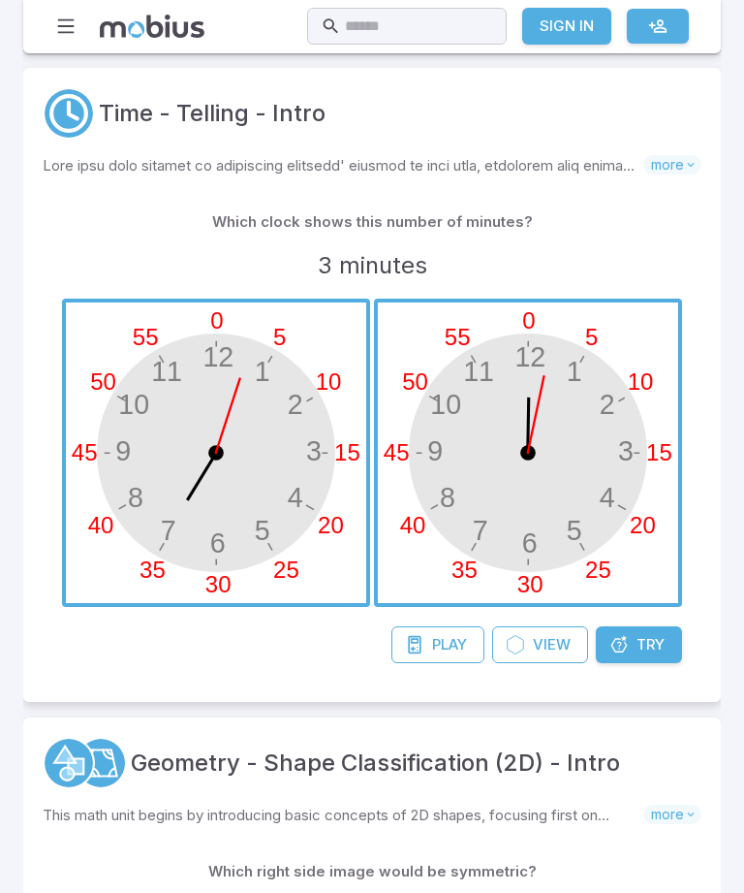
click at [581, 456] on span "button" at bounding box center [528, 452] width 300 height 300
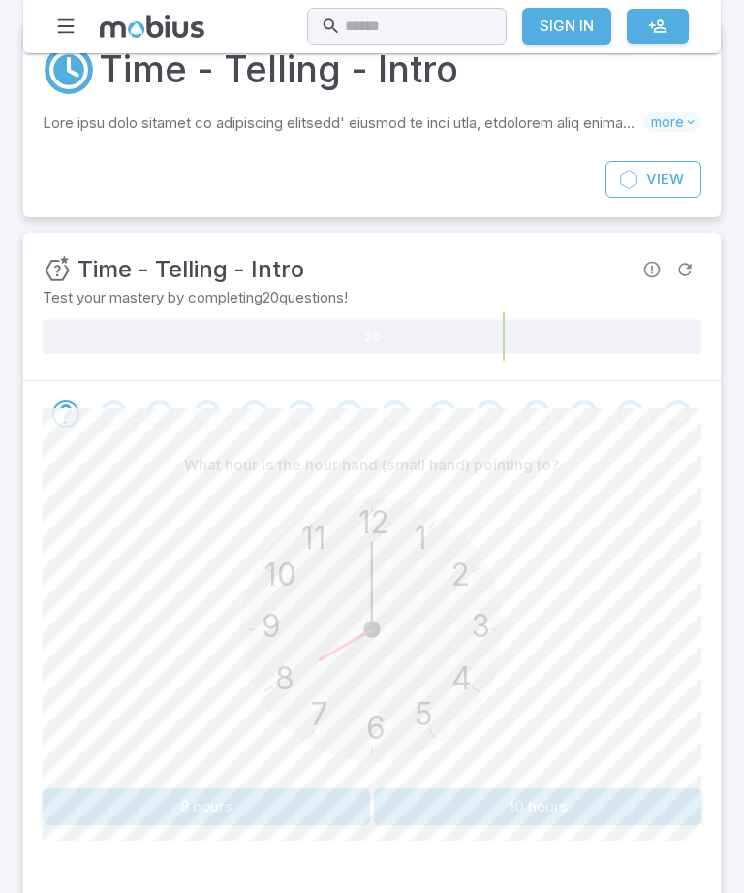
scroll to position [110, 0]
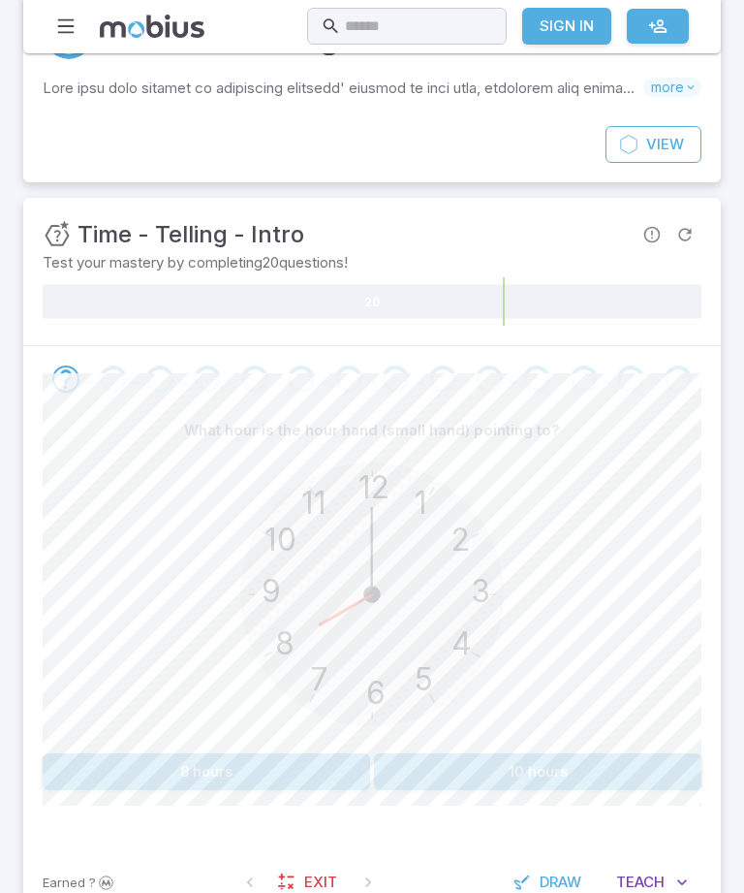
click at [171, 736] on div "12 6 3 9 1 2 11 10 5 4 7 8" at bounding box center [372, 597] width 659 height 297
click at [183, 753] on button "8 hours" at bounding box center [207, 771] width 328 height 37
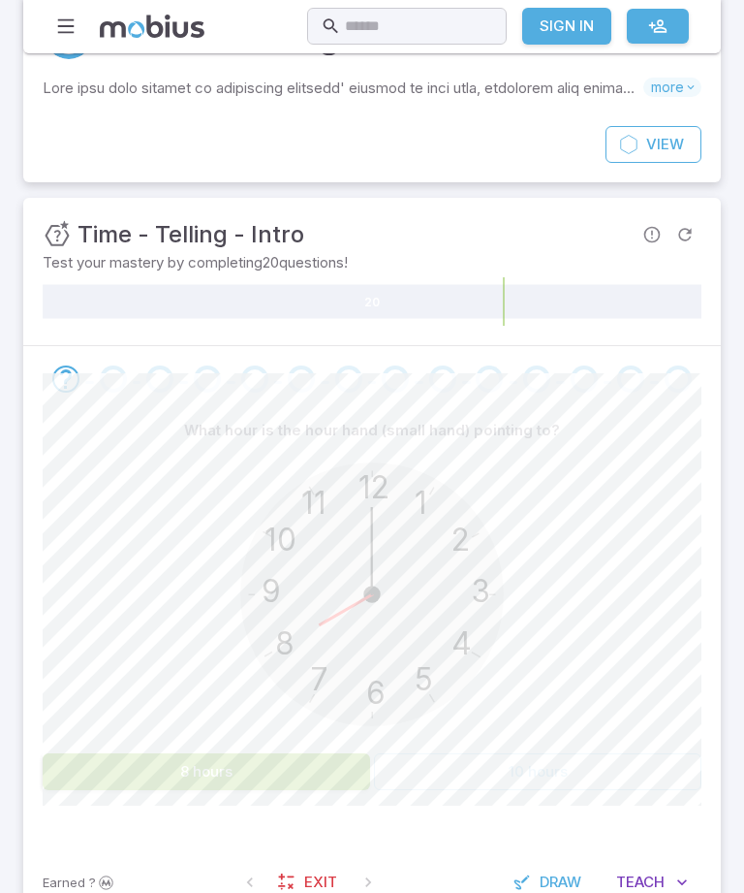
click at [210, 772] on button "8 hours" at bounding box center [207, 771] width 328 height 37
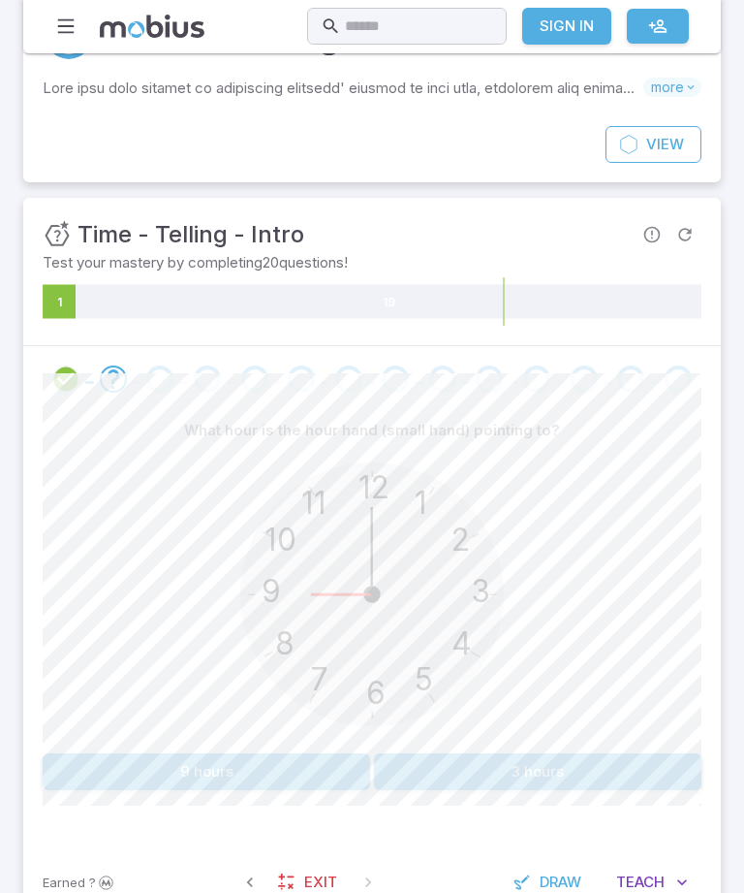
click at [178, 778] on button "9 hours" at bounding box center [207, 771] width 328 height 37
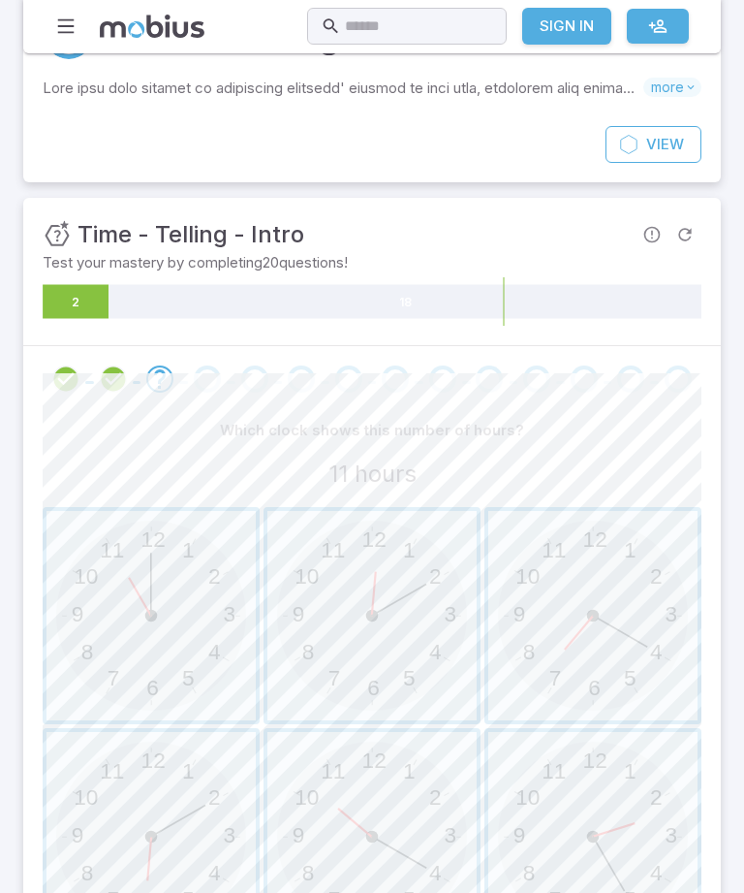
click at [101, 550] on span "button" at bounding box center [151, 615] width 209 height 209
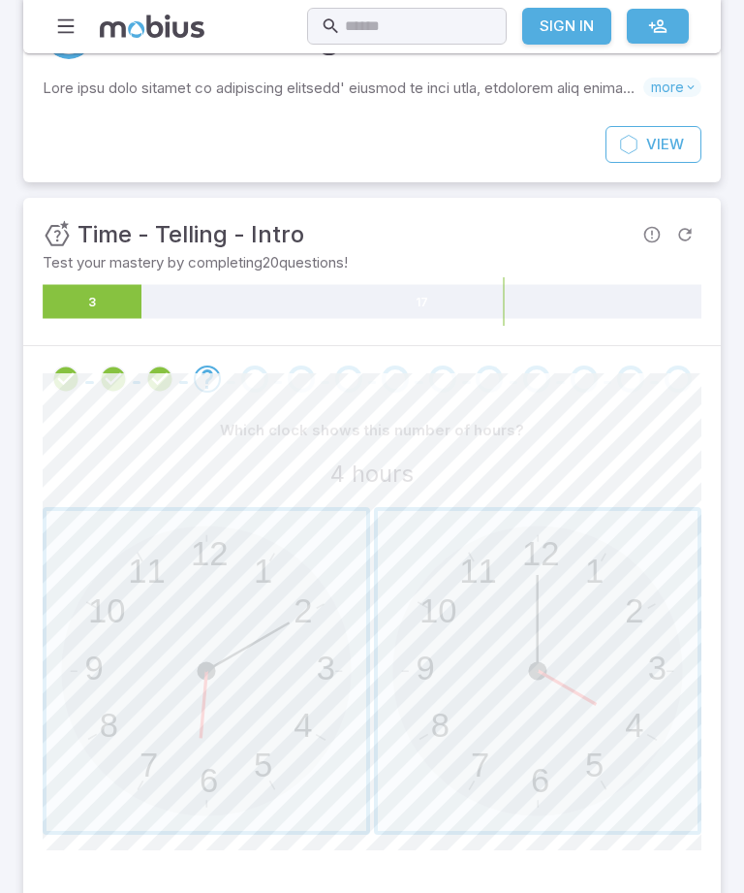
click at [579, 625] on span "button" at bounding box center [538, 671] width 320 height 320
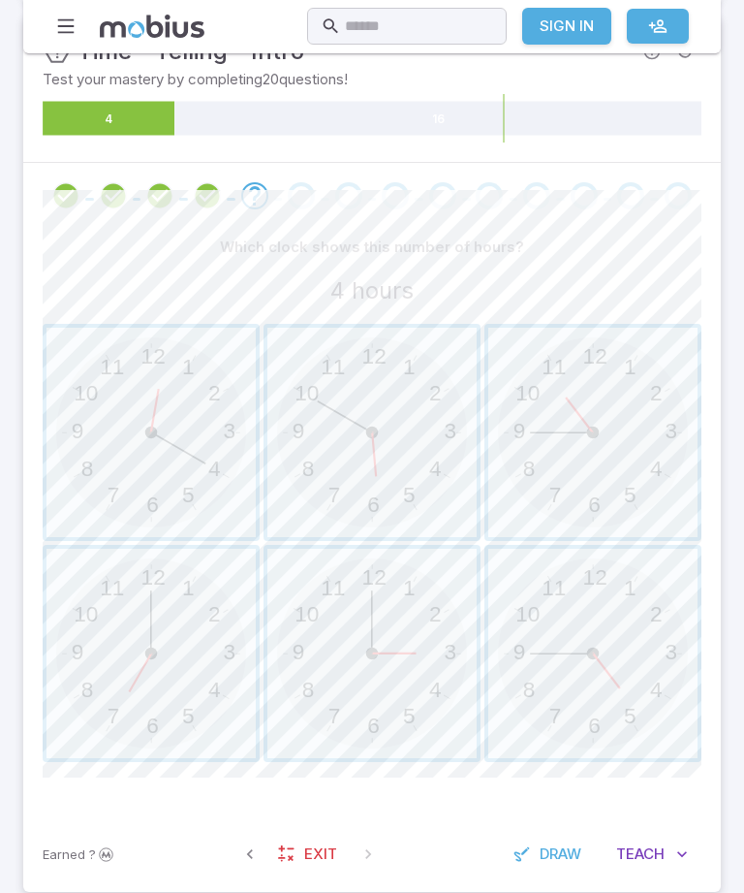
scroll to position [293, 0]
click at [173, 413] on span "button" at bounding box center [151, 432] width 209 height 209
click at [414, 426] on span "button" at bounding box center [371, 432] width 209 height 209
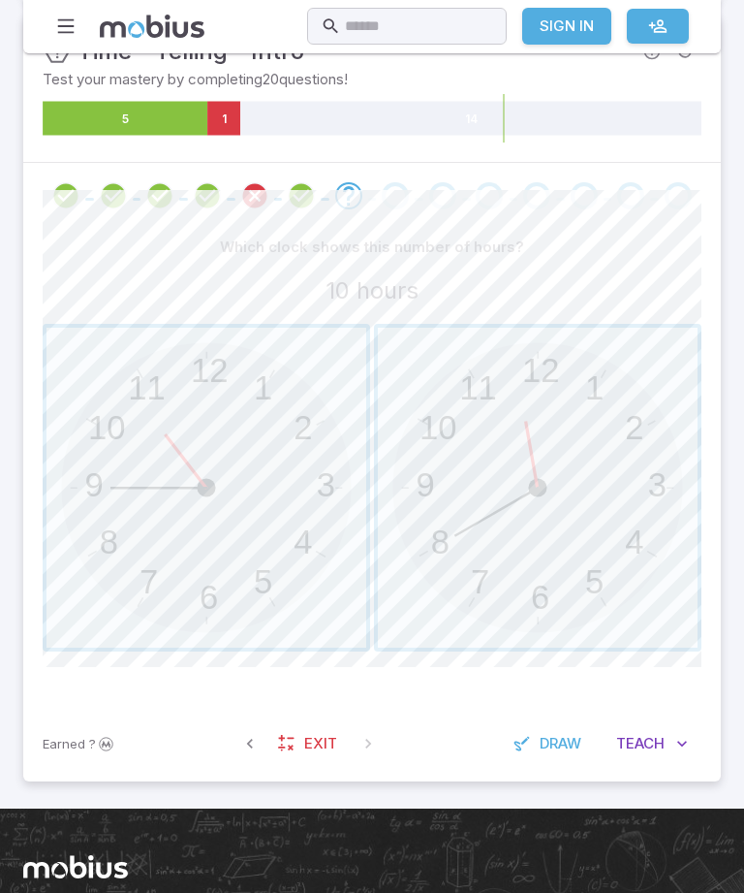
click at [151, 472] on span "button" at bounding box center [207, 488] width 320 height 320
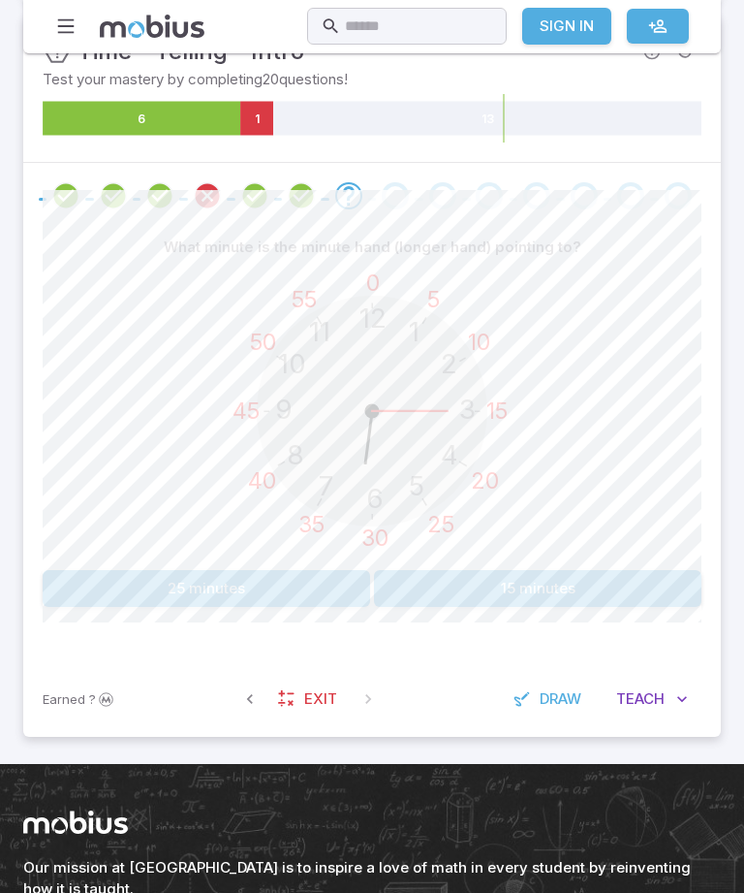
click at [628, 594] on button "15 minutes" at bounding box center [538, 588] width 328 height 37
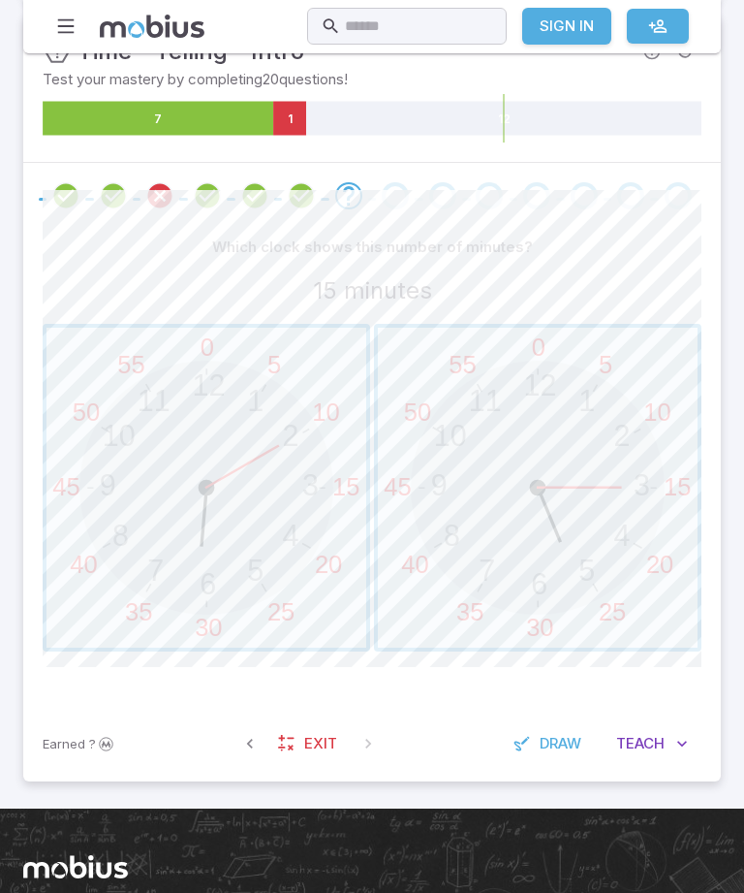
click at [610, 478] on span "button" at bounding box center [538, 488] width 320 height 320
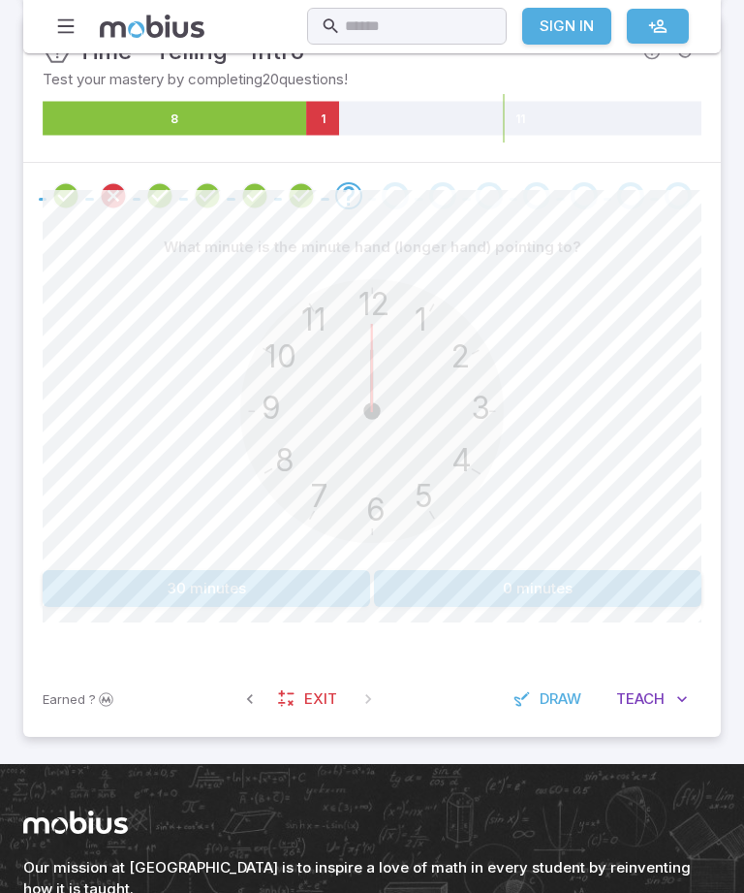
click at [172, 602] on button "30 minutes" at bounding box center [207, 588] width 328 height 37
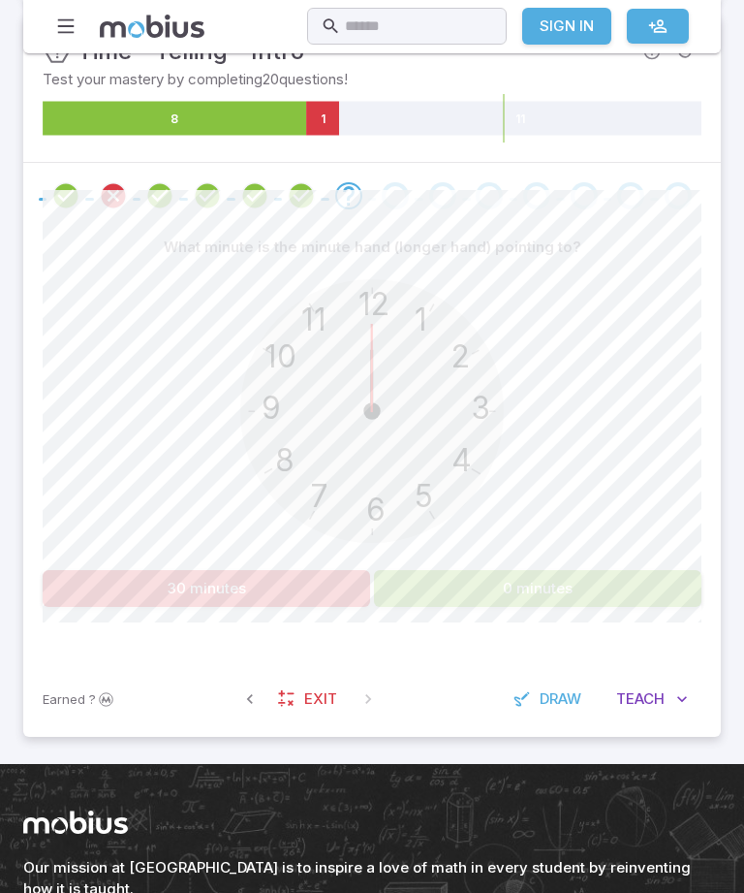
click at [665, 594] on button "0 minutes" at bounding box center [538, 588] width 328 height 37
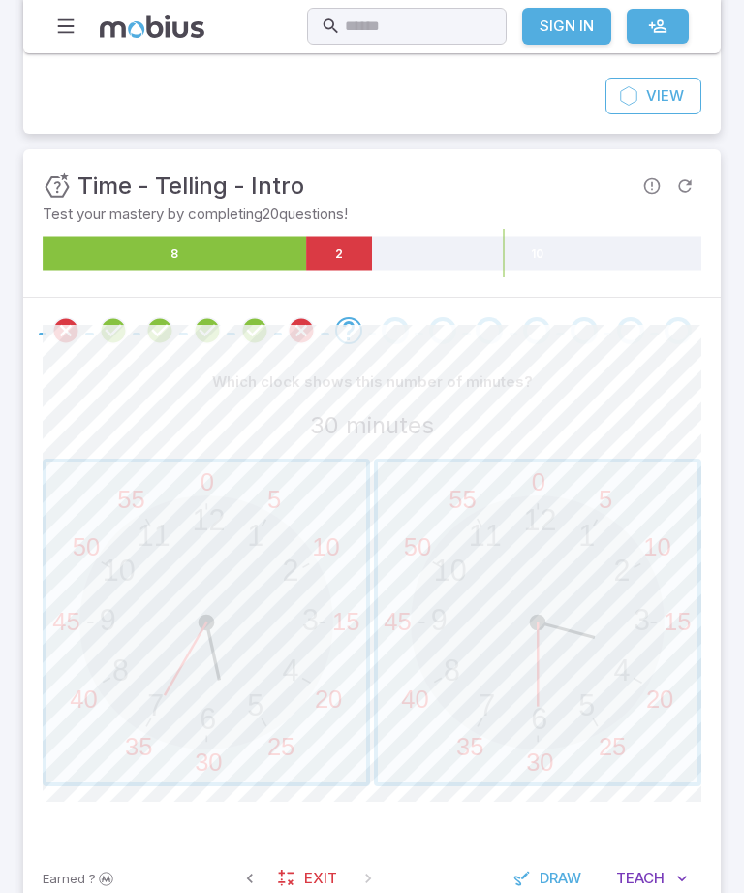
scroll to position [0, 0]
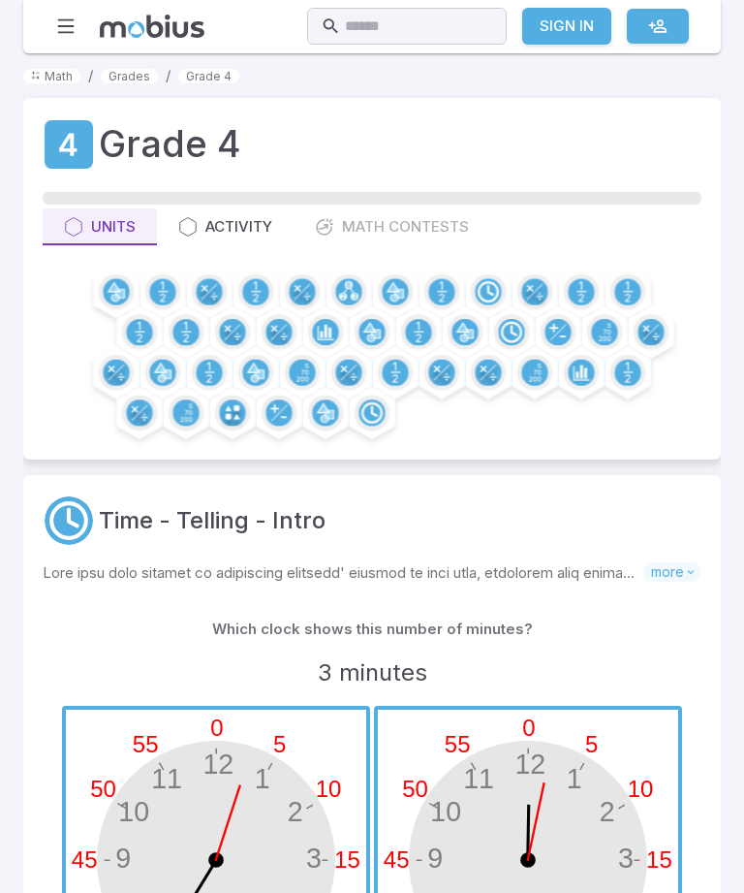
scroll to position [237, 0]
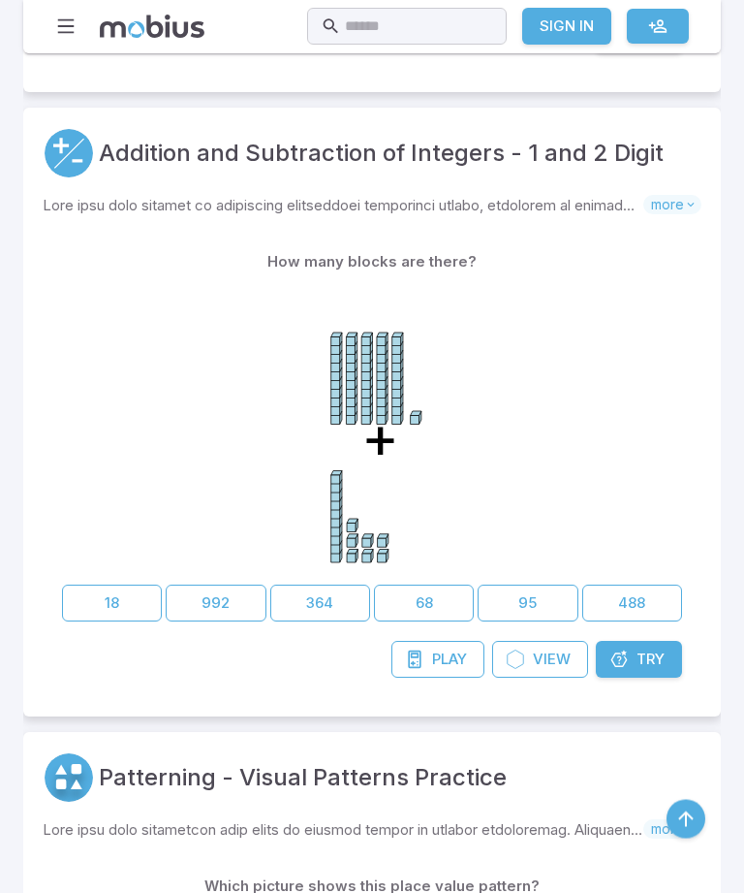
scroll to position [1913, 0]
click at [659, 661] on span "Try" at bounding box center [651, 657] width 28 height 21
